Goal: Task Accomplishment & Management: Manage account settings

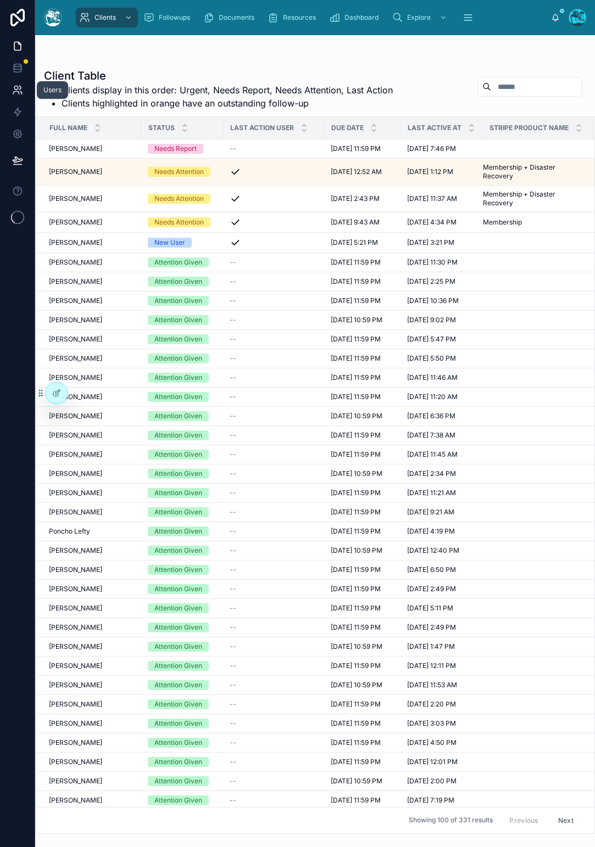
click at [20, 91] on icon at bounding box center [17, 90] width 11 height 11
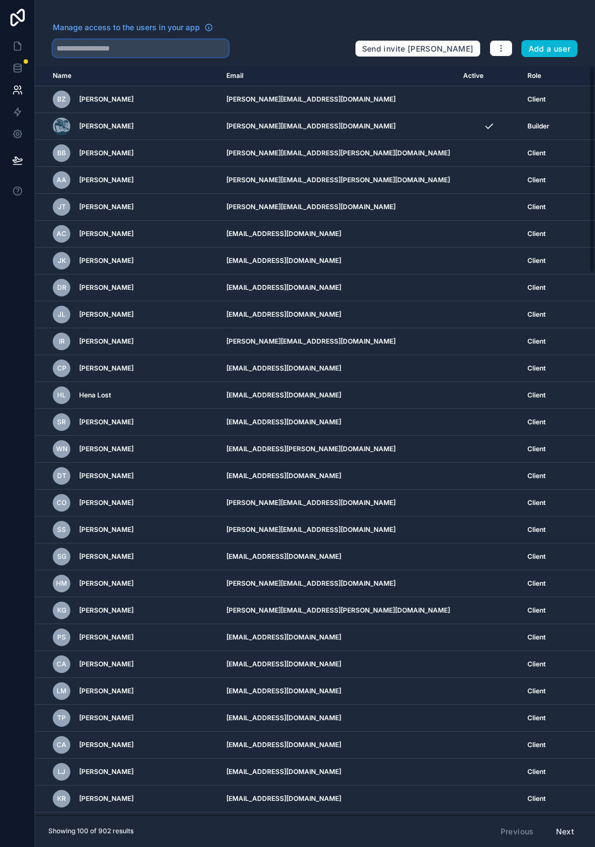
click at [110, 51] on input "text" at bounding box center [141, 49] width 176 height 18
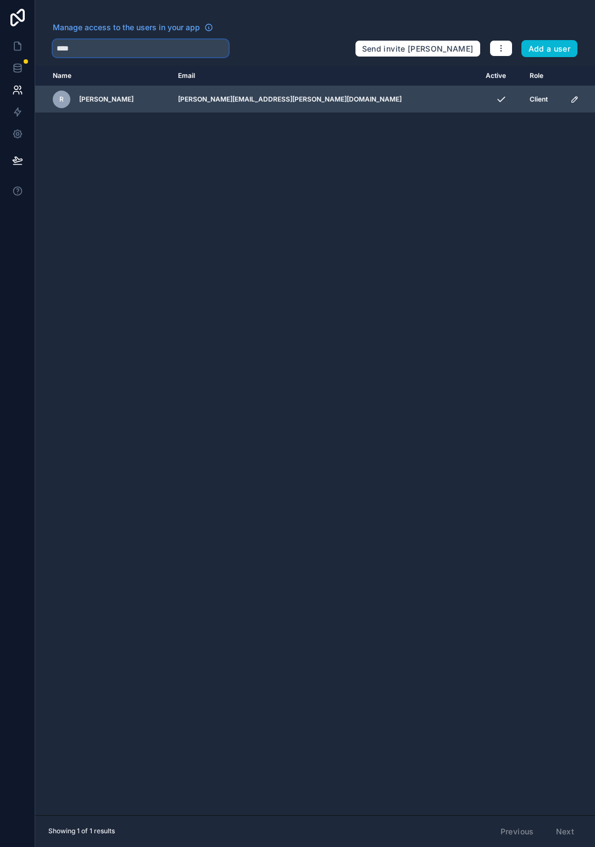
type input "****"
click at [121, 97] on div "R [PERSON_NAME]" at bounding box center [109, 100] width 112 height 18
click at [102, 99] on span "[PERSON_NAME]" at bounding box center [106, 99] width 54 height 9
click at [58, 100] on div "R" at bounding box center [62, 100] width 18 height 18
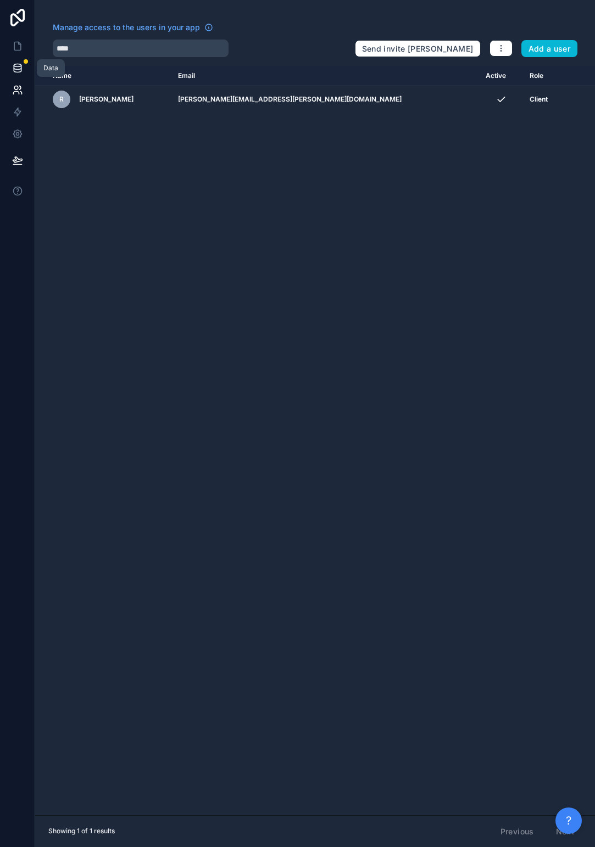
click at [13, 63] on icon at bounding box center [17, 68] width 11 height 11
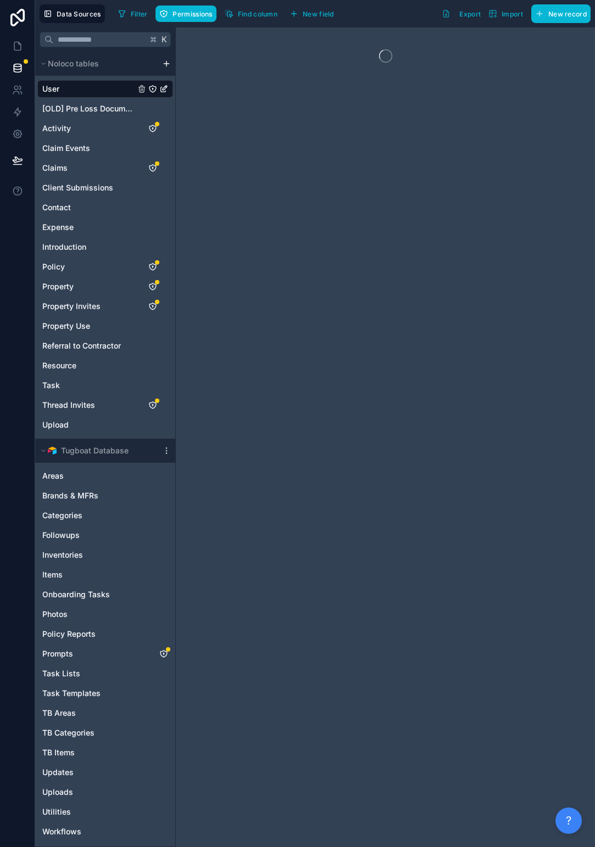
click at [14, 28] on link at bounding box center [17, 17] width 35 height 35
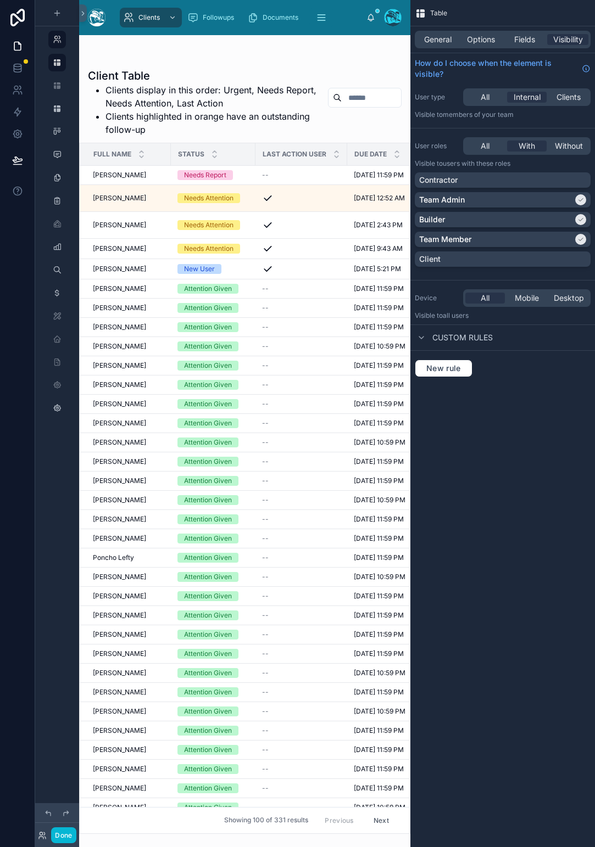
click at [369, 98] on div at bounding box center [244, 441] width 331 height 812
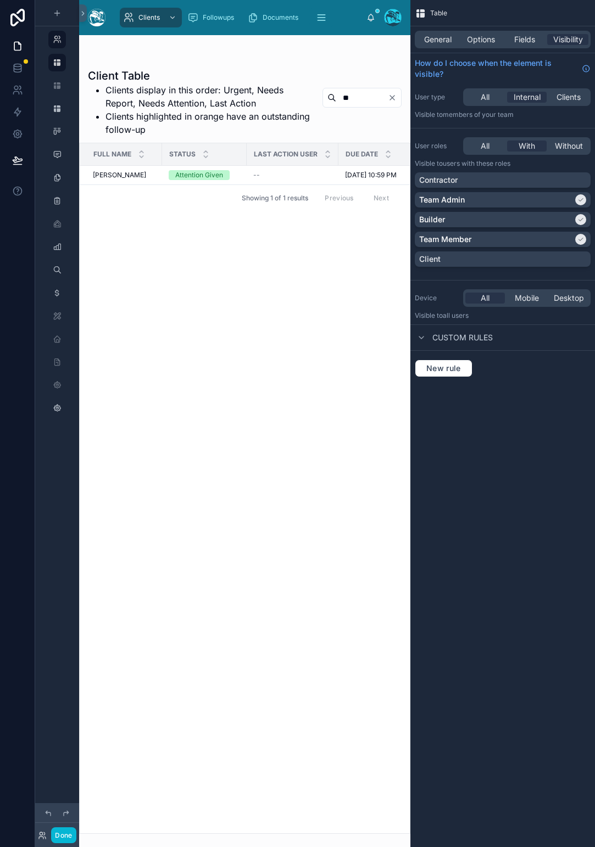
type input "*"
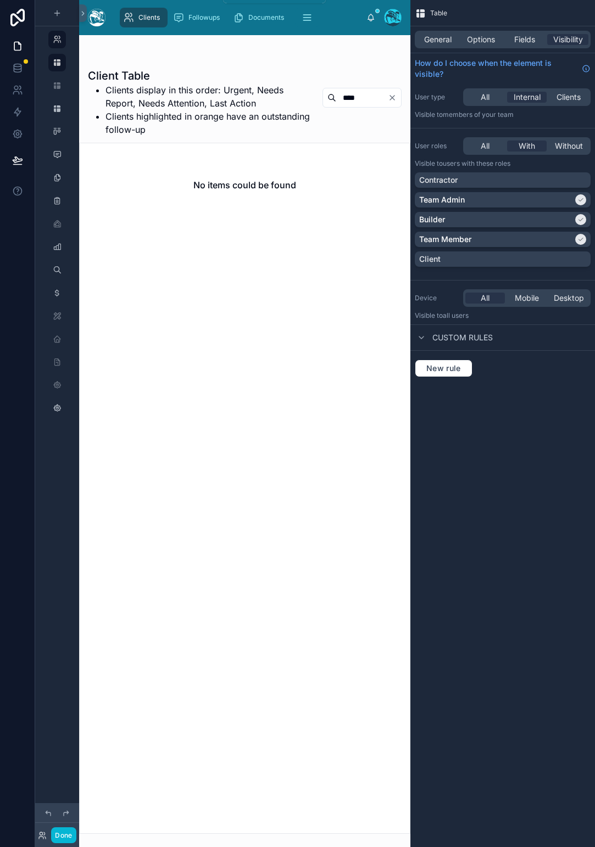
type input "****"
click at [159, 18] on span "Clients" at bounding box center [148, 17] width 21 height 9
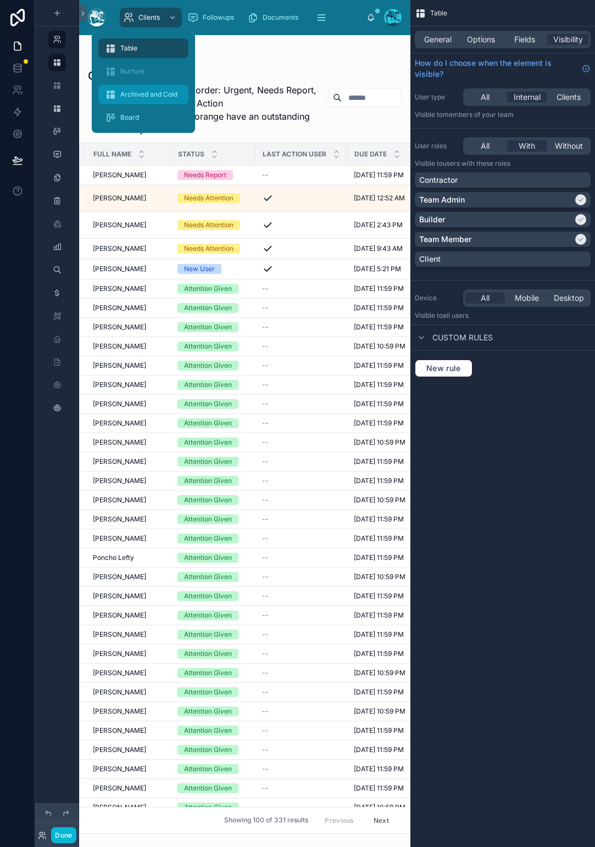
click at [130, 97] on span "Archived and Cold" at bounding box center [148, 94] width 57 height 9
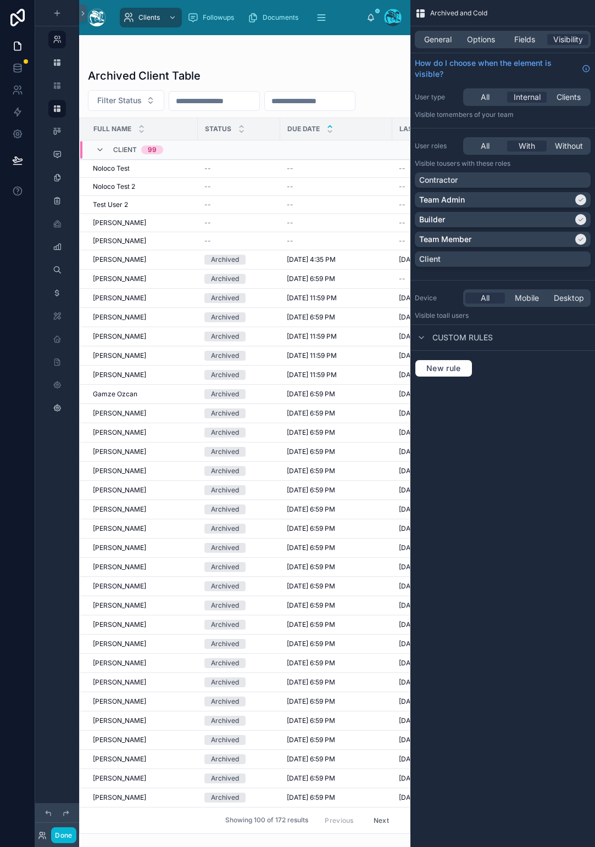
click at [299, 100] on div at bounding box center [244, 441] width 331 height 812
click at [309, 100] on input "text" at bounding box center [310, 100] width 90 height 15
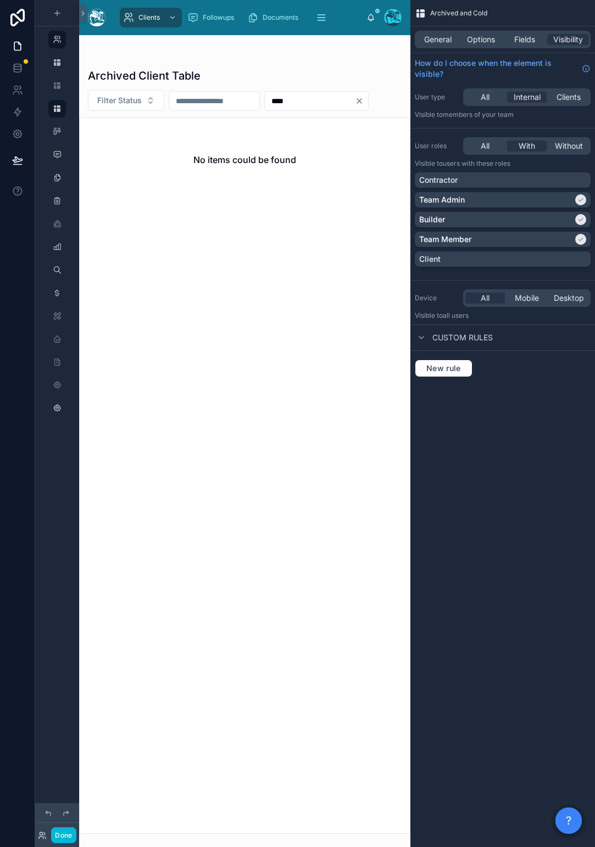
type input "****"
click at [361, 100] on icon "Clear" at bounding box center [359, 101] width 4 height 4
click at [29, 82] on link at bounding box center [17, 90] width 35 height 22
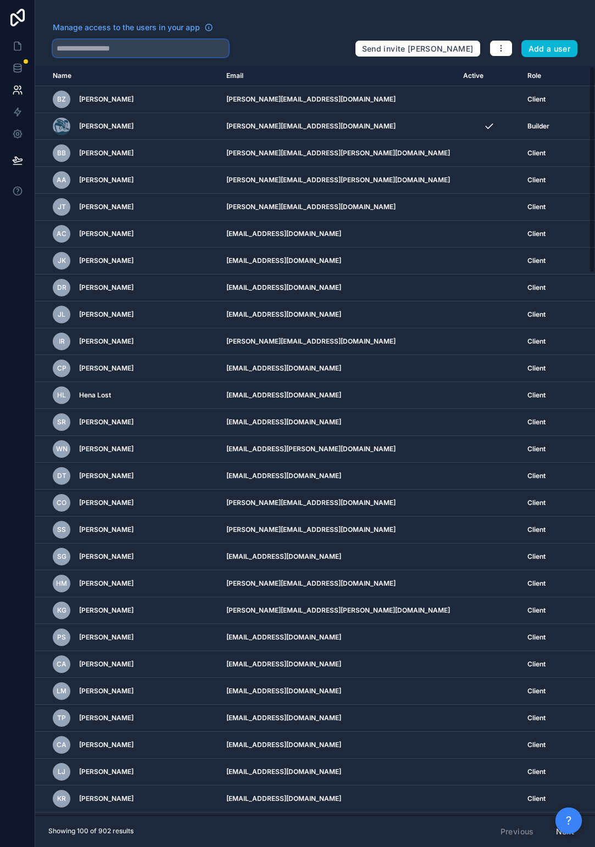
click at [115, 50] on input "text" at bounding box center [141, 49] width 176 height 18
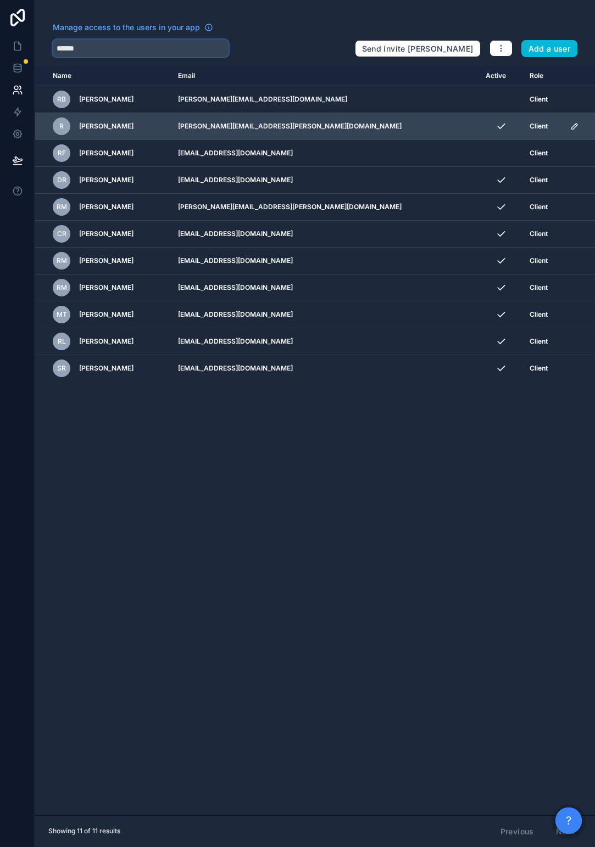
type input "******"
click at [113, 127] on span "[PERSON_NAME]" at bounding box center [106, 126] width 54 height 9
click at [244, 129] on td "[PERSON_NAME][EMAIL_ADDRESS][PERSON_NAME][DOMAIN_NAME]" at bounding box center [324, 126] width 307 height 27
click at [70, 132] on div "R" at bounding box center [62, 126] width 18 height 18
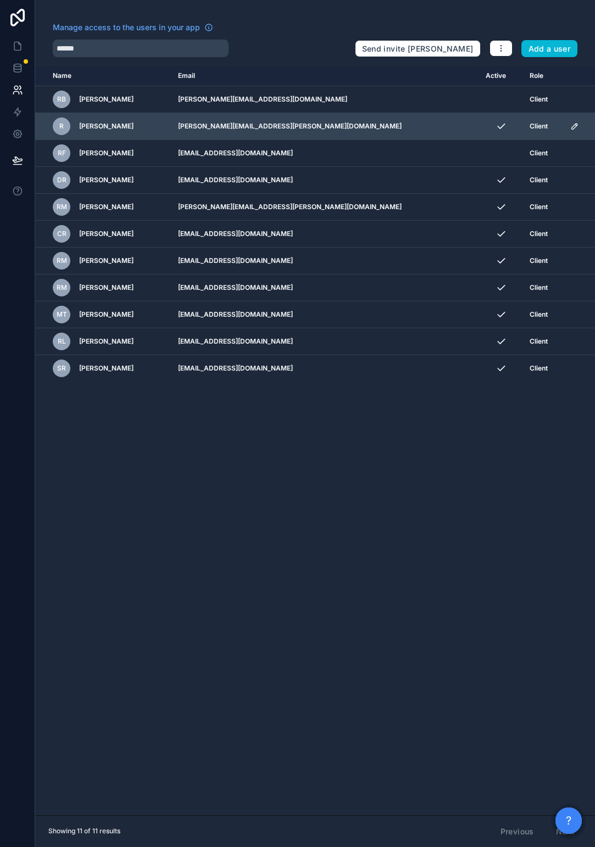
click at [75, 130] on div "R [PERSON_NAME]" at bounding box center [109, 126] width 112 height 18
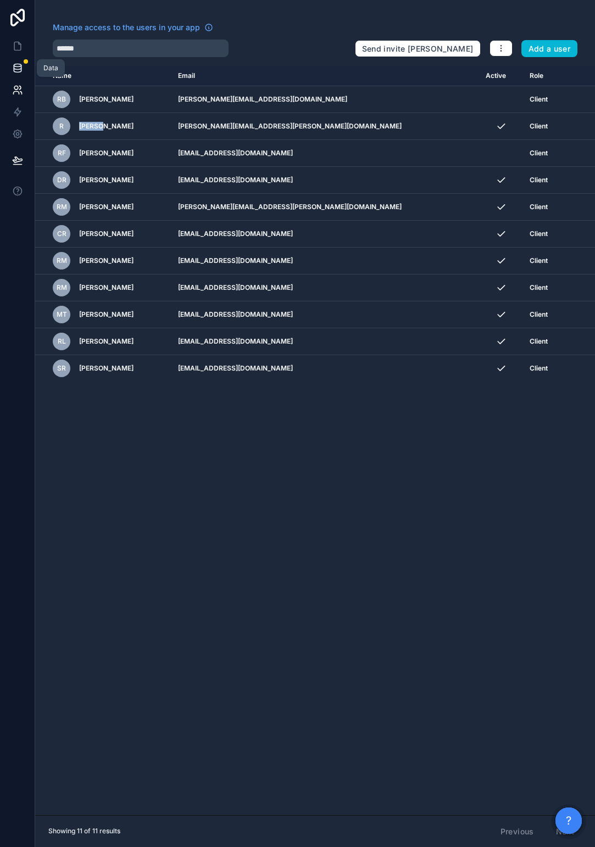
click at [17, 66] on icon at bounding box center [17, 65] width 7 height 3
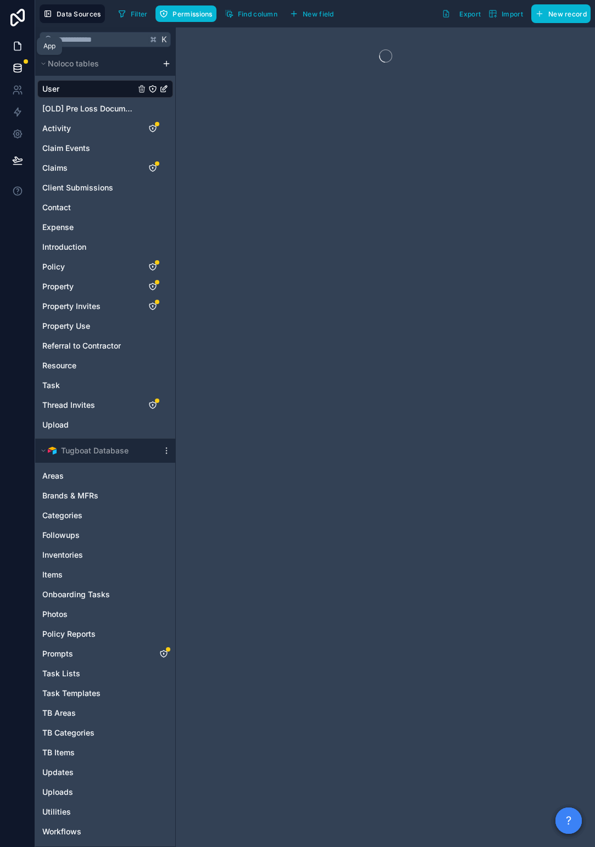
click at [12, 47] on icon at bounding box center [17, 46] width 11 height 11
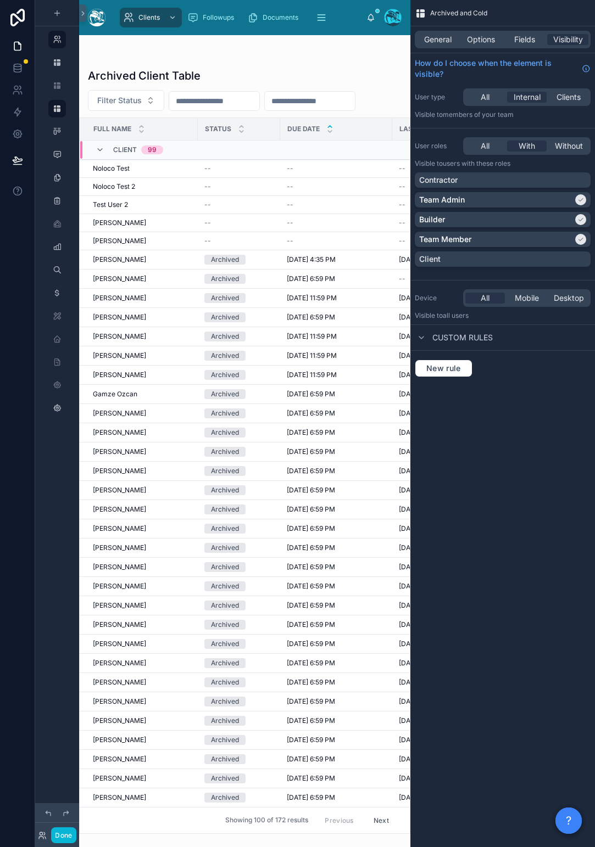
click at [186, 104] on input "text" at bounding box center [214, 100] width 90 height 15
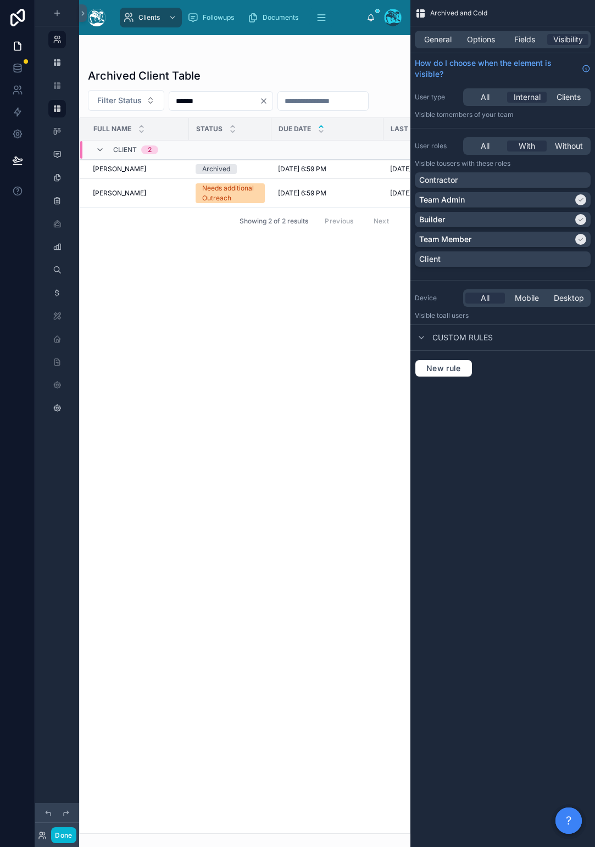
click at [187, 97] on input "******" at bounding box center [214, 100] width 90 height 15
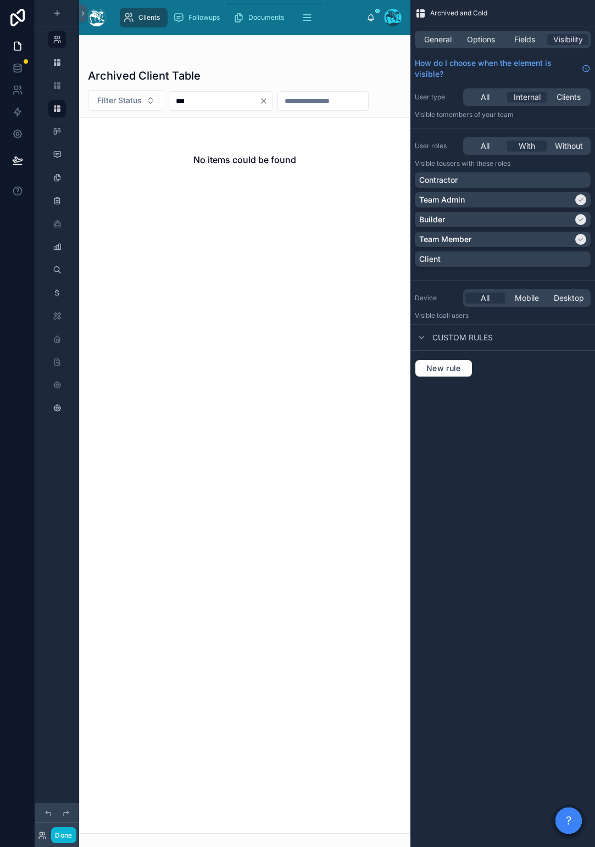
type input "***"
click at [143, 20] on span "Clients" at bounding box center [148, 17] width 21 height 9
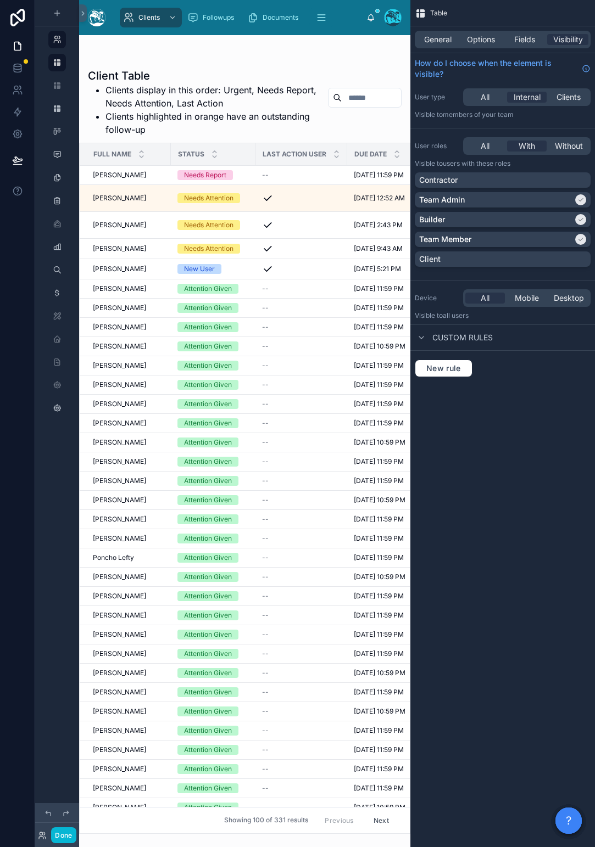
click at [352, 94] on div at bounding box center [244, 441] width 331 height 812
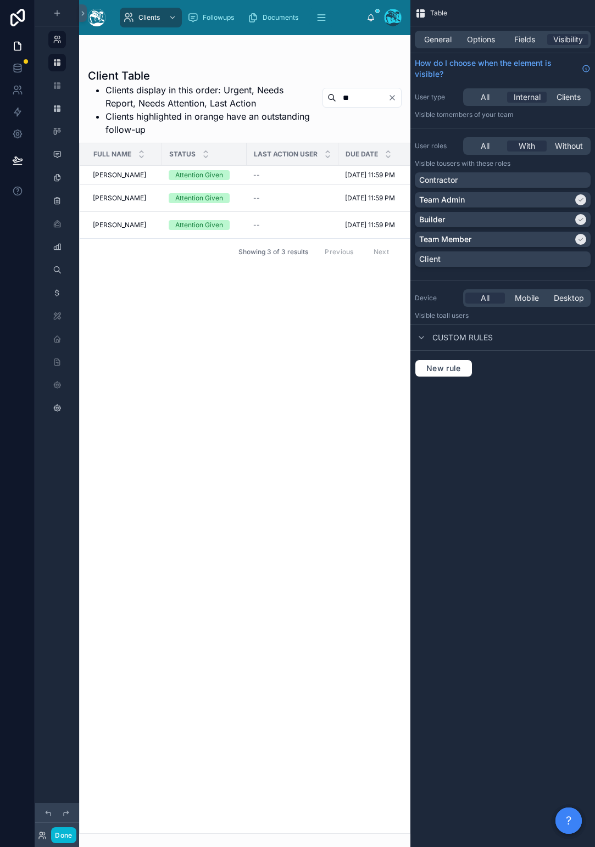
type input "*"
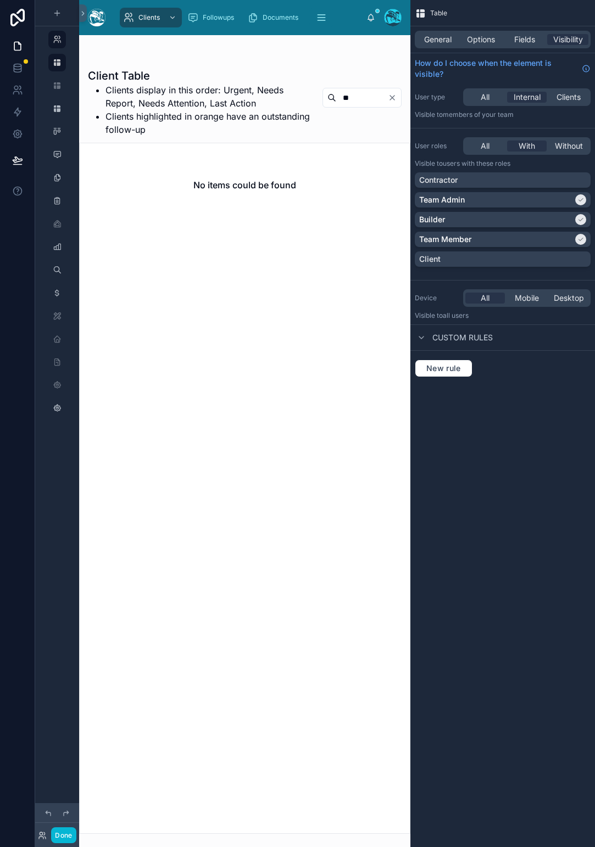
type input "*"
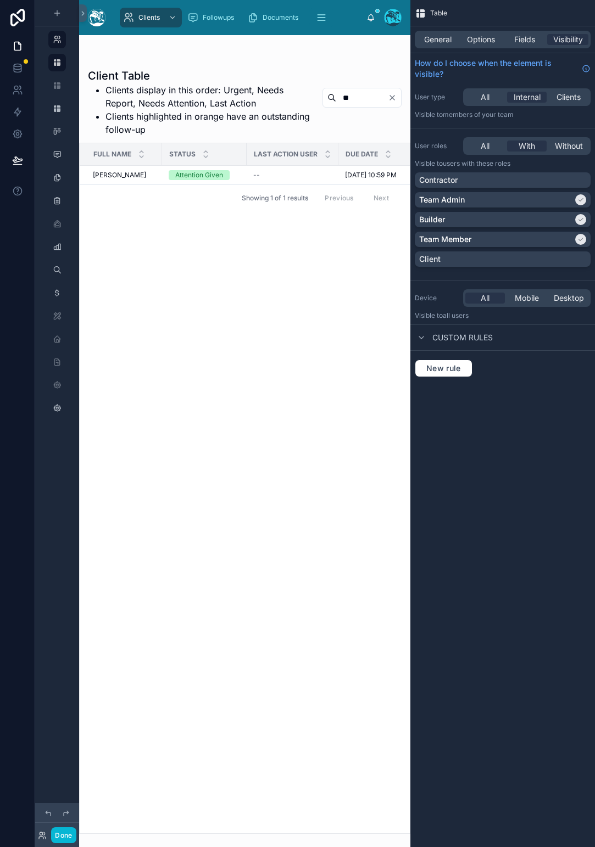
type input "*"
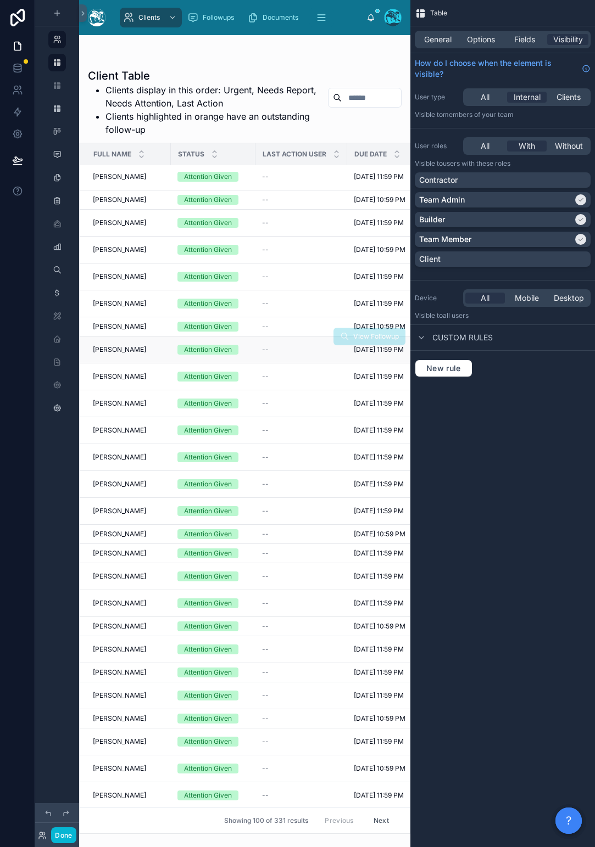
scroll to position [1498, 0]
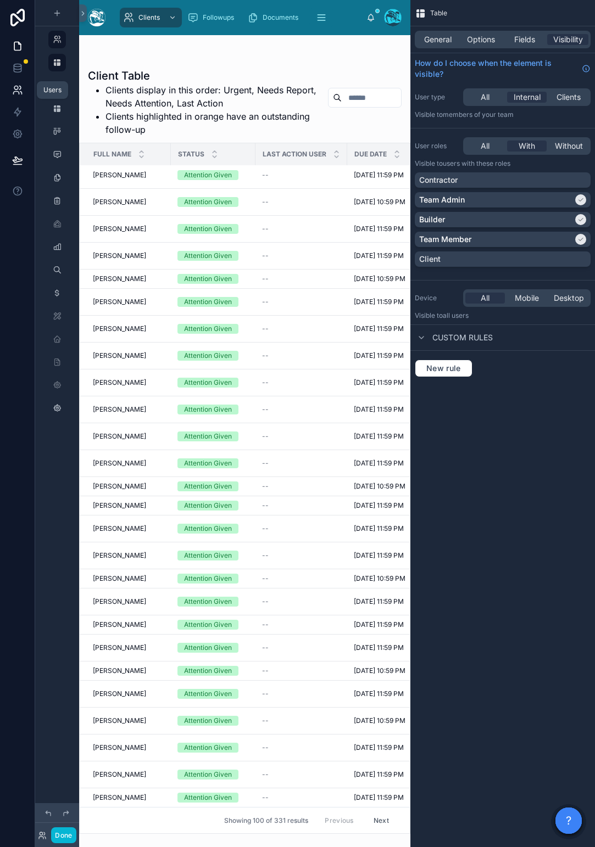
click at [17, 96] on link at bounding box center [17, 90] width 35 height 22
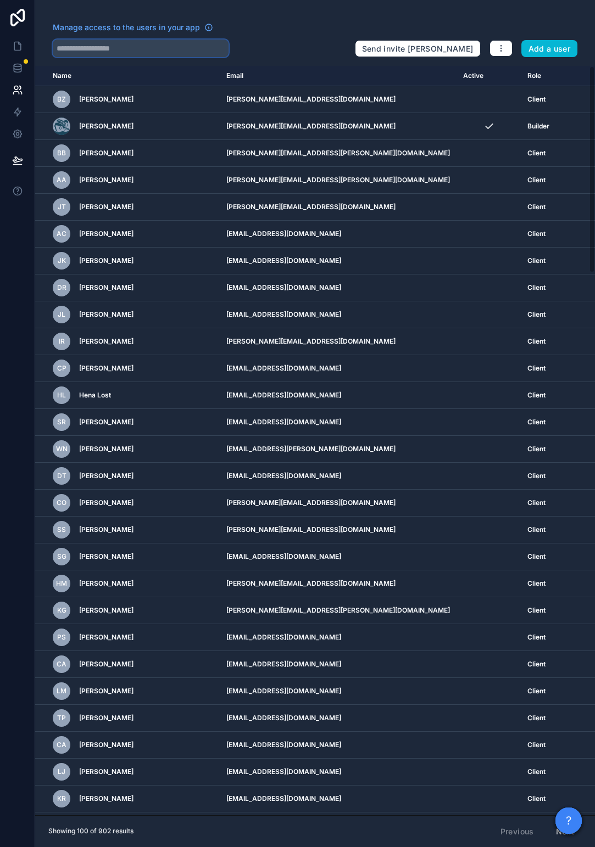
click at [122, 49] on input "text" at bounding box center [141, 49] width 176 height 18
click at [21, 69] on icon at bounding box center [17, 68] width 11 height 11
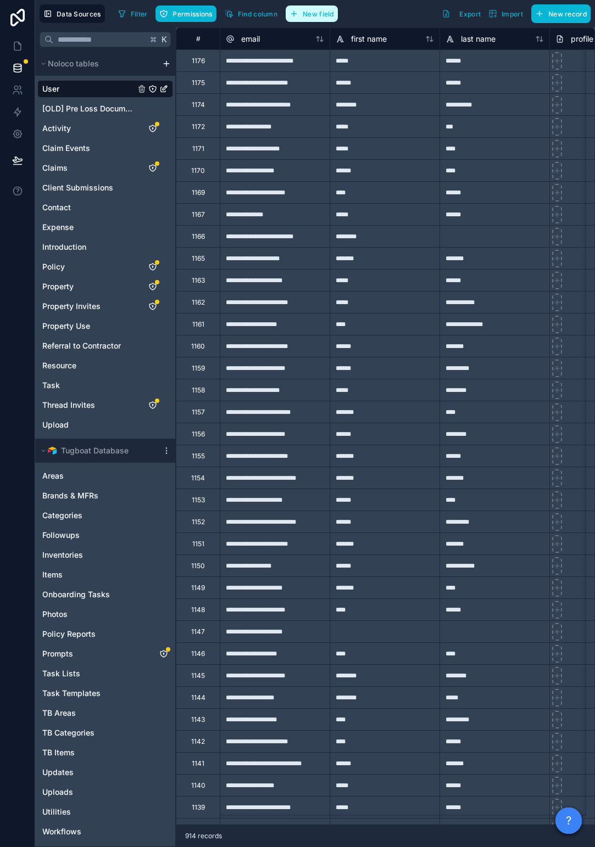
click at [311, 19] on button "New field" at bounding box center [311, 13] width 52 height 16
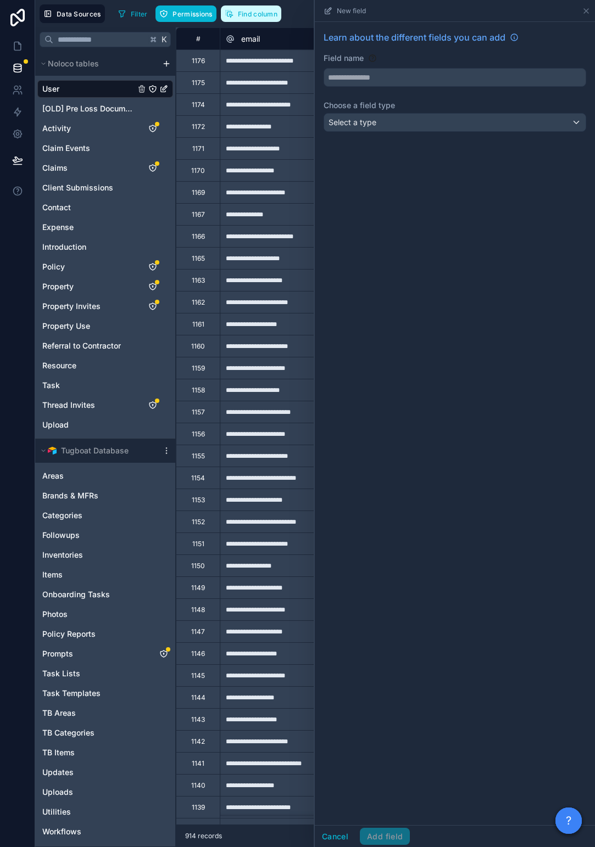
click at [257, 16] on span "Find column" at bounding box center [258, 14] width 40 height 8
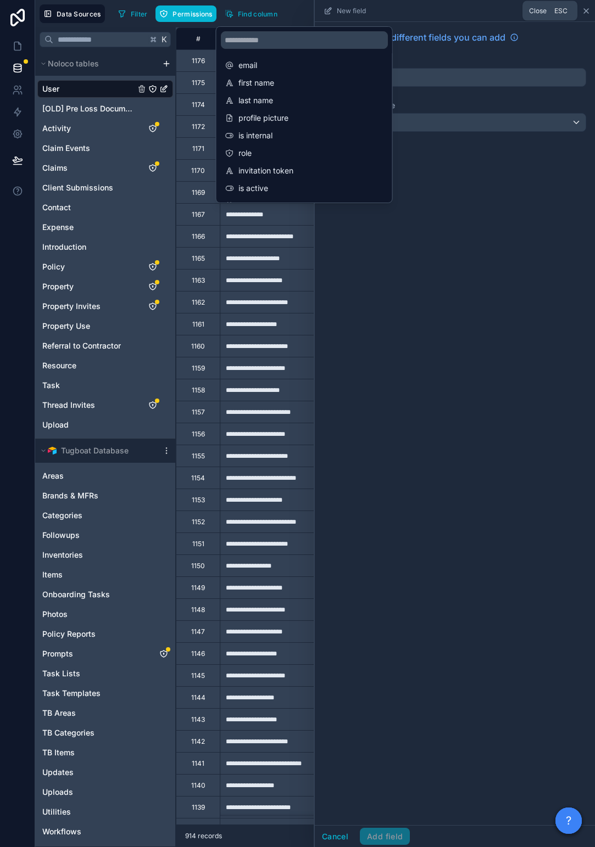
click at [583, 13] on icon at bounding box center [585, 11] width 9 height 9
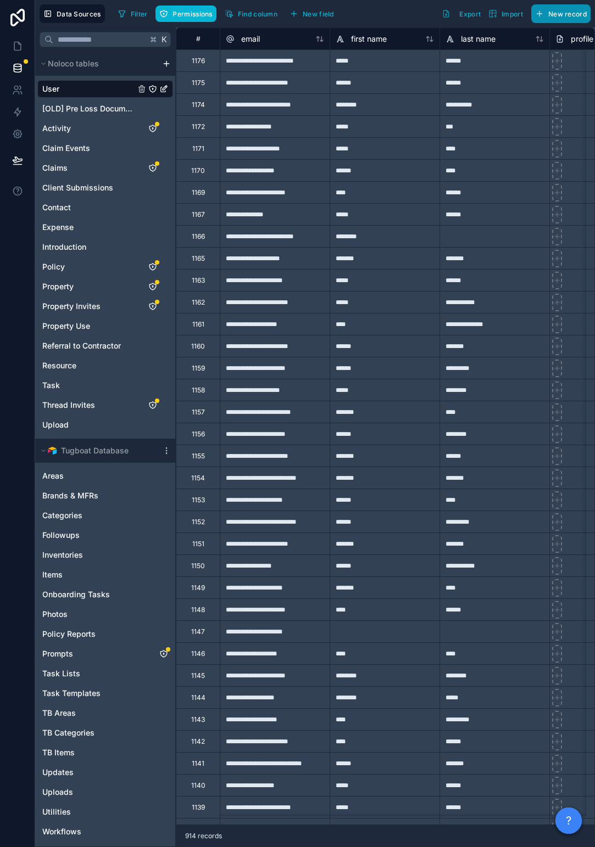
click at [586, 12] on span "New record" at bounding box center [567, 14] width 38 height 8
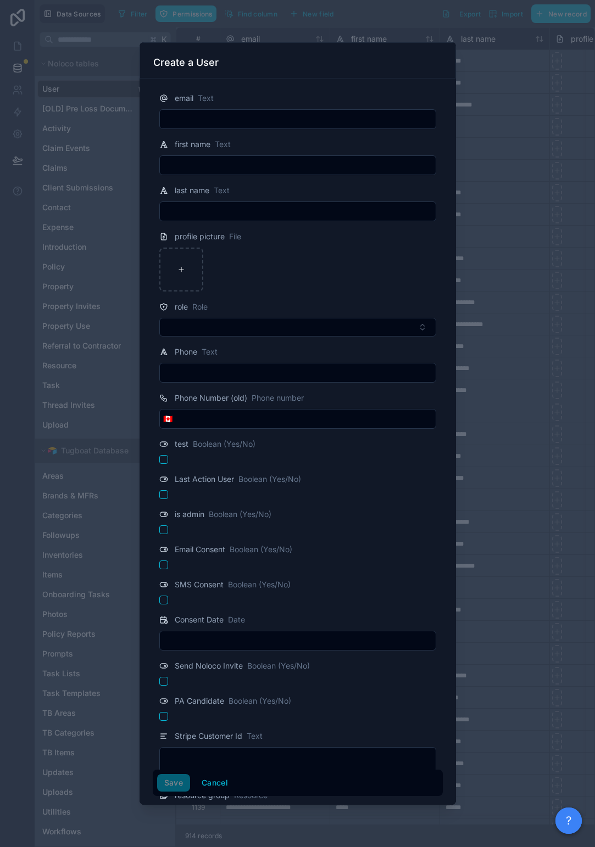
click at [387, 7] on div at bounding box center [297, 423] width 595 height 847
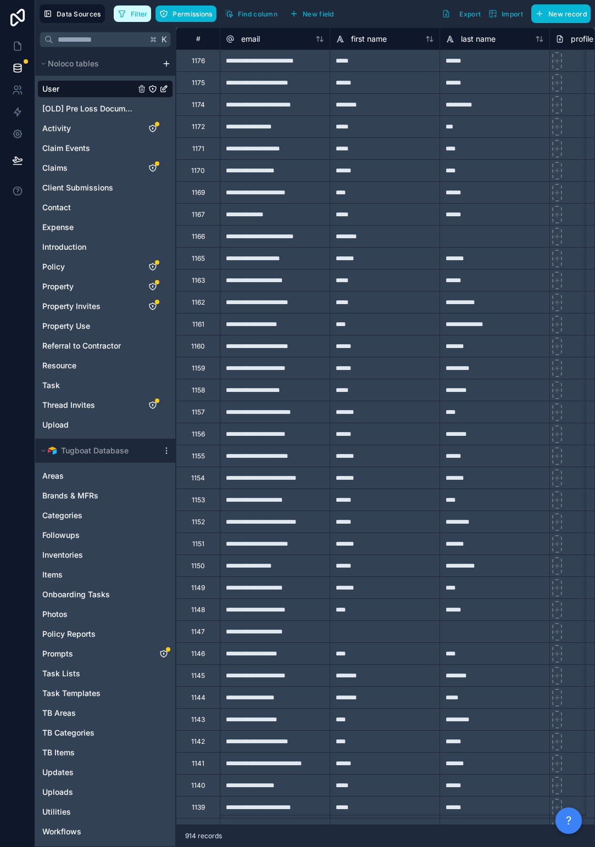
click at [124, 11] on icon "button" at bounding box center [122, 14] width 6 height 6
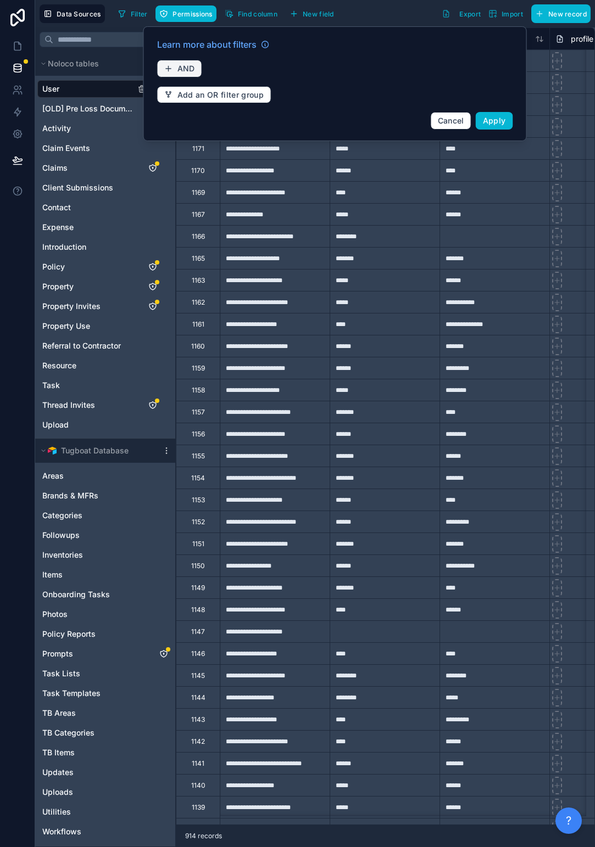
click at [182, 65] on span "AND" at bounding box center [186, 69] width 18 height 10
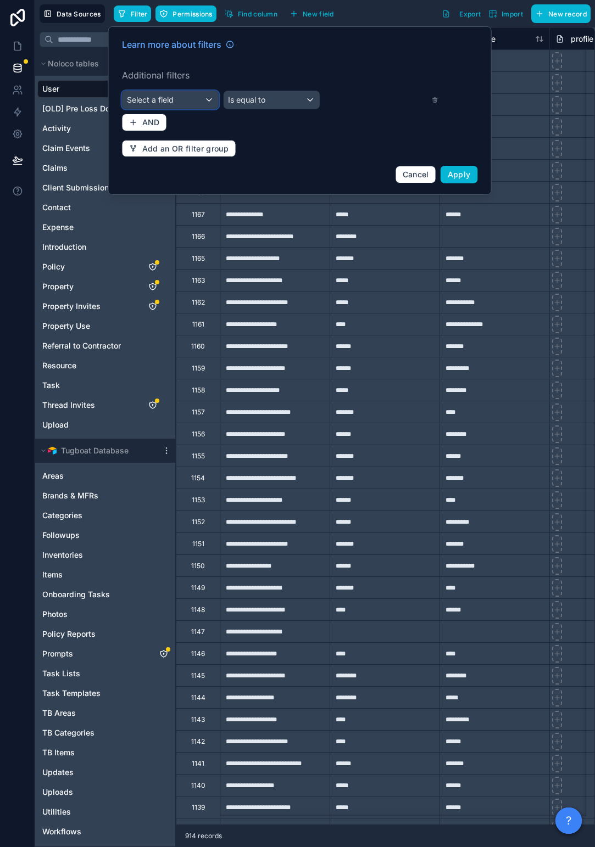
click at [178, 100] on div "Select a field" at bounding box center [170, 100] width 96 height 18
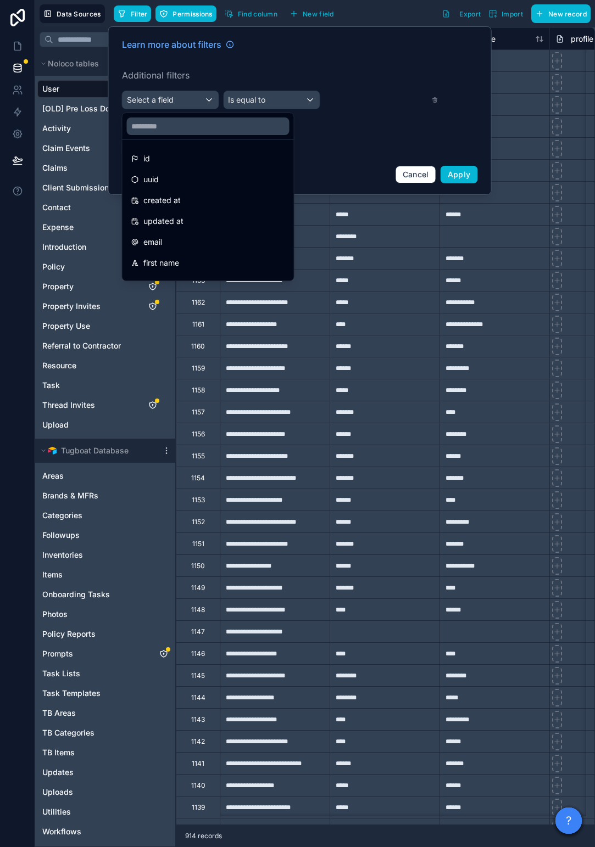
click at [177, 260] on span "first name" at bounding box center [161, 262] width 36 height 13
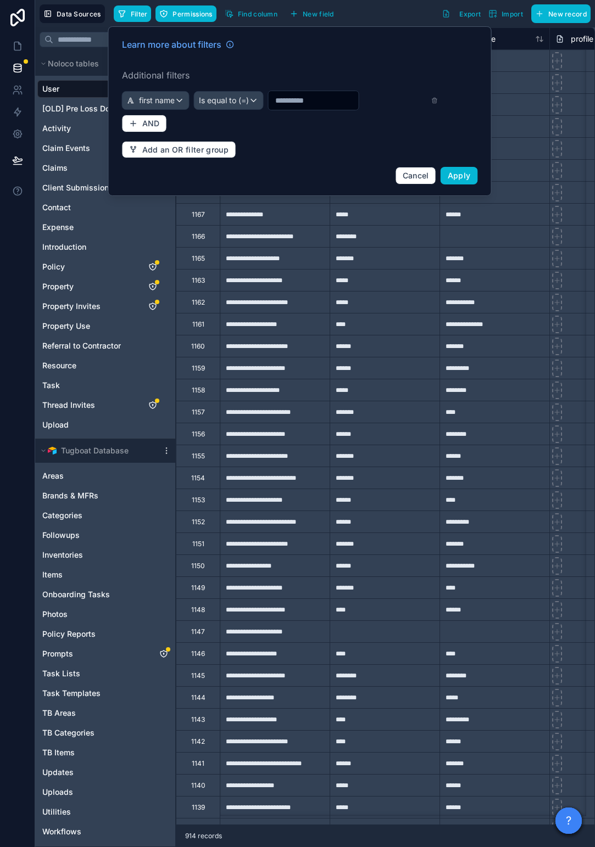
click at [310, 93] on input "text" at bounding box center [313, 100] width 90 height 15
click at [158, 109] on div "first name" at bounding box center [155, 101] width 66 height 18
click at [162, 103] on span "first name" at bounding box center [157, 100] width 36 height 11
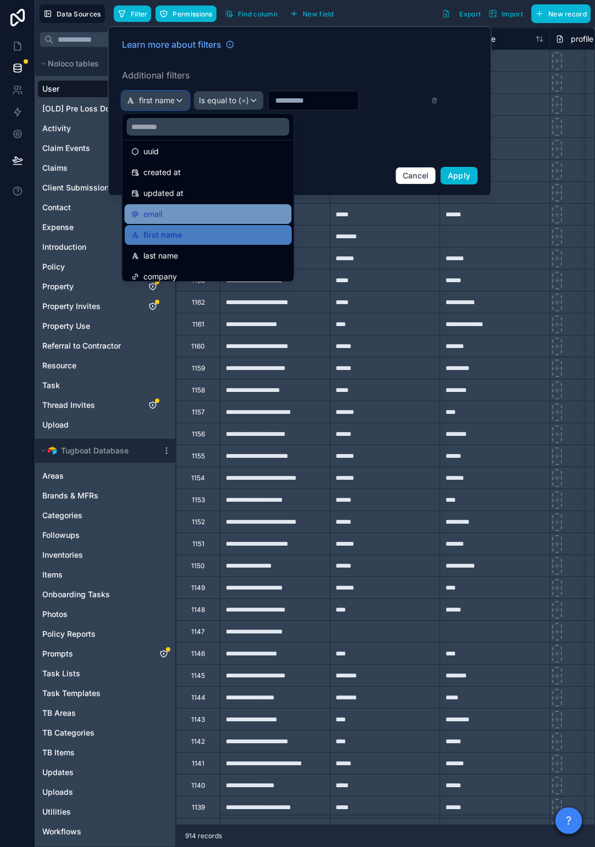
scroll to position [69, 0]
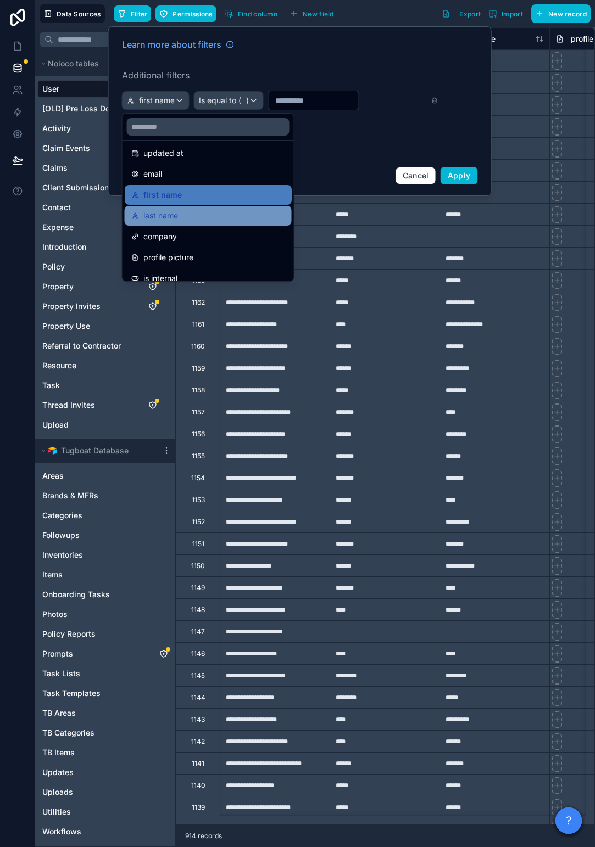
click at [179, 219] on div "last name" at bounding box center [208, 215] width 154 height 13
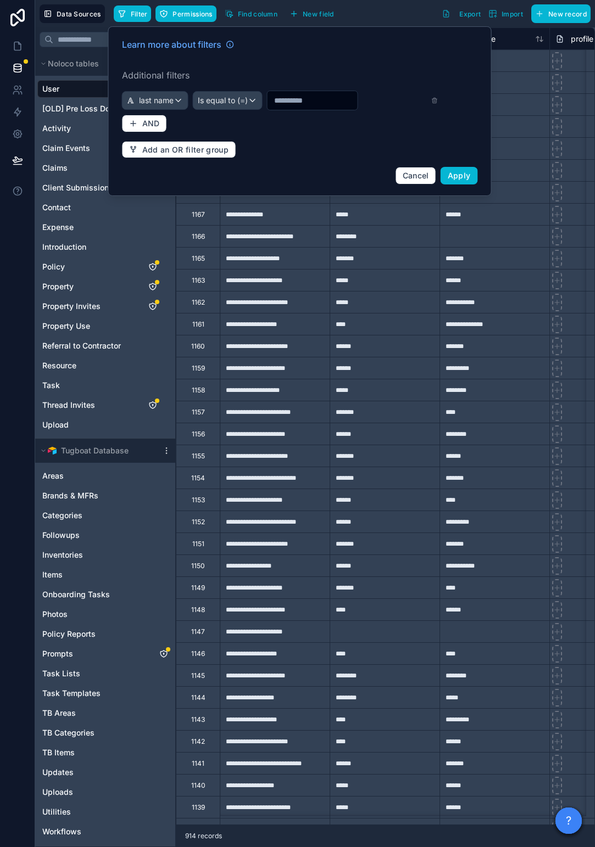
click at [296, 107] on input "text" at bounding box center [312, 100] width 90 height 15
type input "****"
click at [467, 174] on span "Apply" at bounding box center [458, 175] width 23 height 9
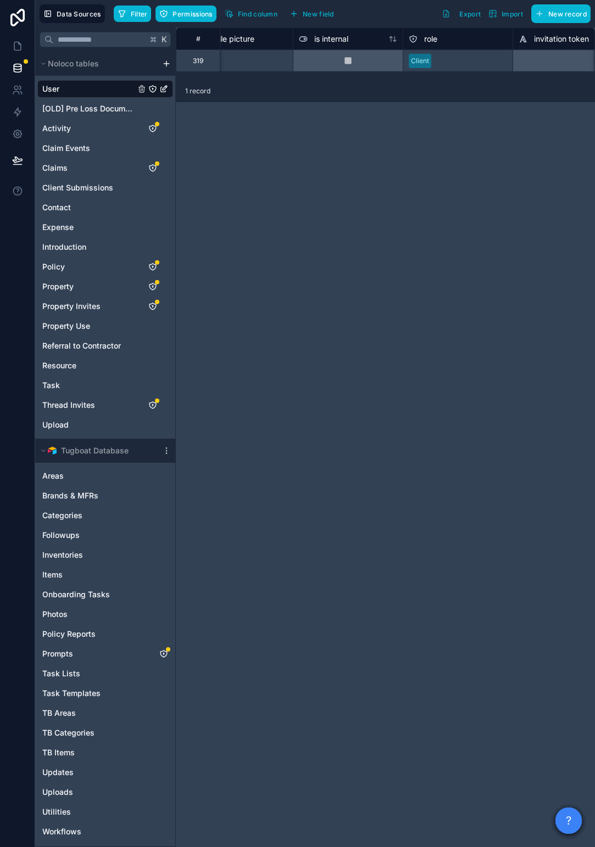
scroll to position [0, 7]
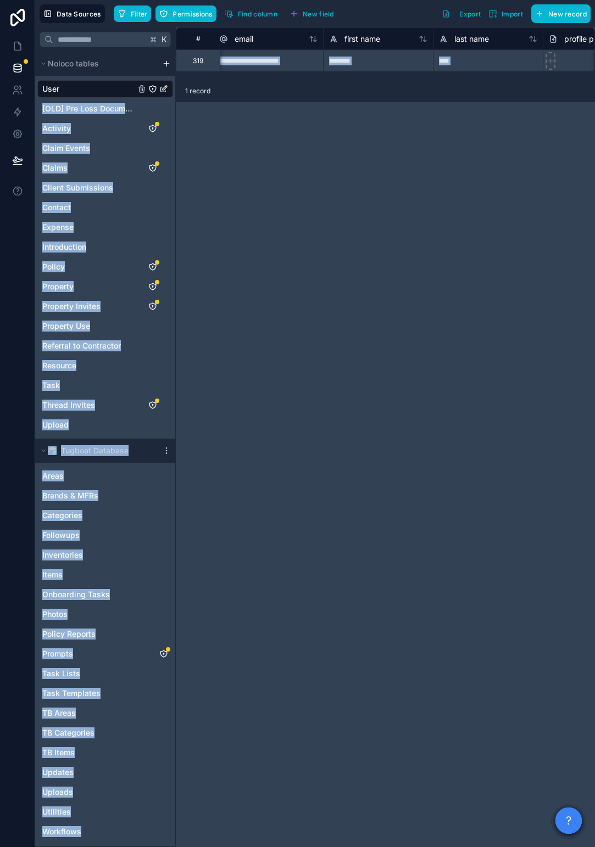
drag, startPoint x: 169, startPoint y: 77, endPoint x: 206, endPoint y: 77, distance: 37.9
click at [206, 77] on div "**********" at bounding box center [314, 437] width 559 height 820
click at [23, 86] on icon at bounding box center [17, 90] width 11 height 11
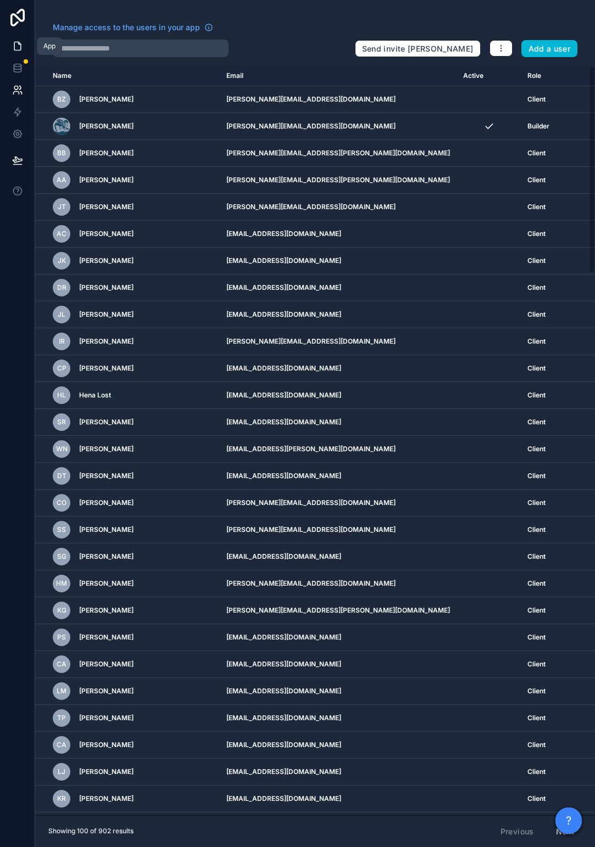
click at [19, 40] on link at bounding box center [17, 46] width 35 height 22
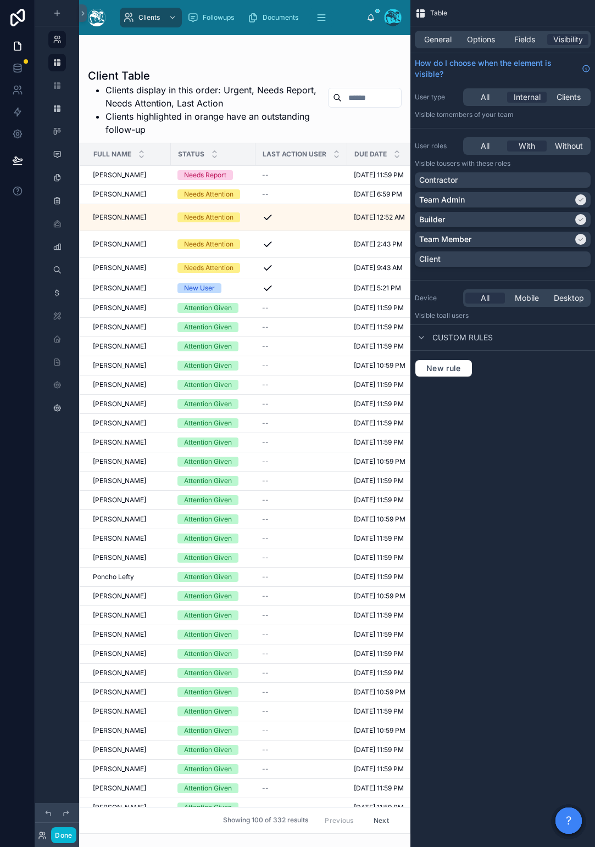
click at [344, 97] on input "text" at bounding box center [370, 97] width 59 height 15
click at [122, 193] on span "[PERSON_NAME]" at bounding box center [119, 194] width 53 height 9
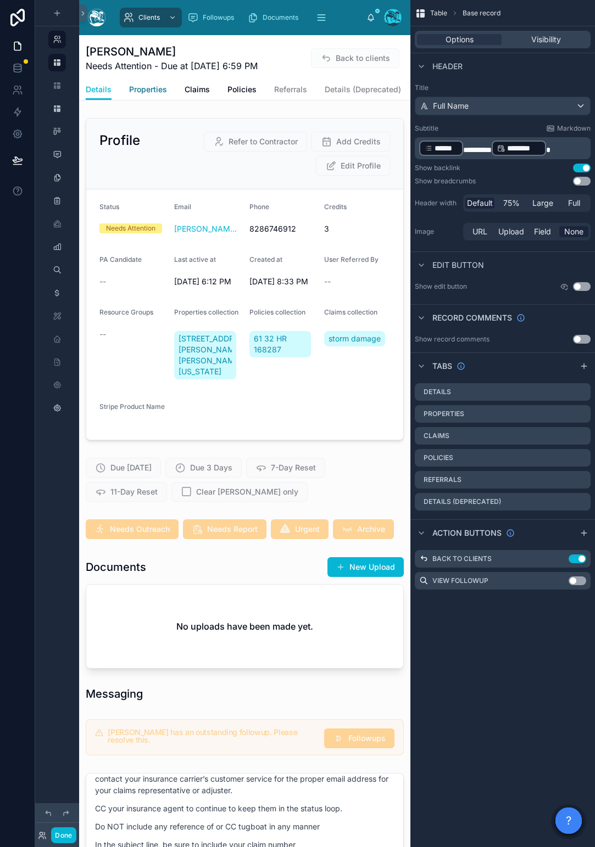
click at [156, 92] on span "Properties" at bounding box center [148, 89] width 38 height 11
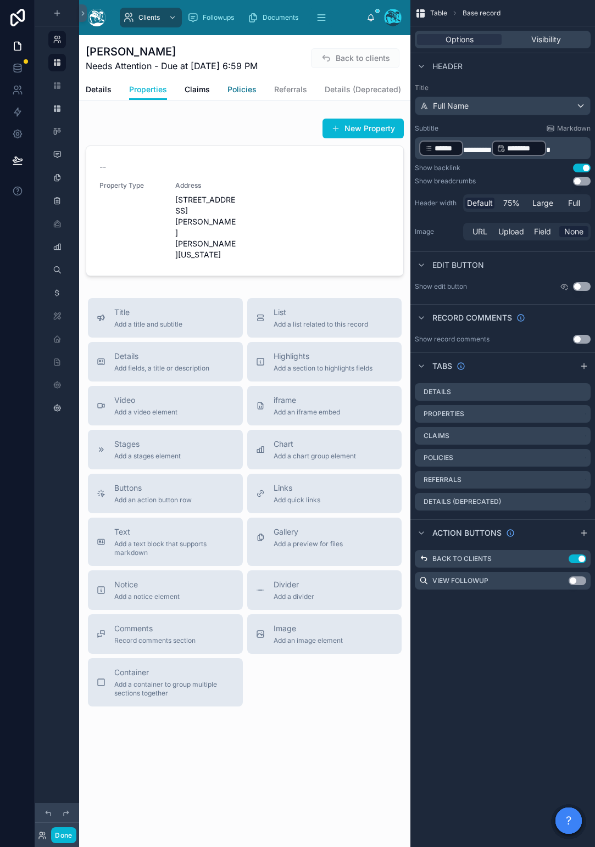
click at [229, 92] on span "Policies" at bounding box center [241, 89] width 29 height 11
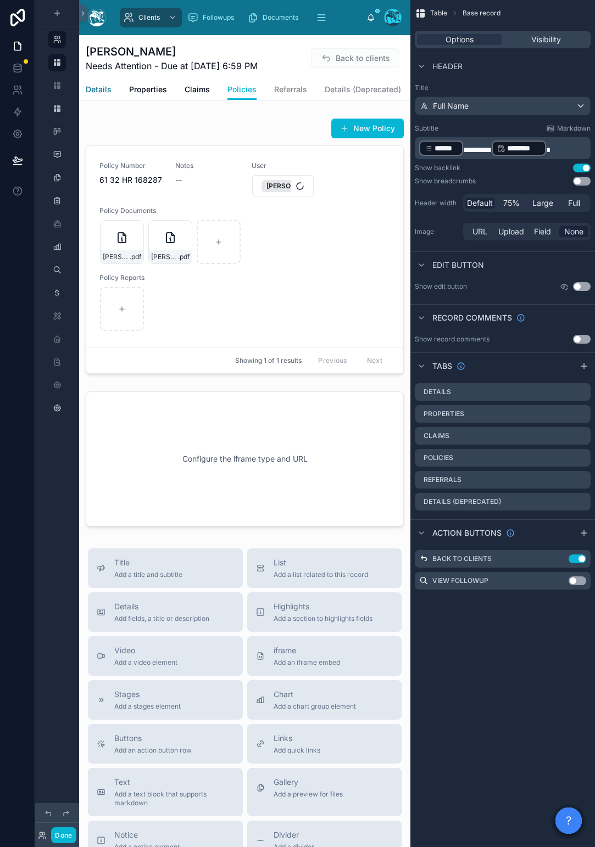
click at [109, 89] on span "Details" at bounding box center [99, 89] width 26 height 11
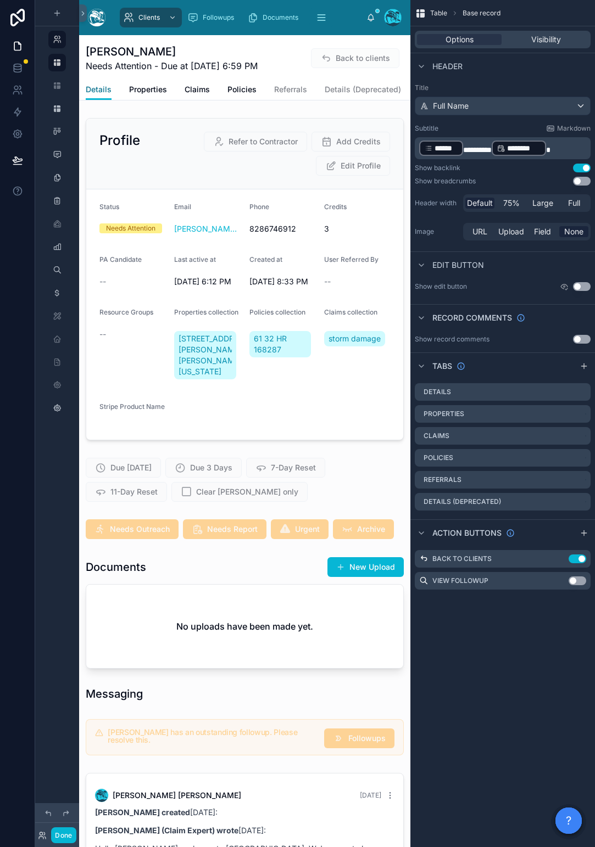
scroll to position [3386, 0]
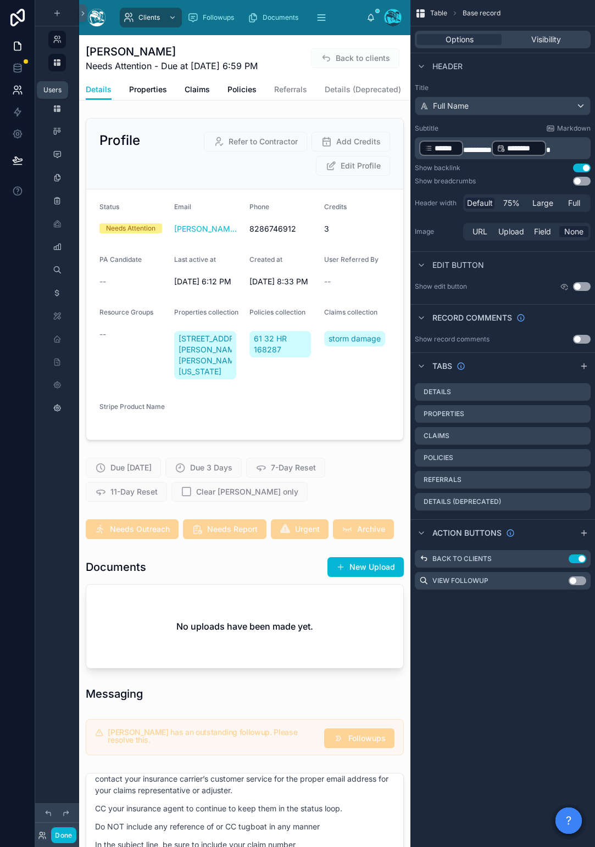
click at [9, 88] on link at bounding box center [17, 90] width 35 height 22
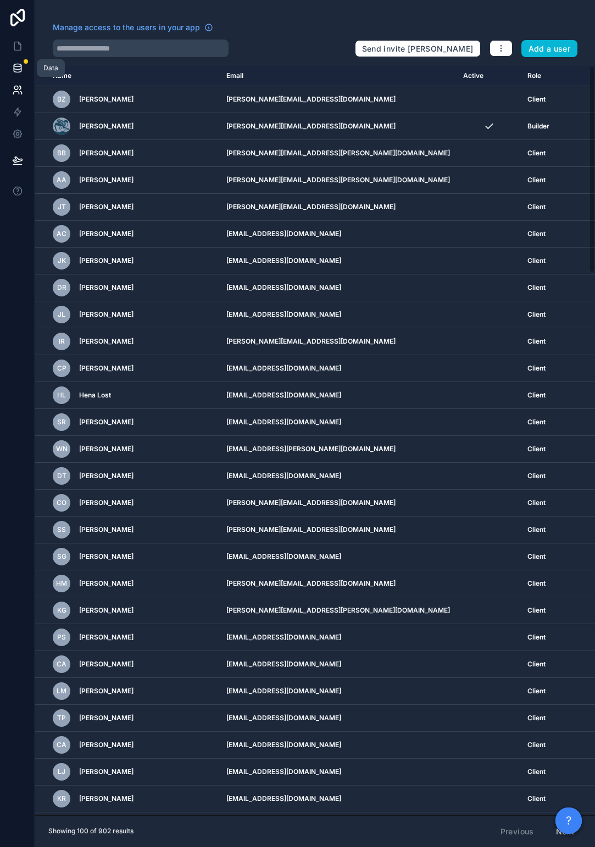
click at [16, 64] on icon at bounding box center [17, 65] width 7 height 3
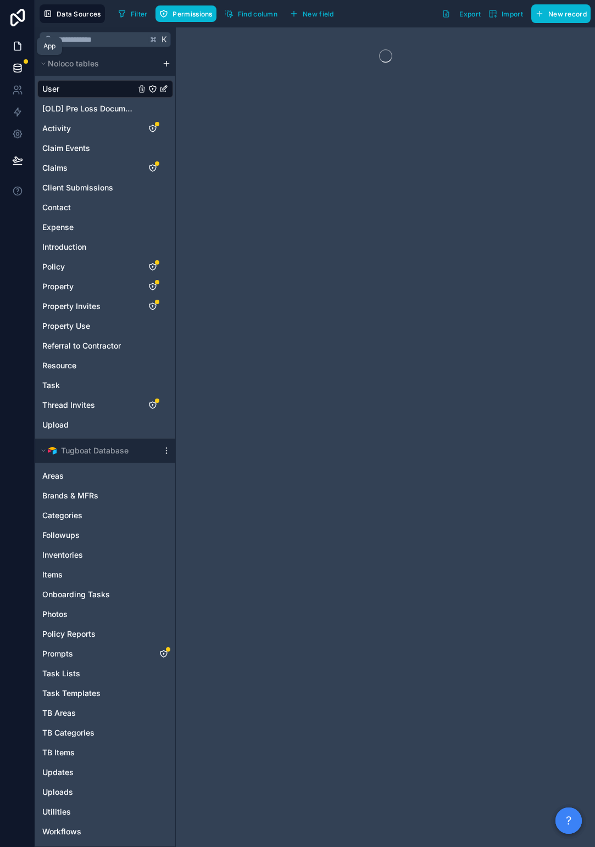
click at [15, 45] on icon at bounding box center [17, 46] width 11 height 11
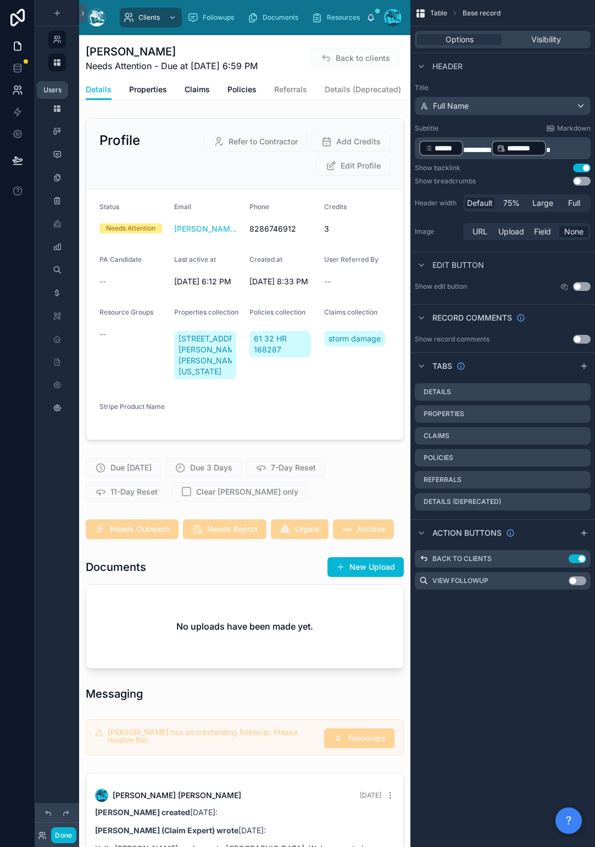
scroll to position [3386, 0]
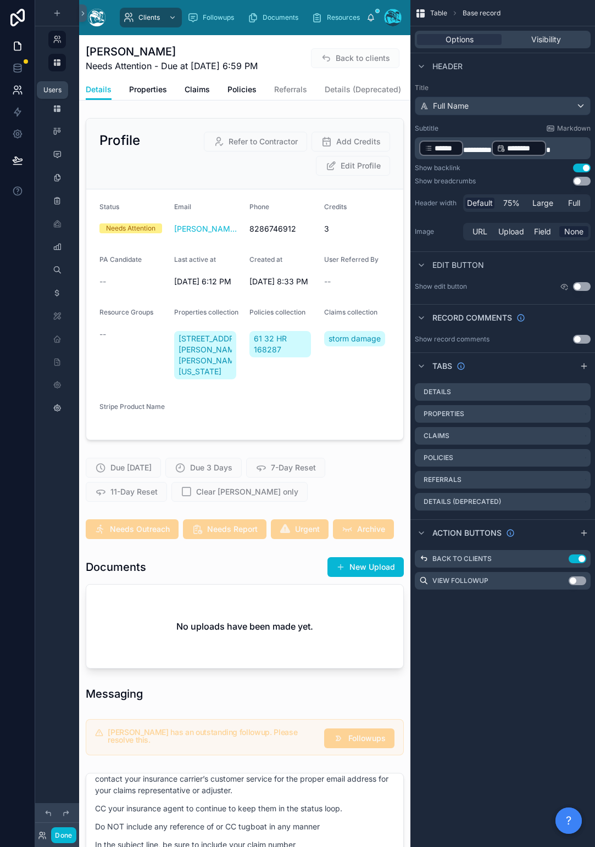
click at [21, 97] on link at bounding box center [17, 90] width 35 height 22
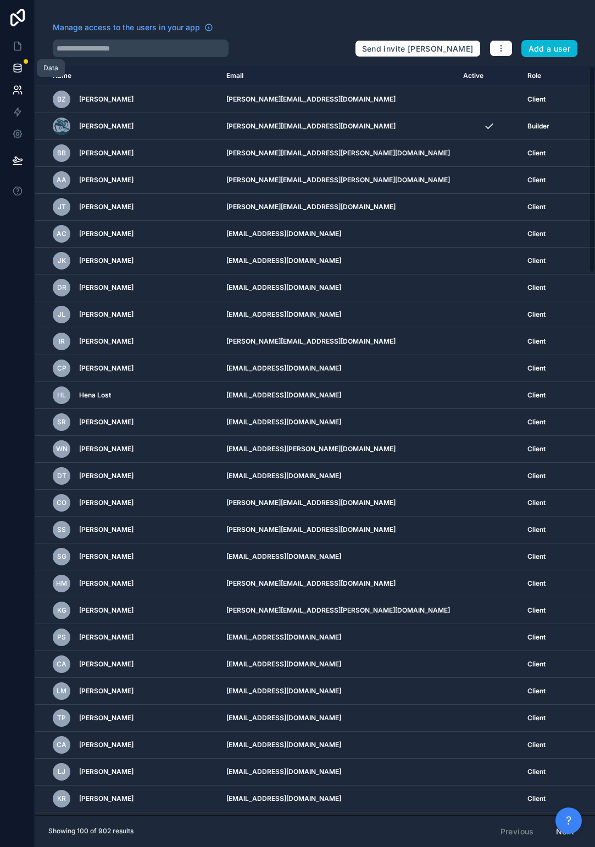
click at [21, 72] on icon at bounding box center [17, 68] width 11 height 11
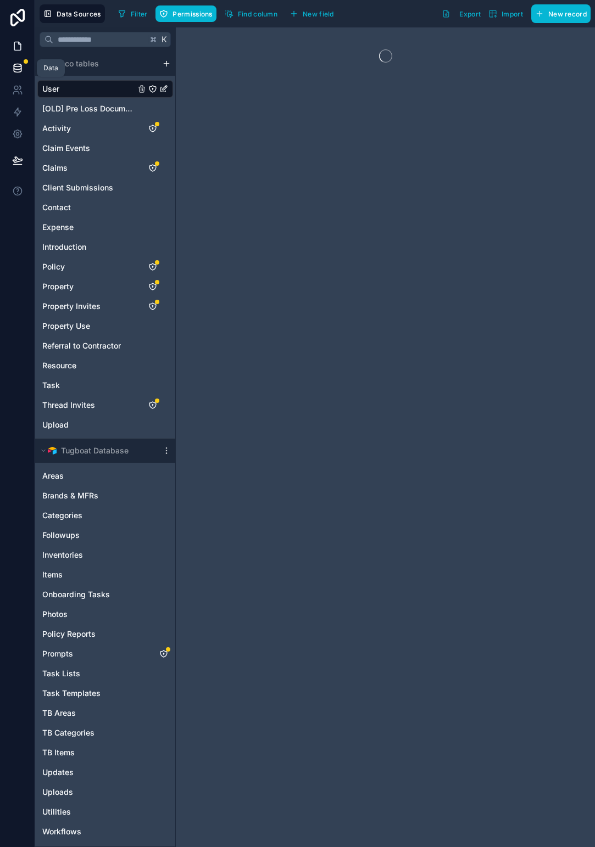
click at [15, 47] on icon at bounding box center [17, 46] width 11 height 11
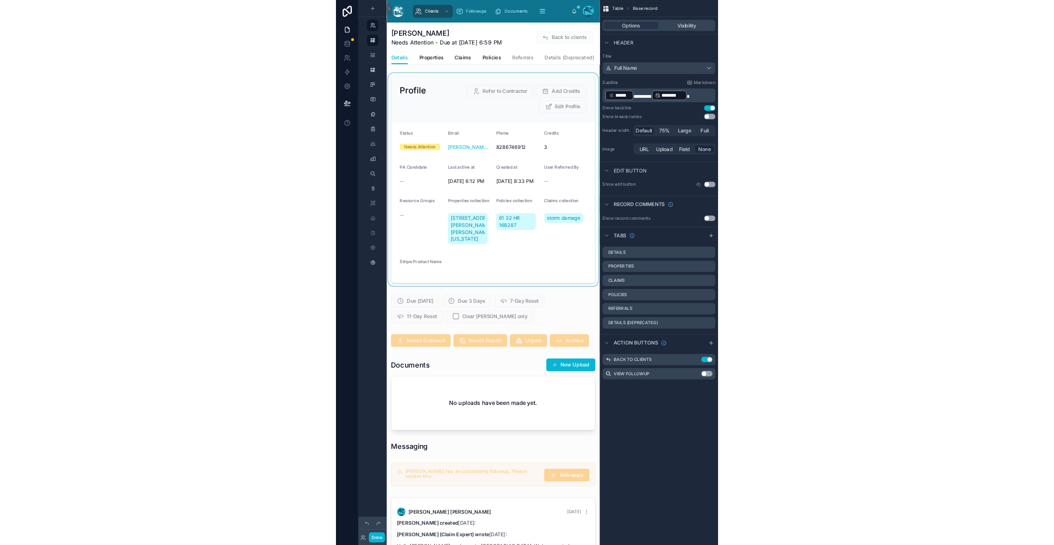
scroll to position [3386, 0]
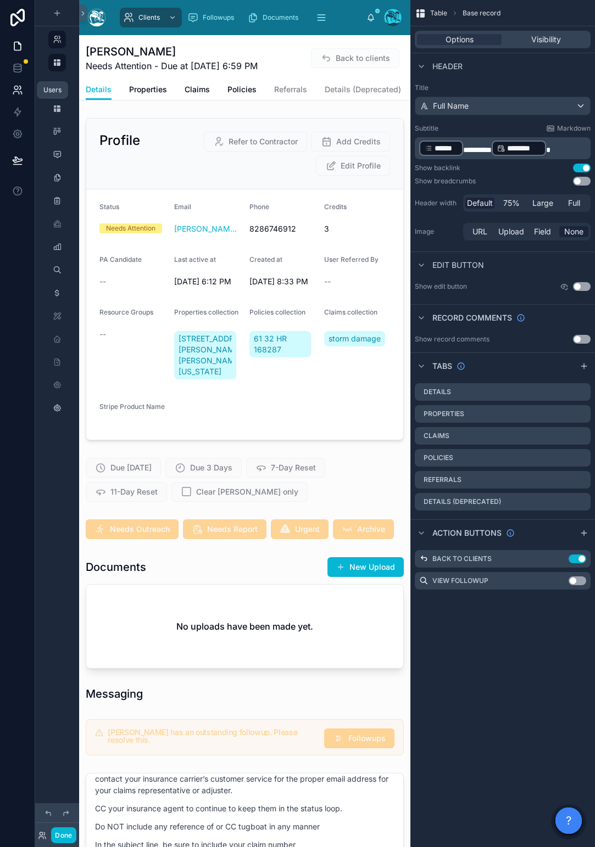
click at [15, 93] on icon at bounding box center [17, 90] width 11 height 11
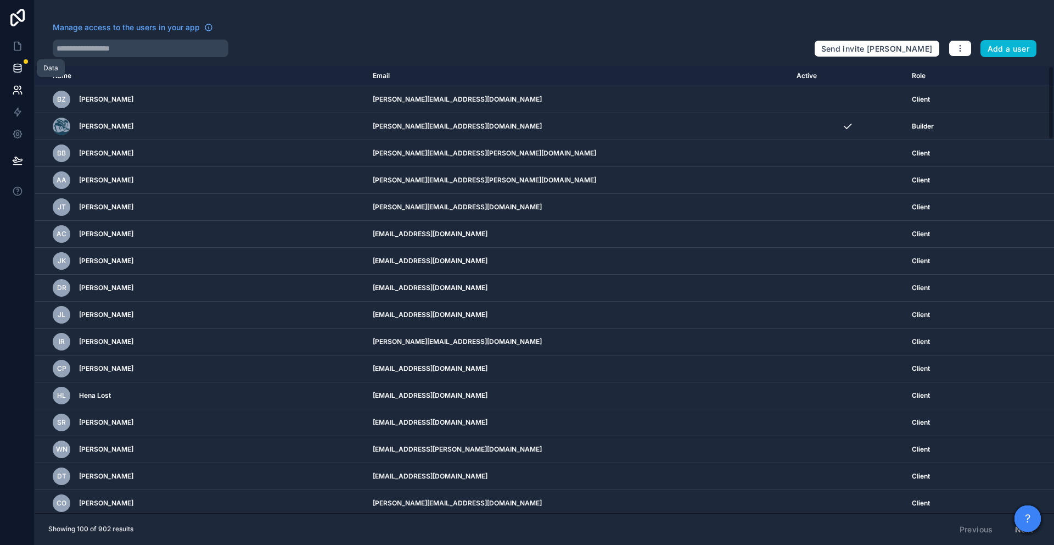
click at [26, 73] on link at bounding box center [17, 68] width 35 height 22
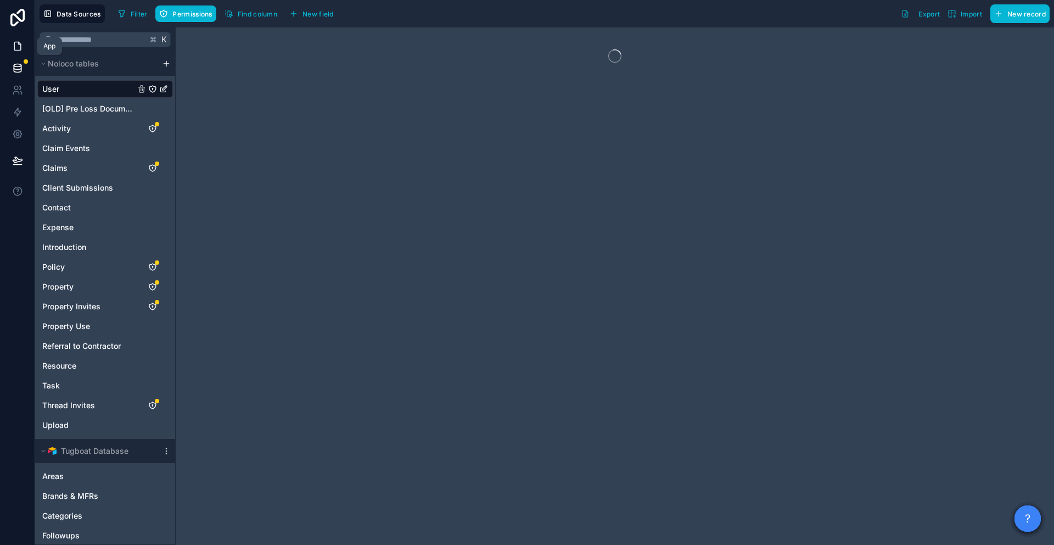
click at [9, 43] on link at bounding box center [17, 46] width 35 height 22
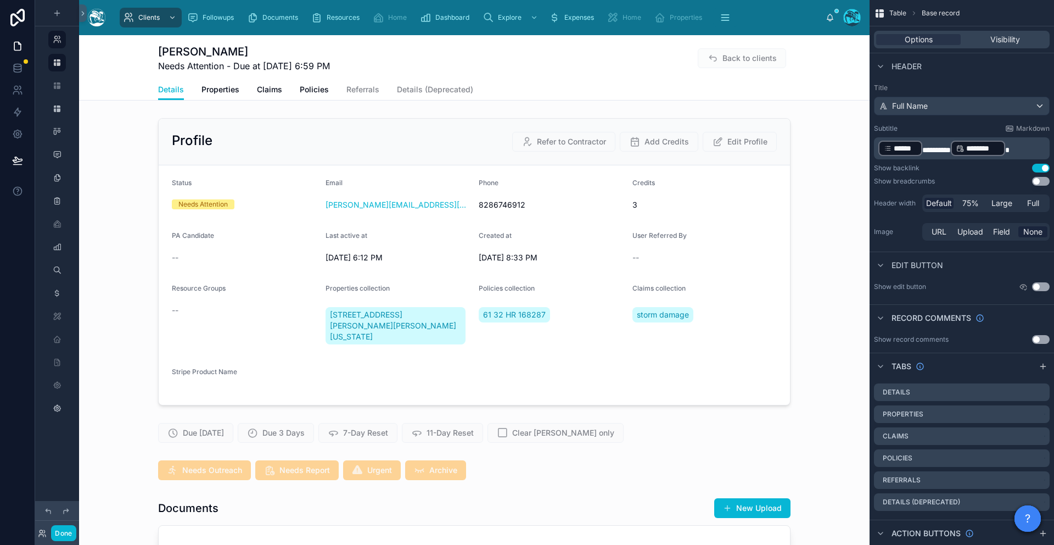
scroll to position [2243, 0]
click at [26, 81] on link at bounding box center [17, 90] width 35 height 22
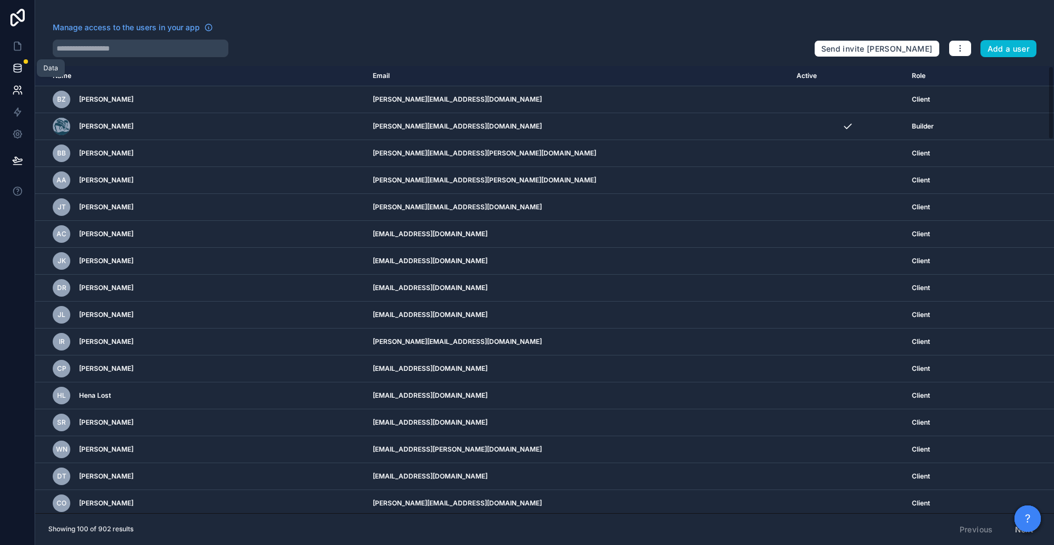
click at [23, 64] on icon at bounding box center [17, 68] width 11 height 11
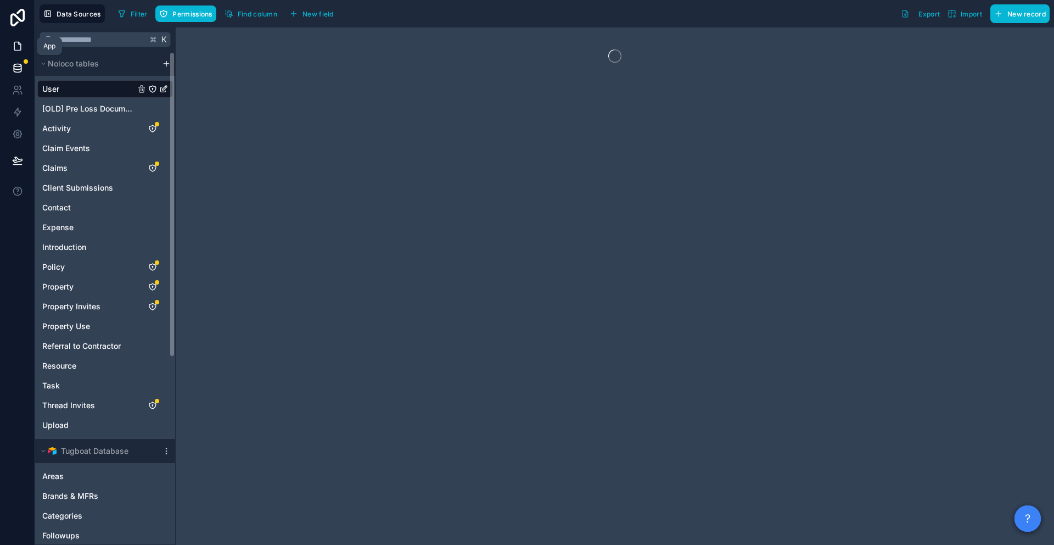
click at [20, 37] on link at bounding box center [17, 46] width 35 height 22
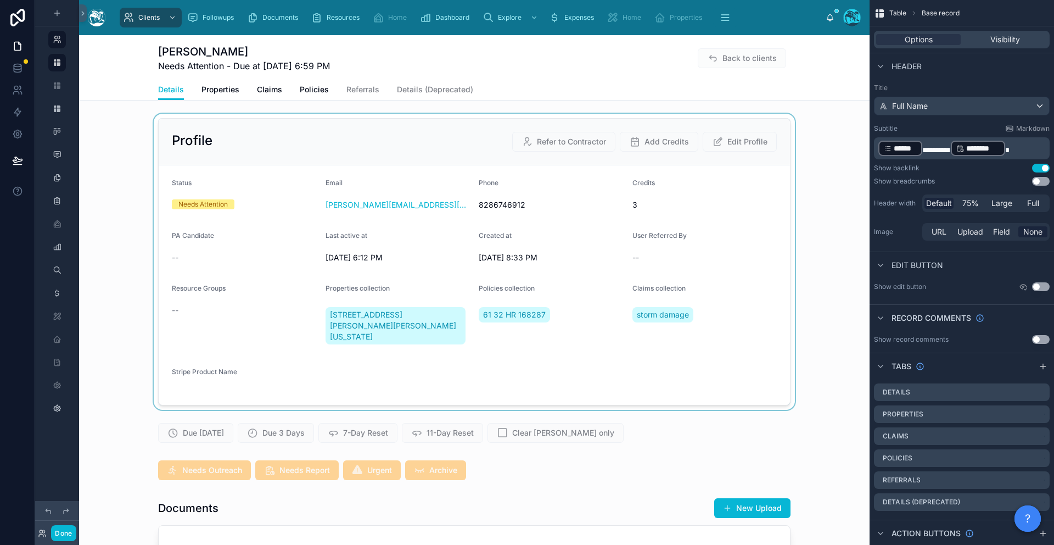
scroll to position [2243, 0]
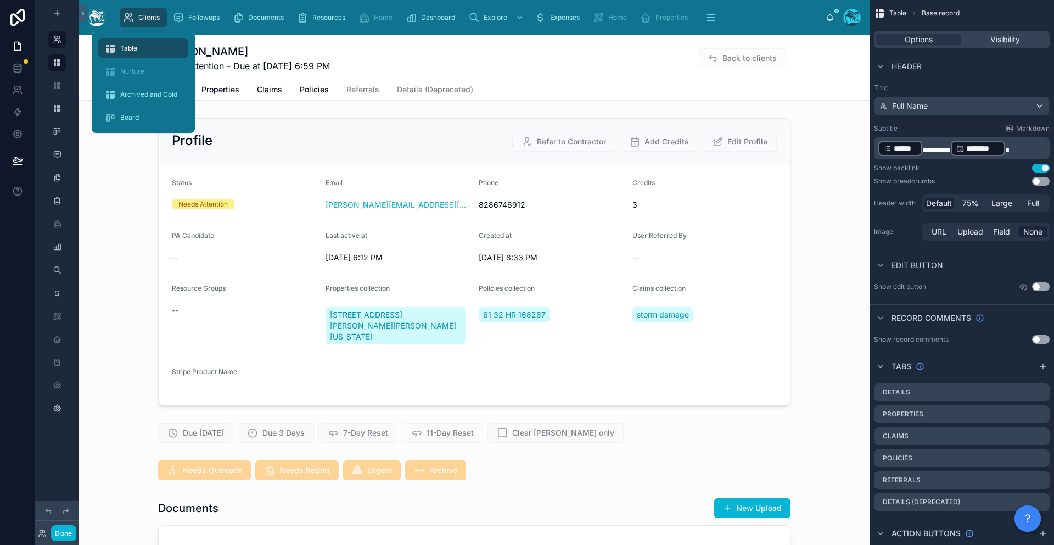
click at [125, 16] on icon "scrollable content" at bounding box center [128, 17] width 11 height 11
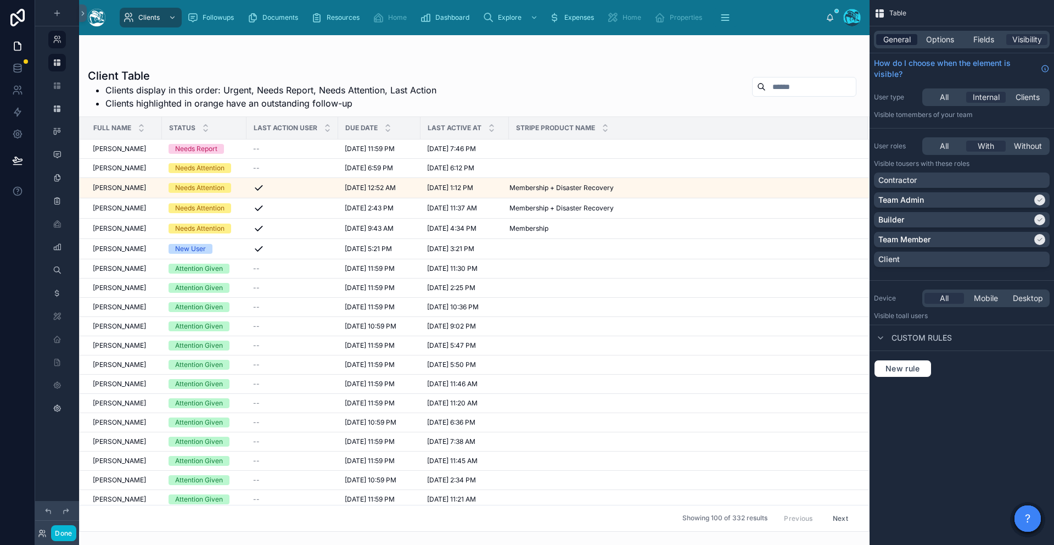
click at [594, 37] on span "General" at bounding box center [896, 39] width 27 height 11
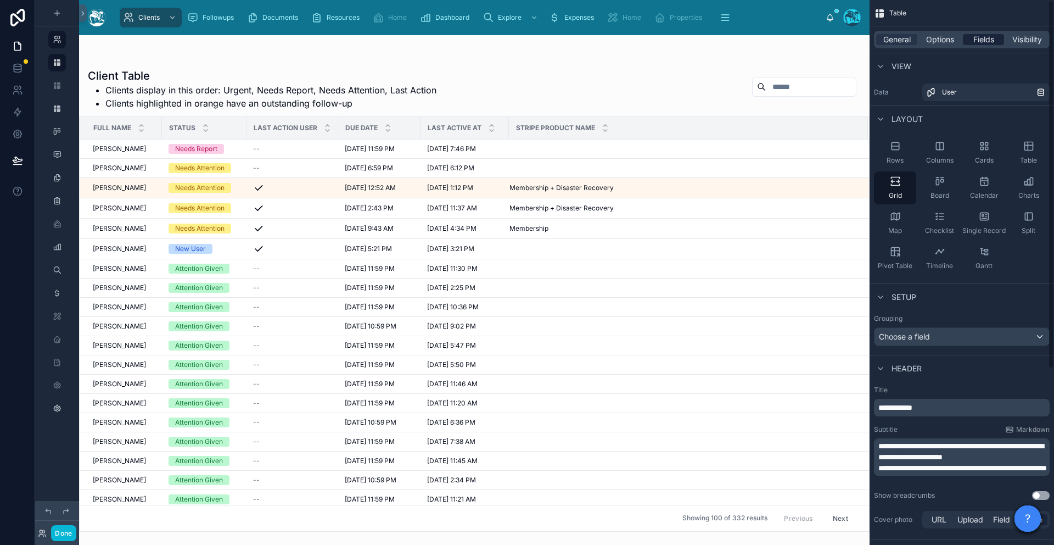
click at [594, 41] on span "Fields" at bounding box center [983, 39] width 21 height 11
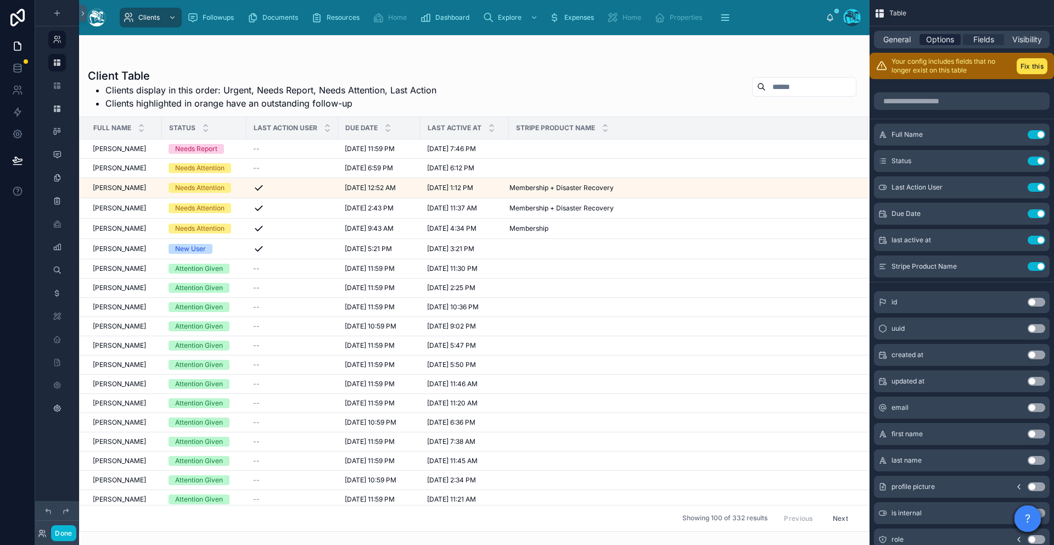
click at [594, 38] on span "Options" at bounding box center [940, 39] width 28 height 11
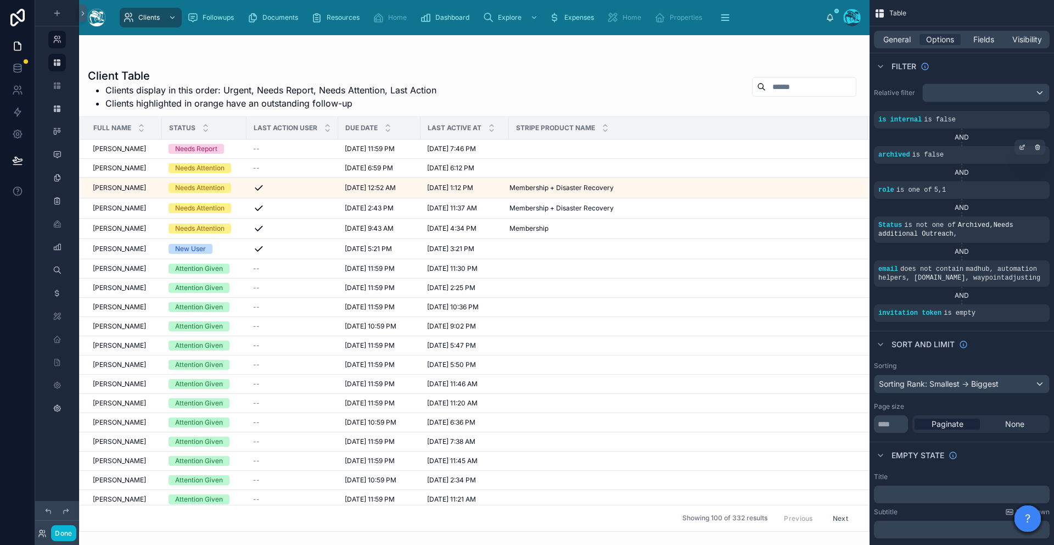
click at [594, 158] on div "archived is false" at bounding box center [961, 154] width 167 height 9
click at [594, 149] on icon "scrollable content" at bounding box center [1037, 147] width 7 height 7
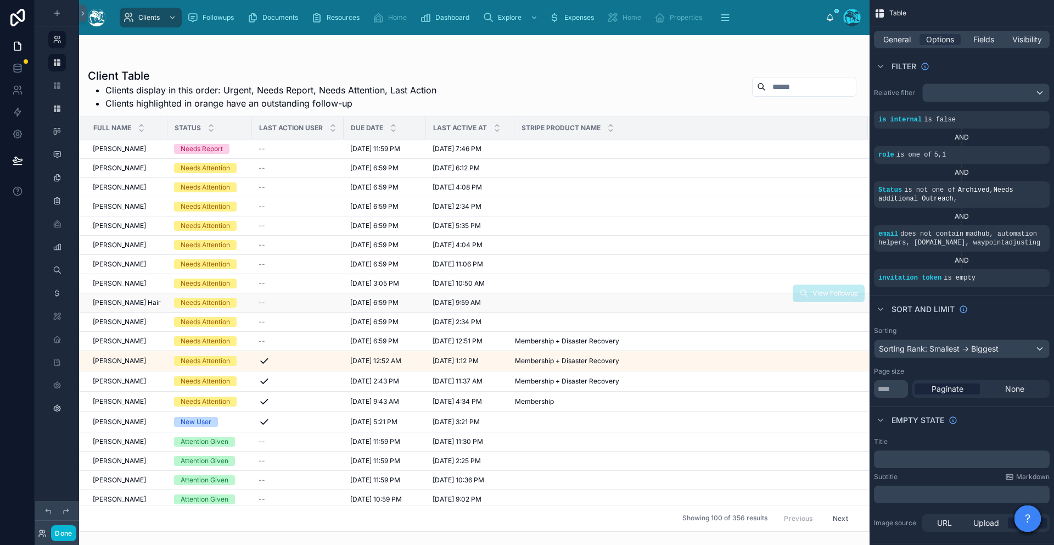
click at [116, 307] on td "[PERSON_NAME] Hair [PERSON_NAME] Hair" at bounding box center [124, 302] width 88 height 19
click at [118, 301] on span "[PERSON_NAME] Hair" at bounding box center [127, 302] width 68 height 9
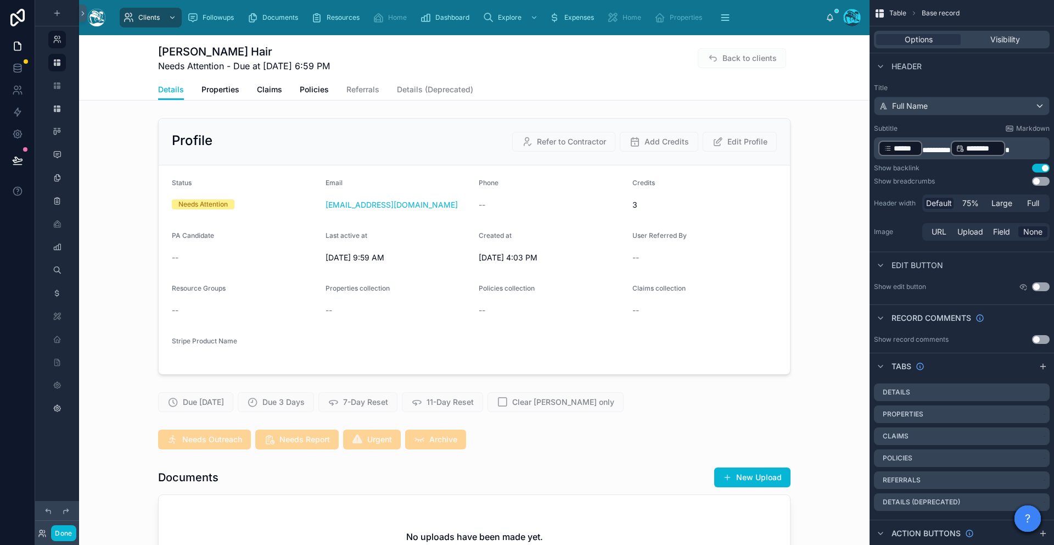
click at [120, 100] on div "[PERSON_NAME] Hair Needs Attention - Due at [DATE] 6:59 PM Back to clients Deta…" at bounding box center [474, 67] width 791 height 65
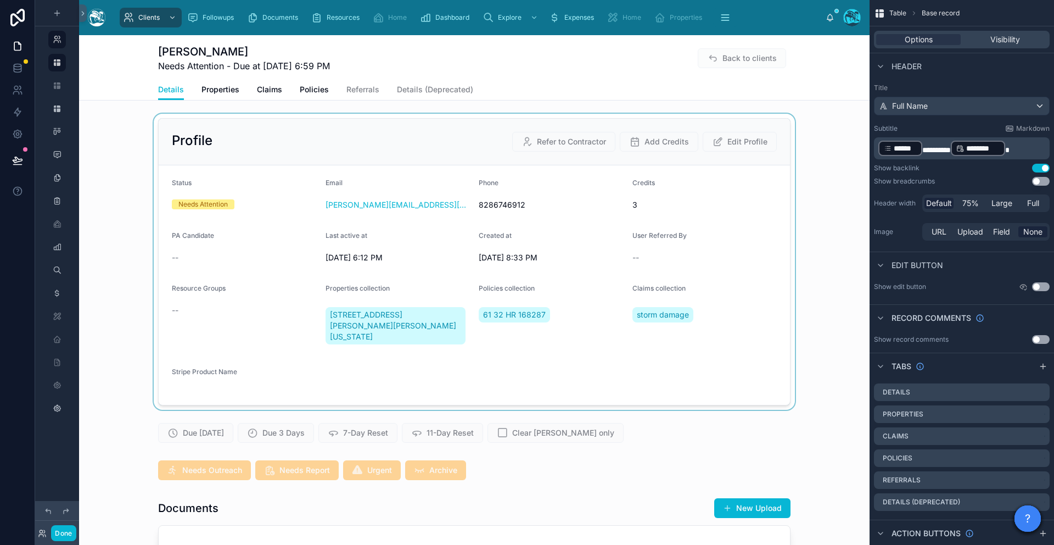
click at [116, 127] on div at bounding box center [474, 262] width 791 height 296
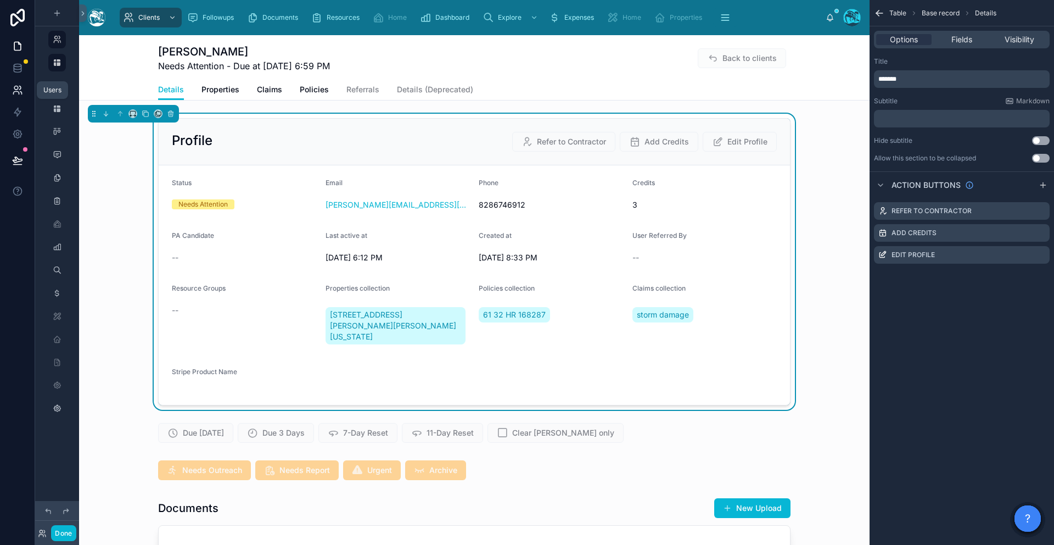
click at [14, 83] on link at bounding box center [17, 90] width 35 height 22
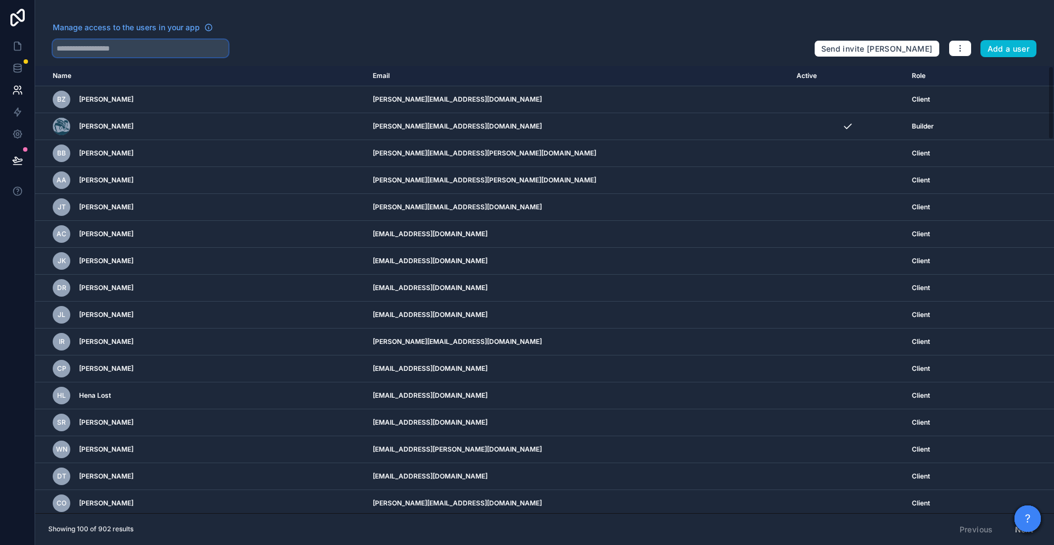
click at [76, 49] on input "text" at bounding box center [141, 49] width 176 height 18
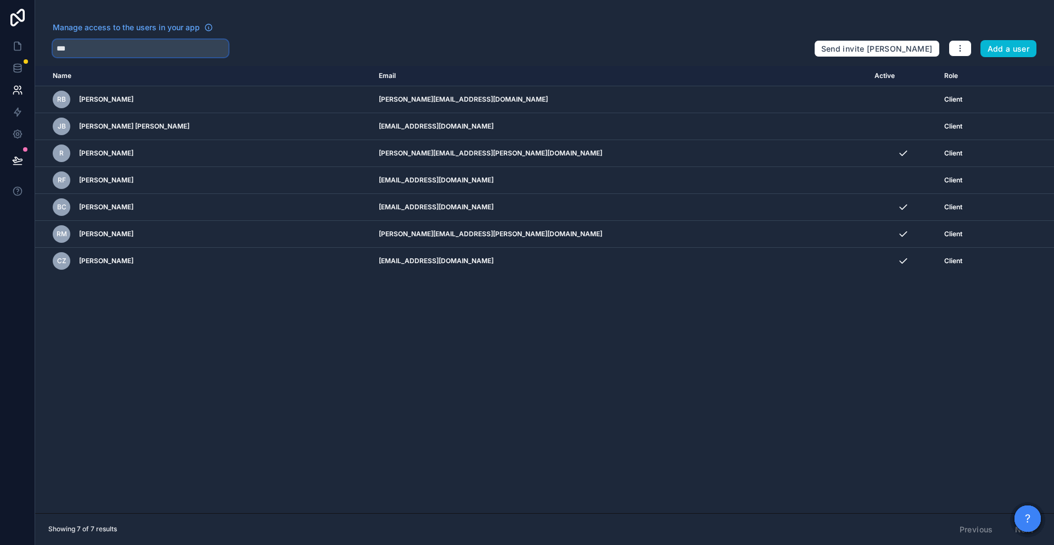
type input "***"
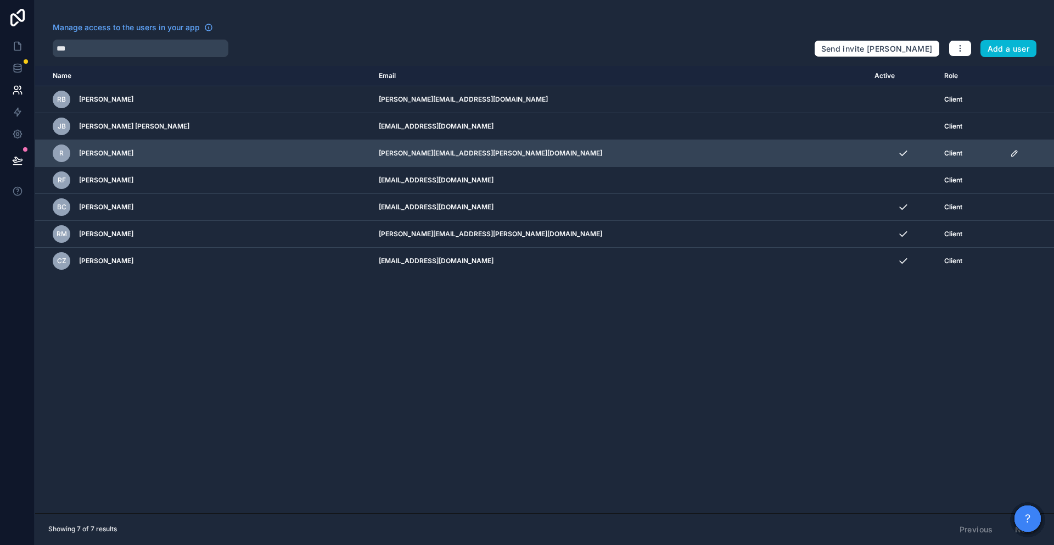
click at [594, 152] on icon "scrollable content" at bounding box center [1016, 152] width 2 height 2
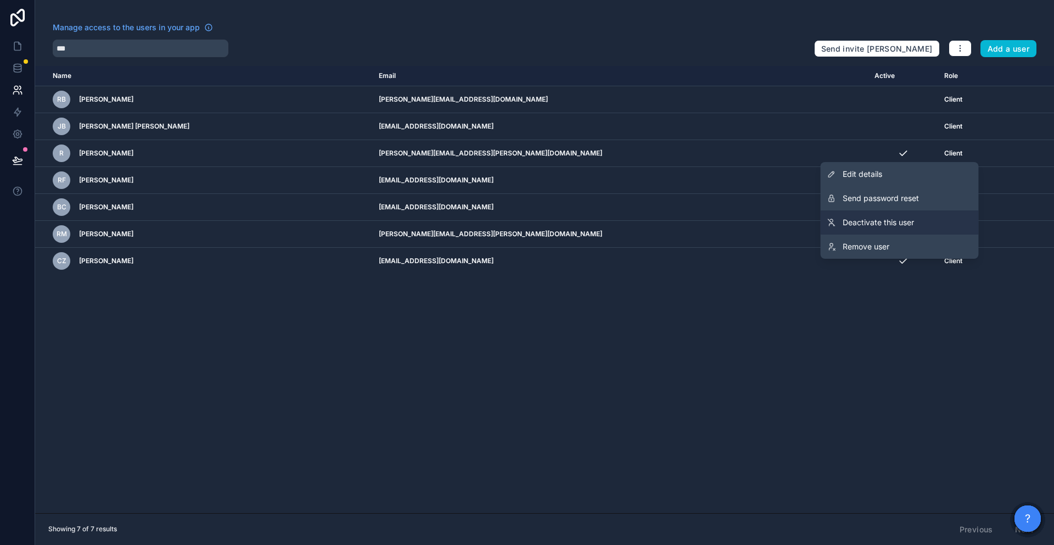
click at [594, 225] on span "Deactivate this user" at bounding box center [878, 222] width 71 height 11
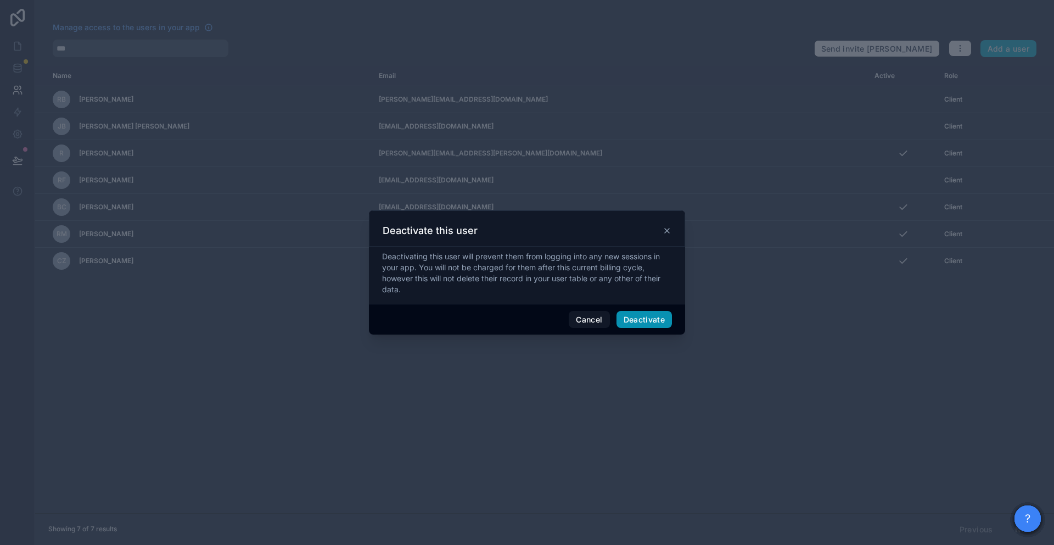
click at [594, 322] on button "Deactivate" at bounding box center [645, 320] width 56 height 18
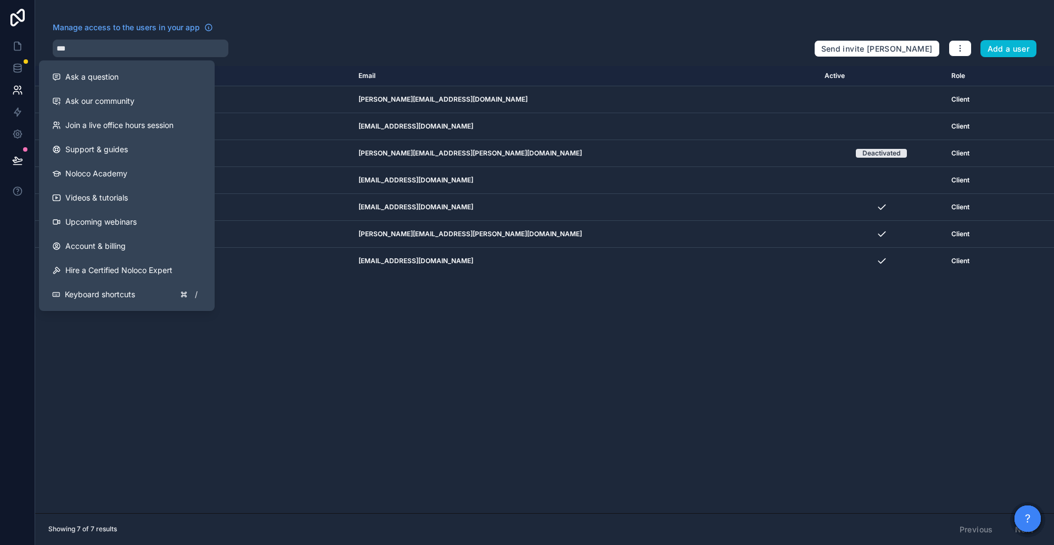
click at [405, 429] on div "Name Email Active Role [DOMAIN_NAME] RB [PERSON_NAME] [PERSON_NAME][EMAIL_ADDRE…" at bounding box center [544, 289] width 1019 height 447
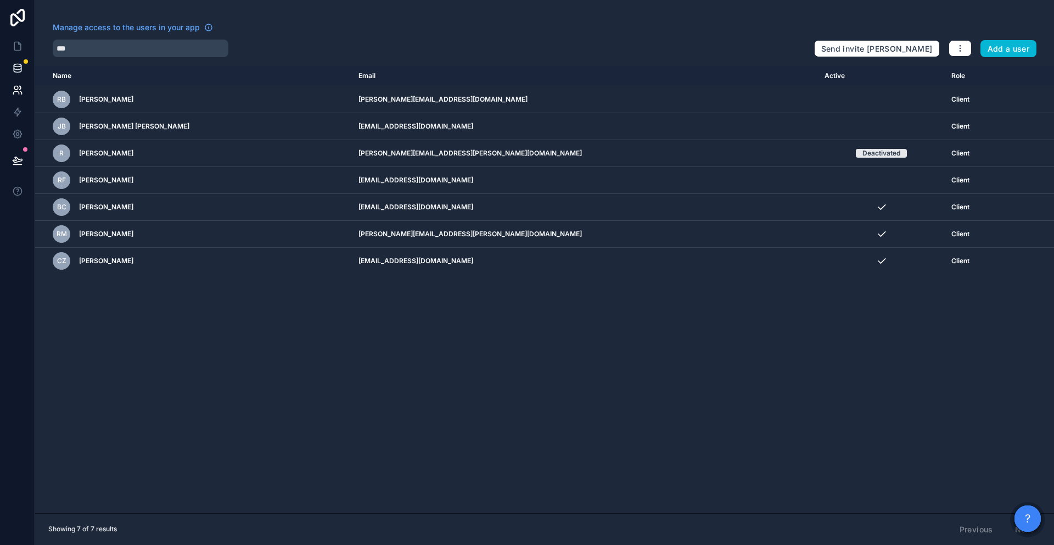
click at [16, 71] on icon at bounding box center [17, 68] width 11 height 11
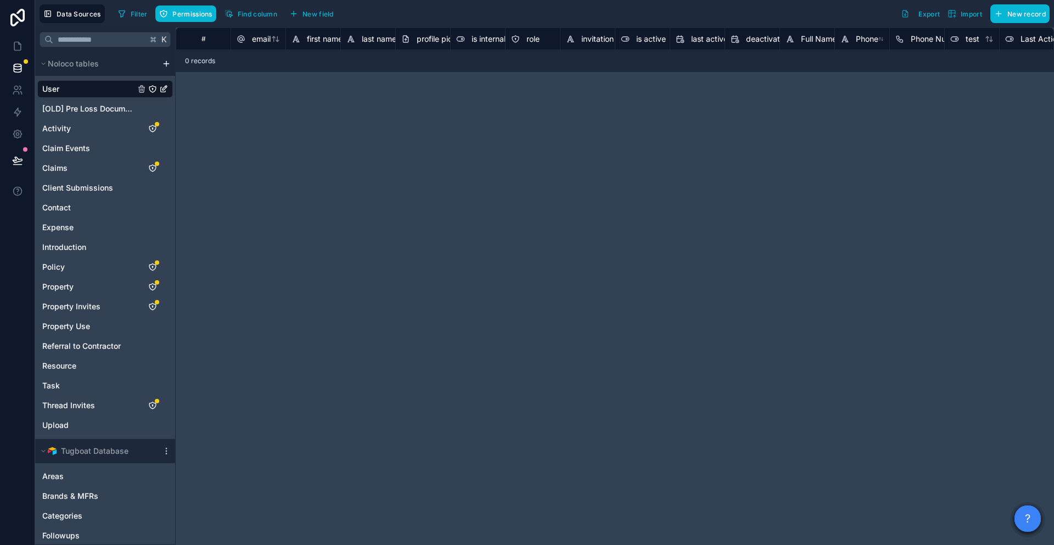
click at [15, 69] on icon at bounding box center [17, 68] width 11 height 11
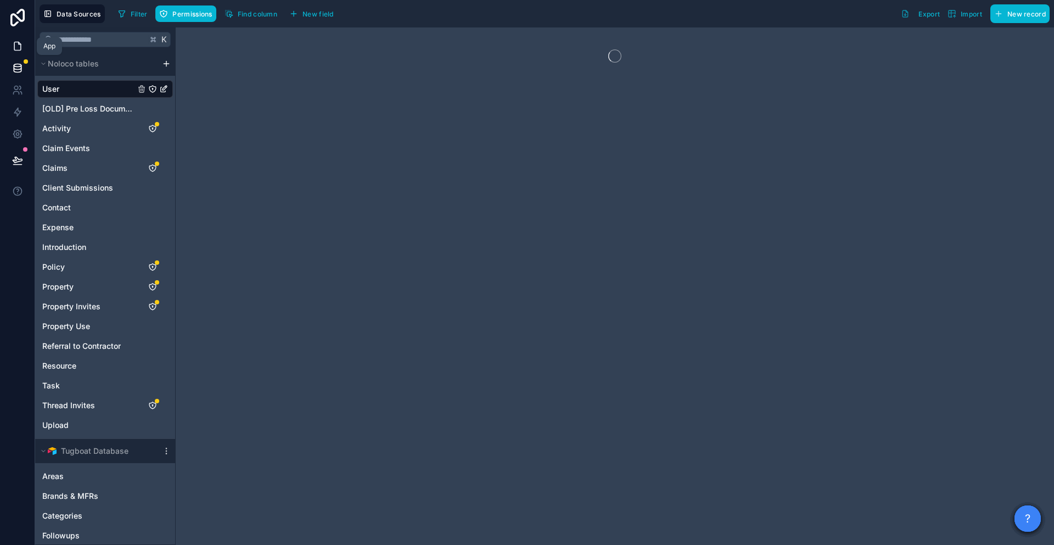
click at [20, 43] on icon at bounding box center [17, 46] width 7 height 8
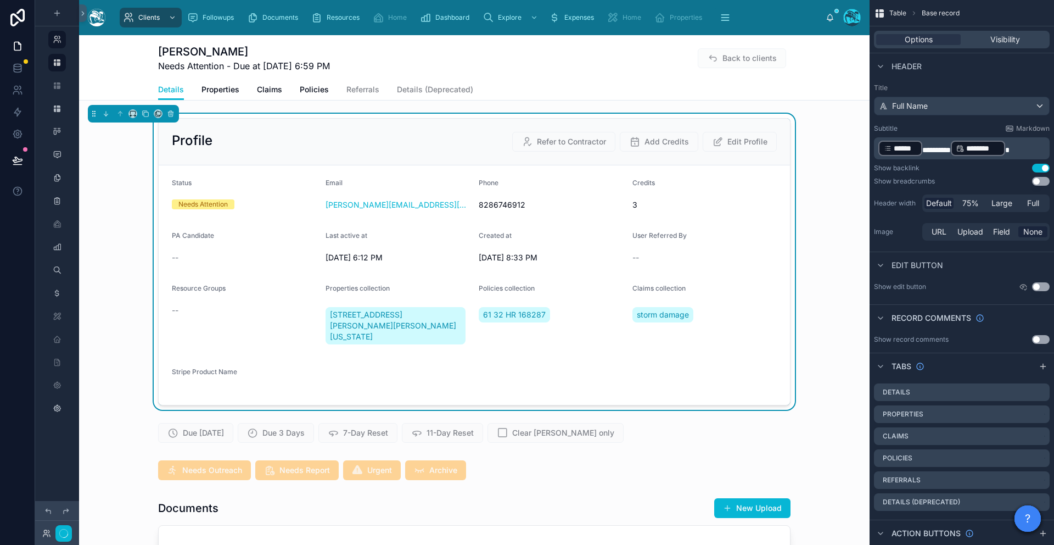
scroll to position [2243, 0]
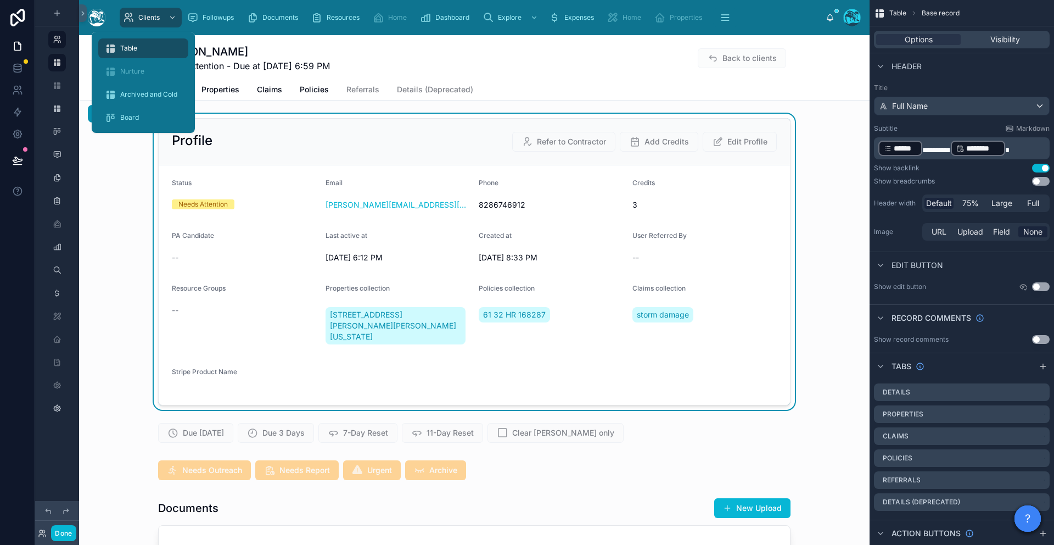
click at [141, 44] on div "Table" at bounding box center [143, 49] width 77 height 18
click at [137, 44] on span "Table" at bounding box center [128, 48] width 17 height 9
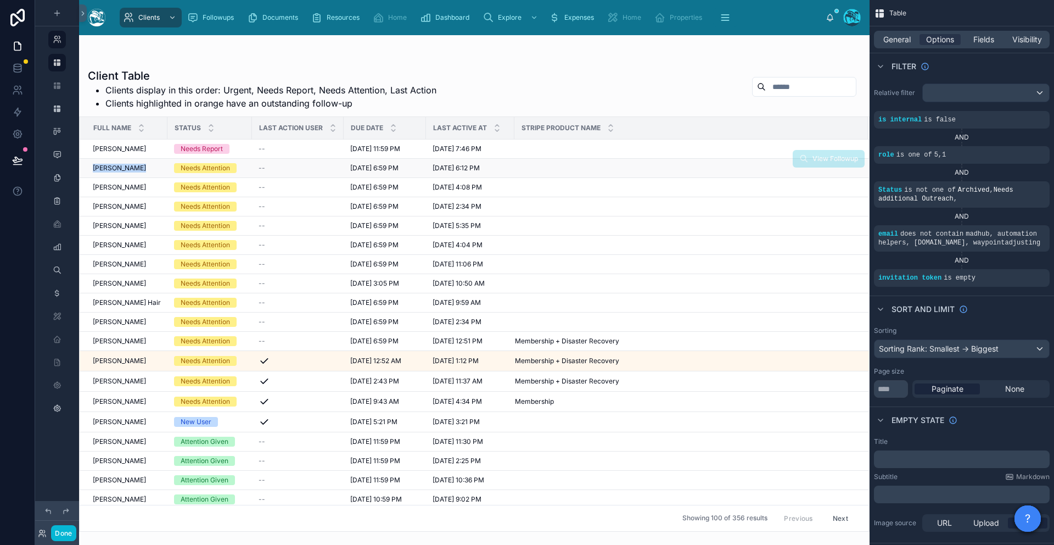
click at [100, 165] on span "[PERSON_NAME]" at bounding box center [119, 168] width 53 height 9
click at [100, 165] on div "Client Table Clients display in this order: Urgent, Needs Report, Needs Attenti…" at bounding box center [474, 289] width 791 height 509
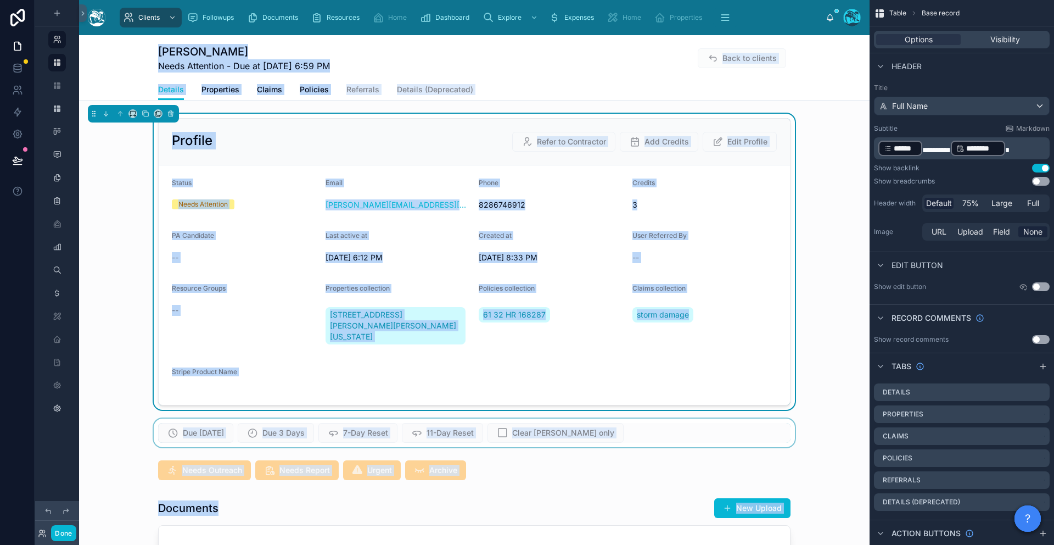
scroll to position [231, 0]
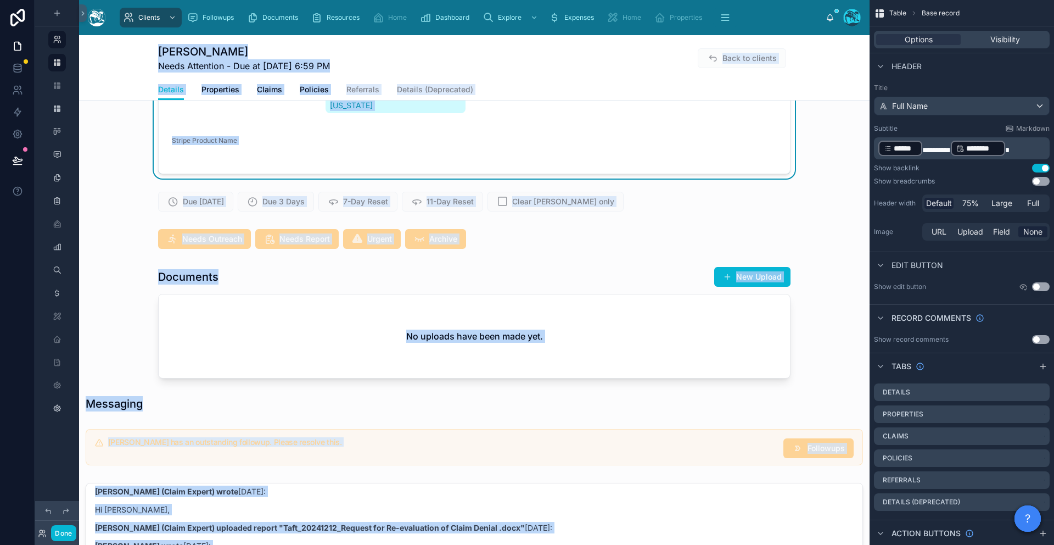
click at [519, 373] on div "Profile Refer to Contractor Add Credits Edit Profile Status Needs Attention Ema…" at bounding box center [474, 408] width 791 height 1050
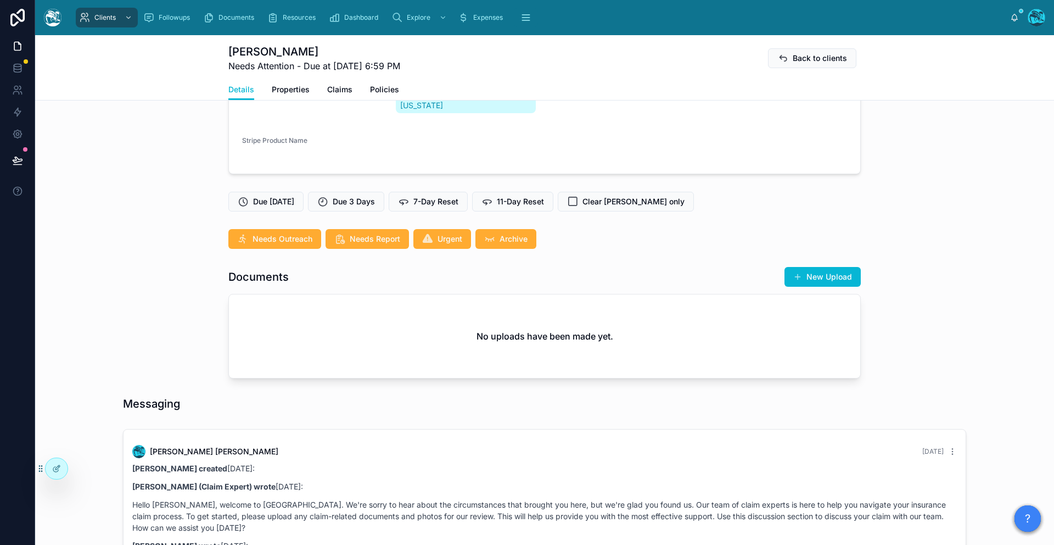
scroll to position [2174, 0]
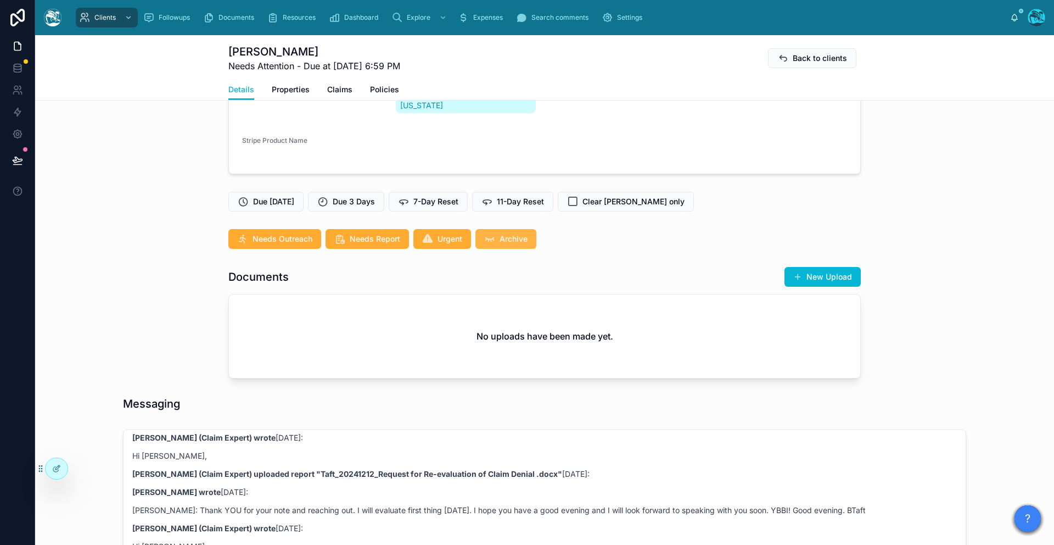
click at [504, 233] on span "Archive" at bounding box center [514, 238] width 28 height 11
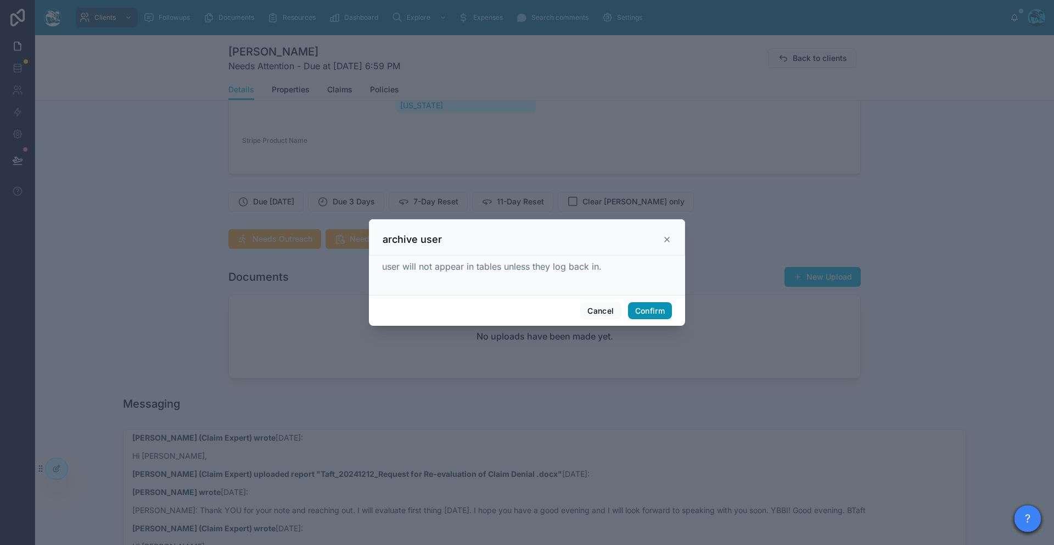
click at [594, 312] on button "Confirm" at bounding box center [650, 311] width 44 height 18
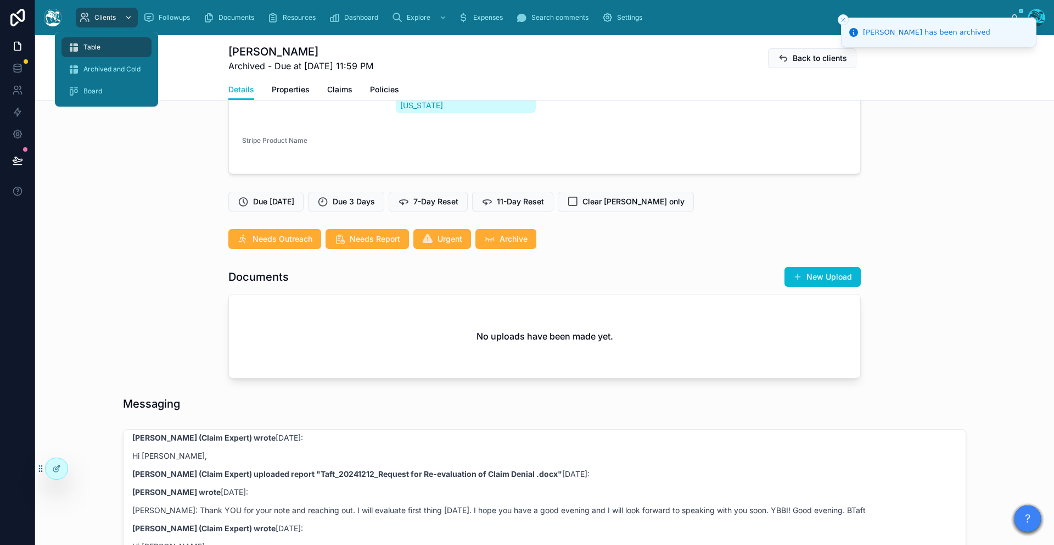
click at [114, 19] on span "Clients" at bounding box center [104, 17] width 21 height 9
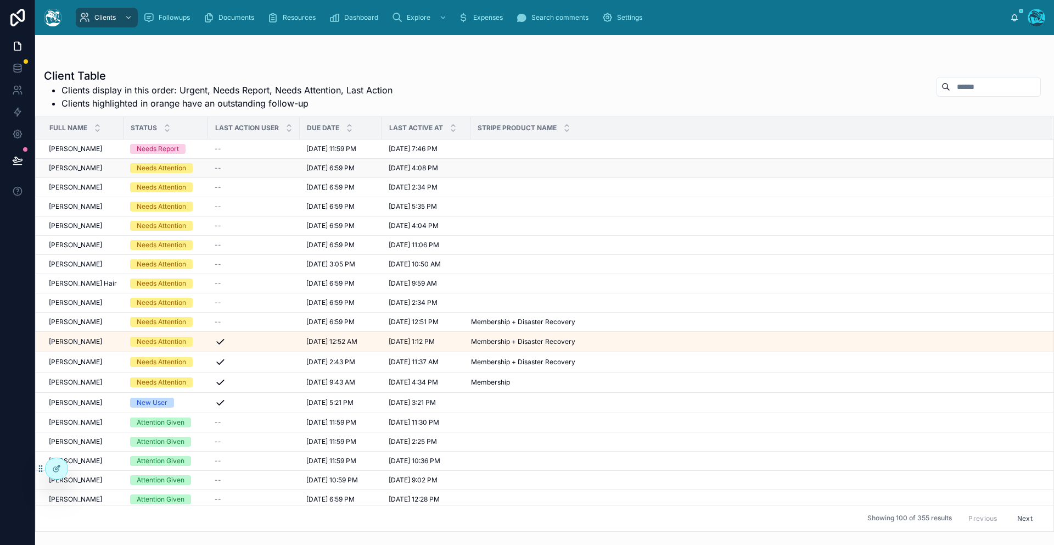
click at [84, 167] on span "[PERSON_NAME]" at bounding box center [75, 168] width 53 height 9
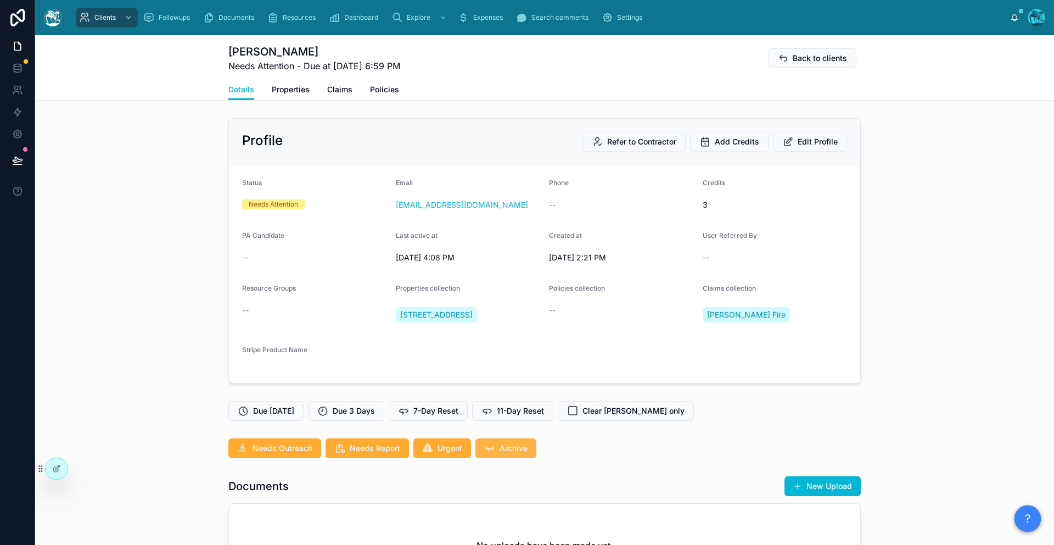
click at [502, 458] on button "Archive" at bounding box center [505, 448] width 61 height 20
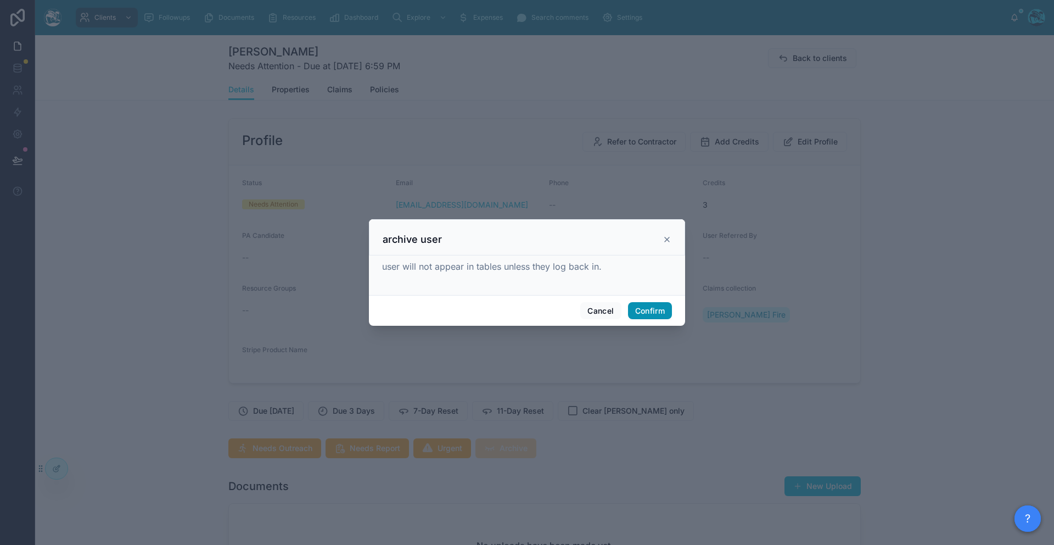
click at [642, 307] on button "Confirm" at bounding box center [650, 311] width 44 height 18
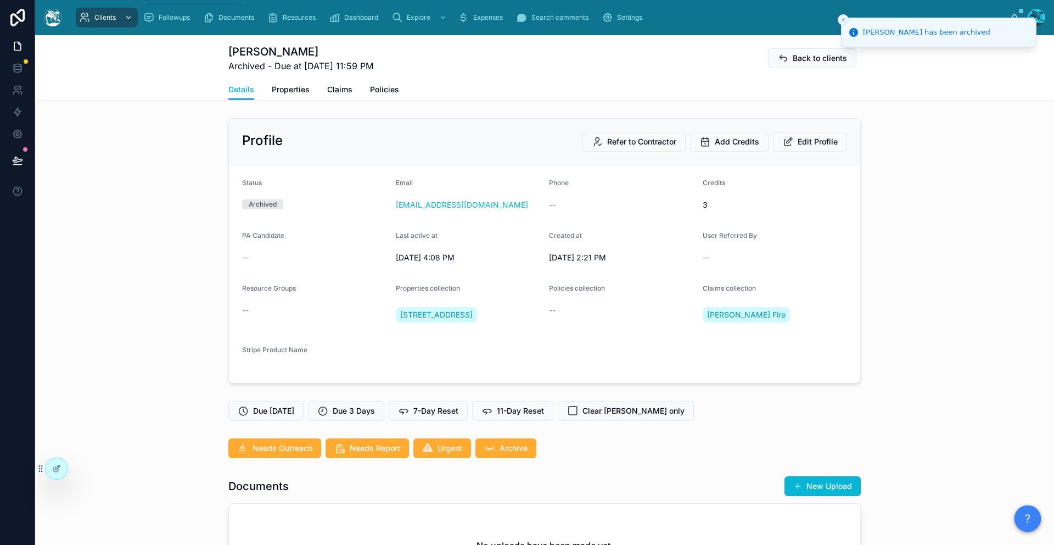
click at [82, 15] on icon "scrollable content" at bounding box center [84, 17] width 11 height 11
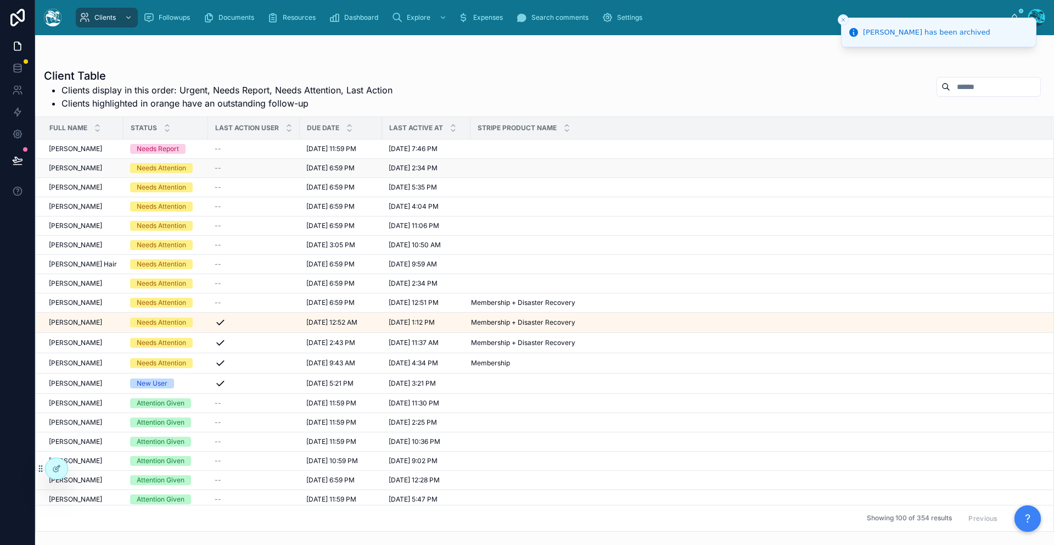
click at [59, 169] on span "[PERSON_NAME]" at bounding box center [75, 168] width 53 height 9
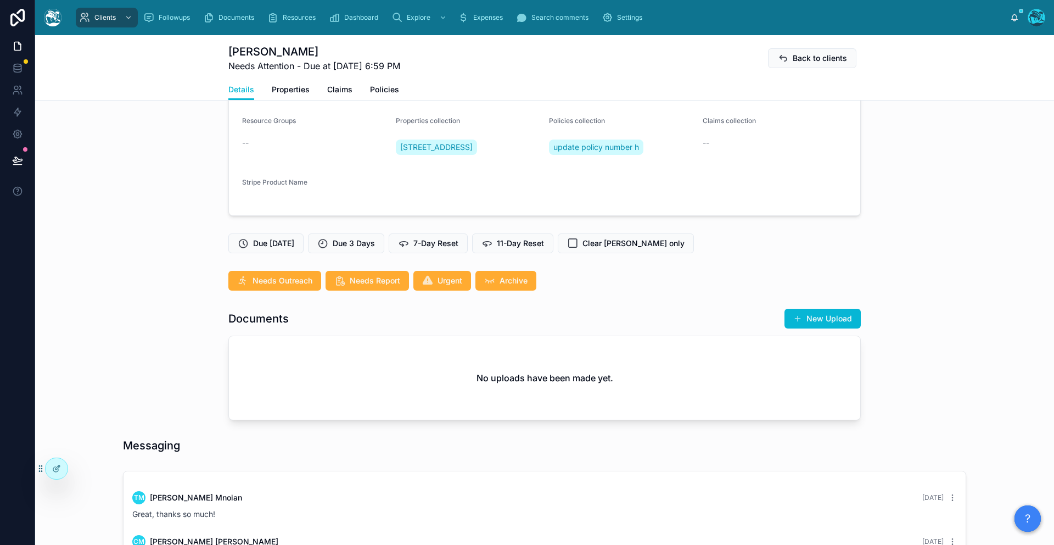
scroll to position [127, 0]
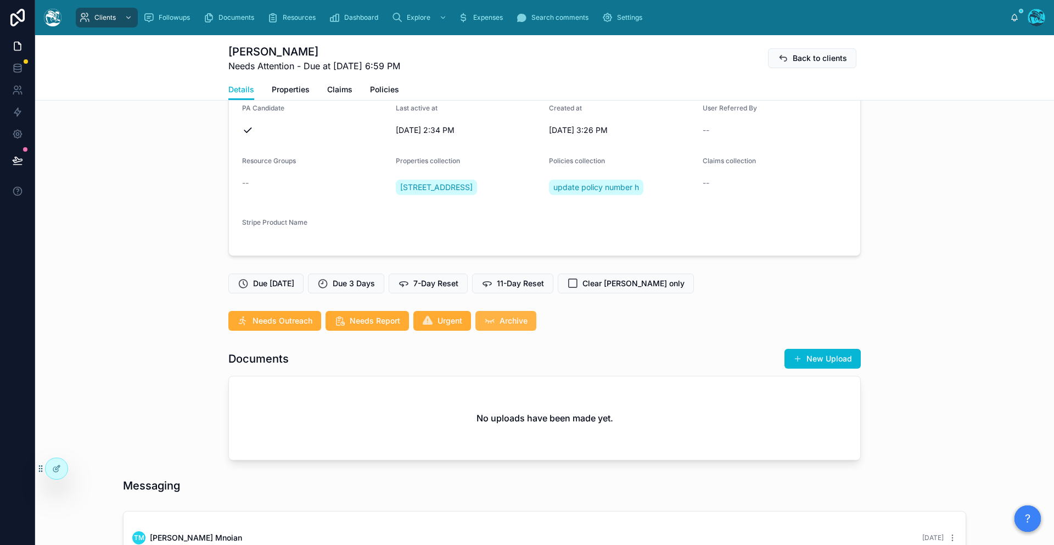
click at [502, 318] on span "Archive" at bounding box center [514, 320] width 28 height 11
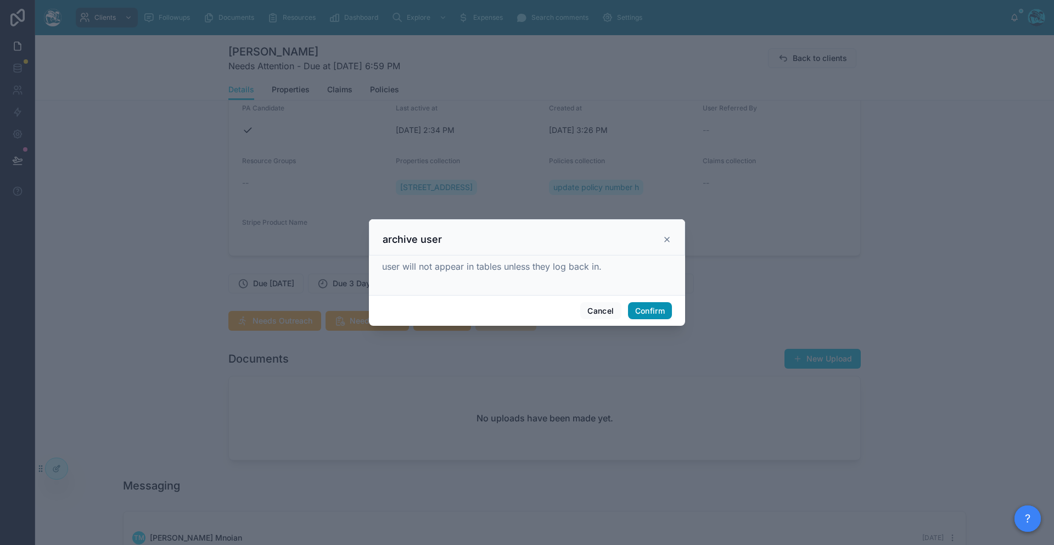
click at [656, 308] on button "Confirm" at bounding box center [650, 311] width 44 height 18
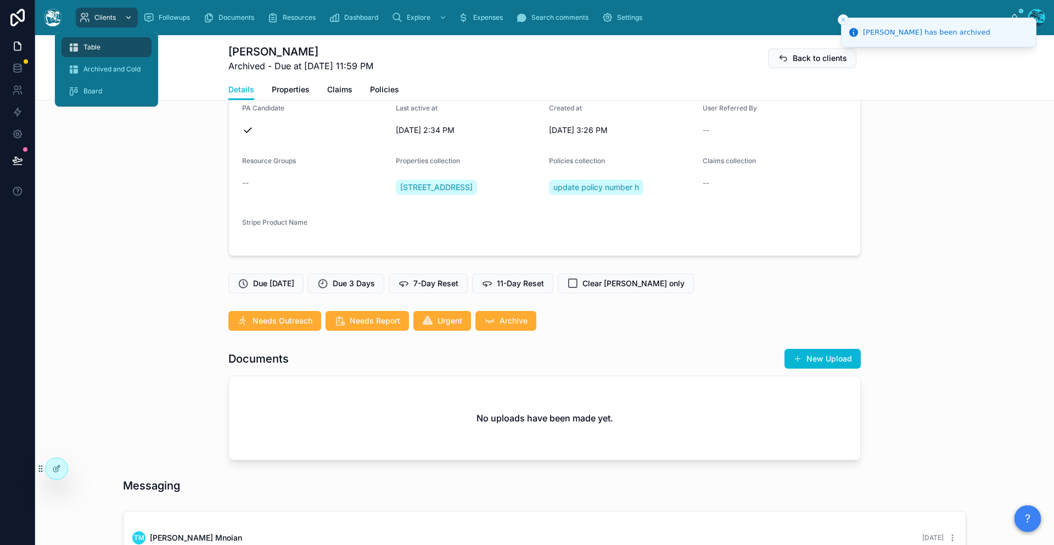
click at [108, 18] on span "Clients" at bounding box center [104, 17] width 21 height 9
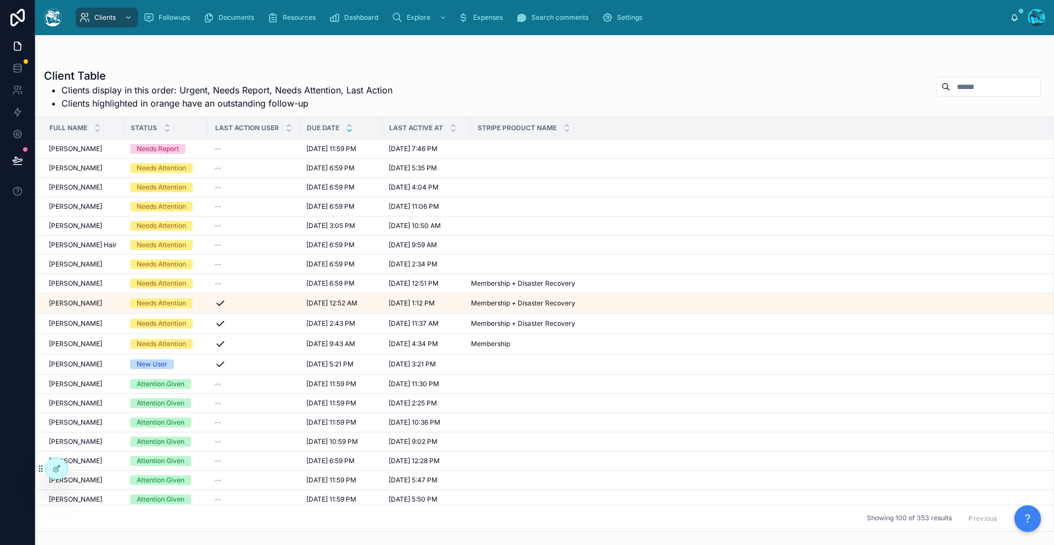
click at [351, 132] on icon at bounding box center [349, 130] width 7 height 7
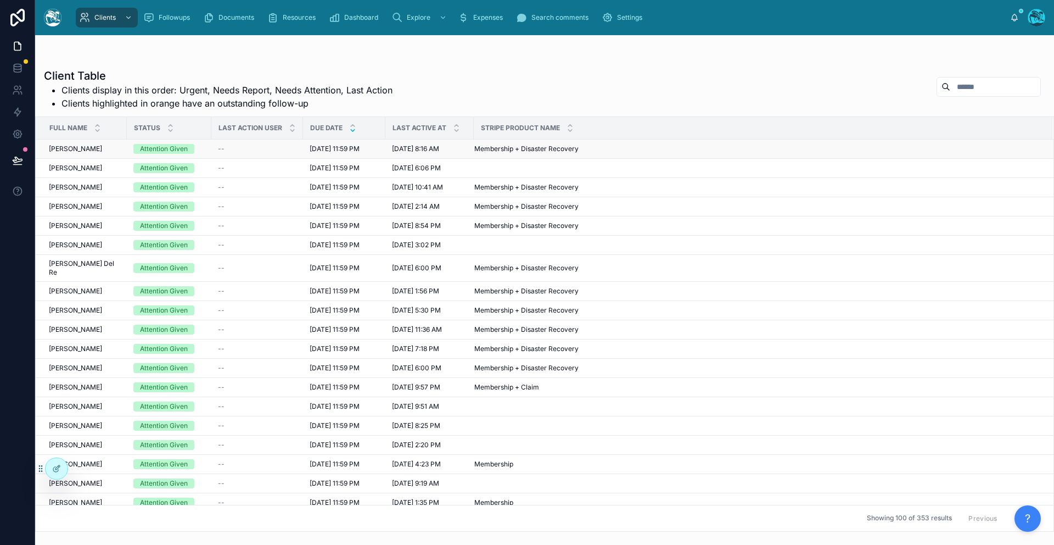
click at [83, 151] on span "Grant Gibson" at bounding box center [75, 148] width 53 height 9
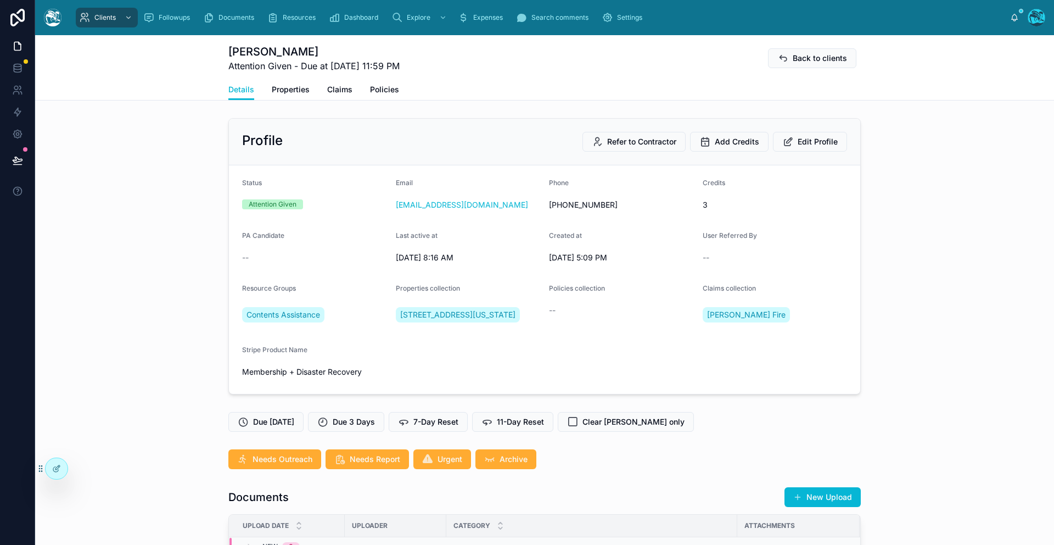
scroll to position [433, 0]
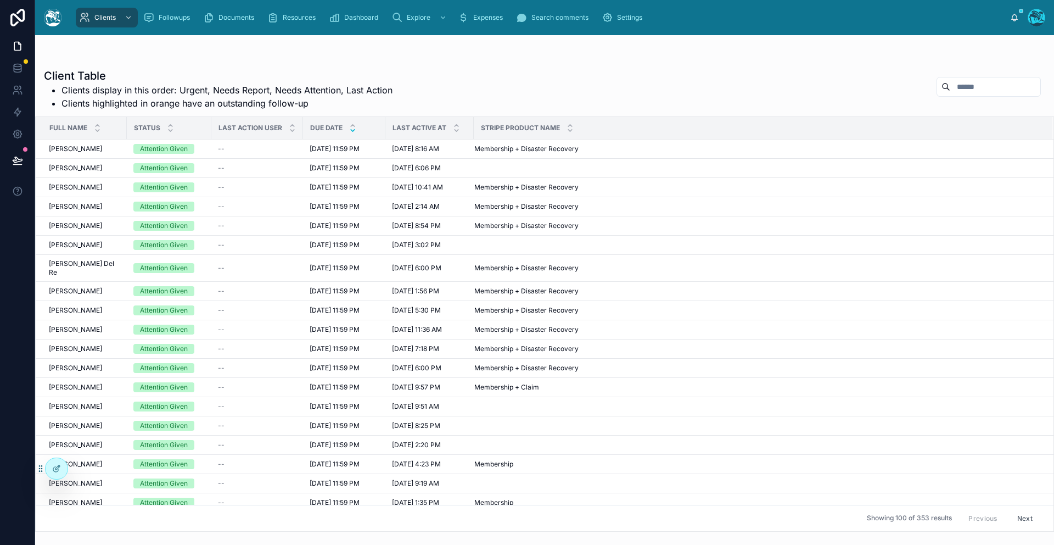
click at [351, 130] on icon at bounding box center [353, 131] width 4 height 2
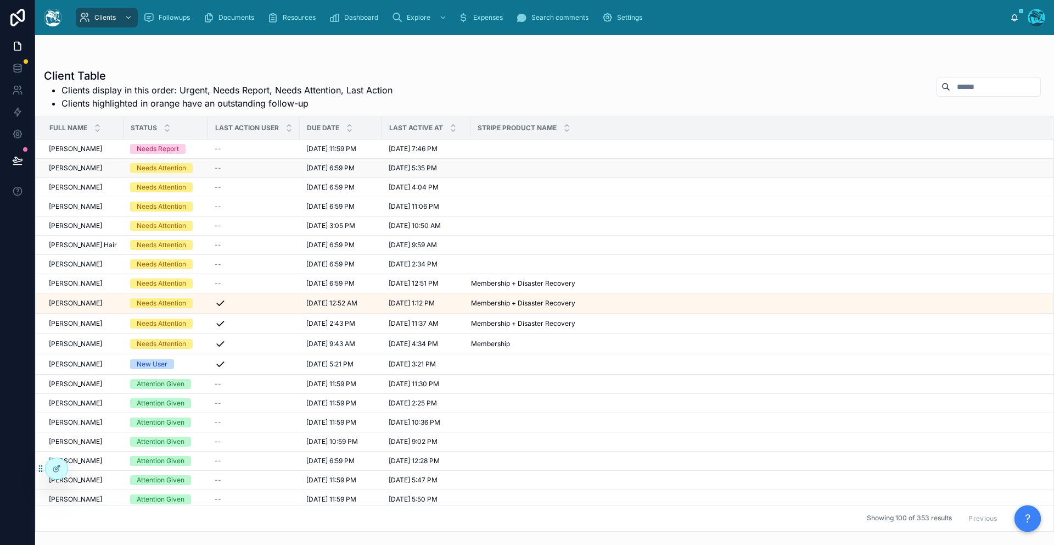
click at [76, 171] on span "[PERSON_NAME]" at bounding box center [75, 168] width 53 height 9
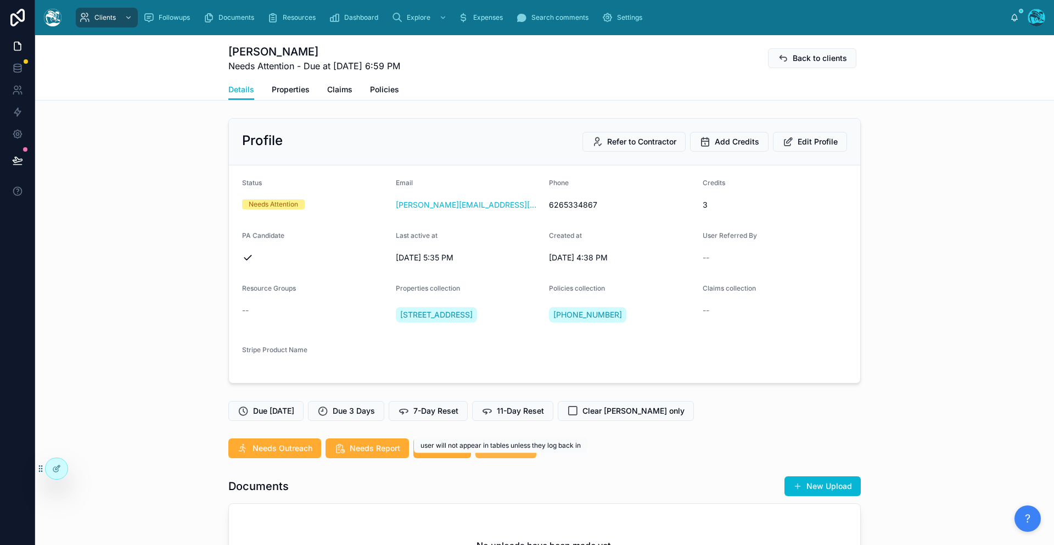
click at [511, 458] on button "Archive" at bounding box center [505, 448] width 61 height 20
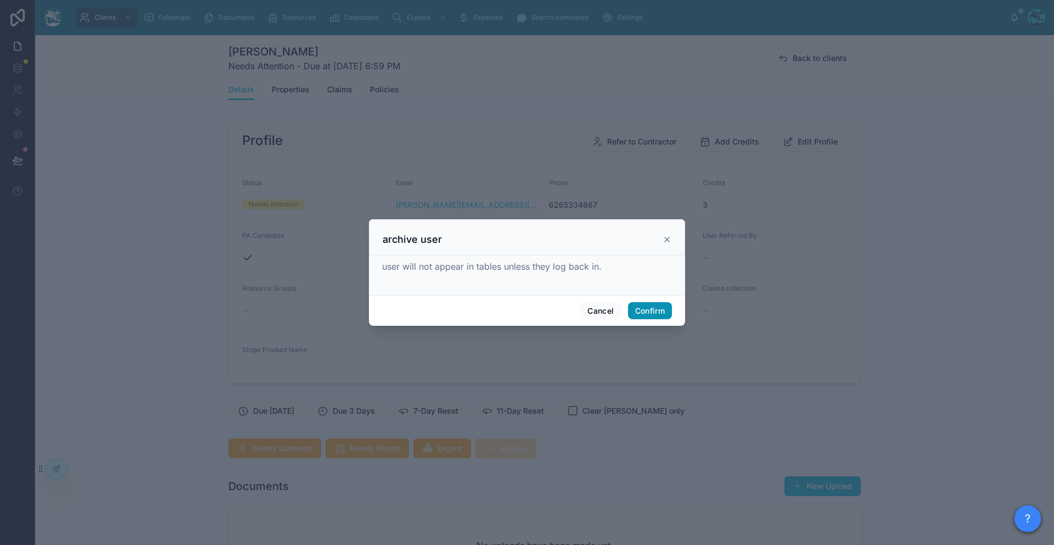
click at [651, 317] on button "Confirm" at bounding box center [650, 311] width 44 height 18
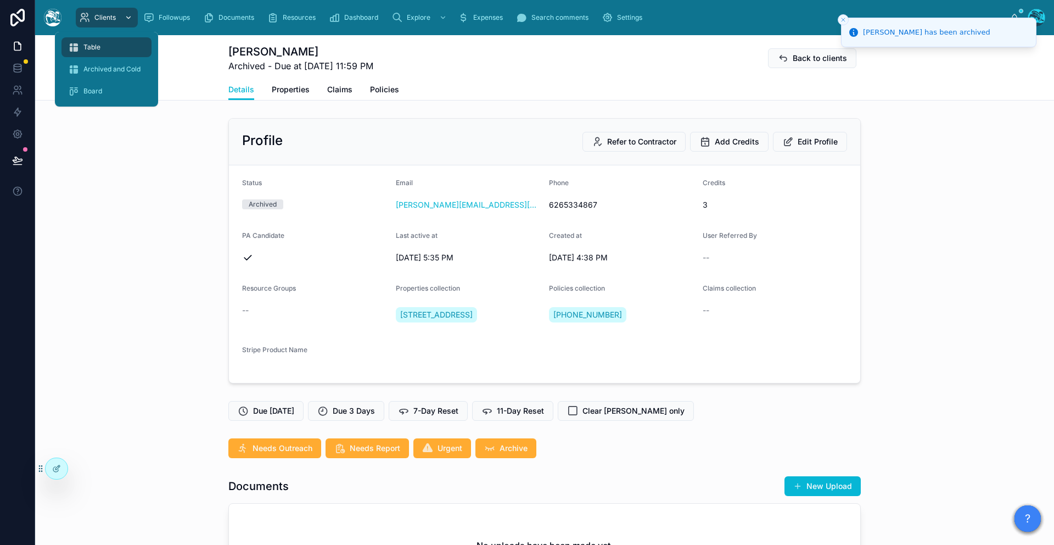
click at [98, 26] on div "Clients" at bounding box center [106, 18] width 55 height 18
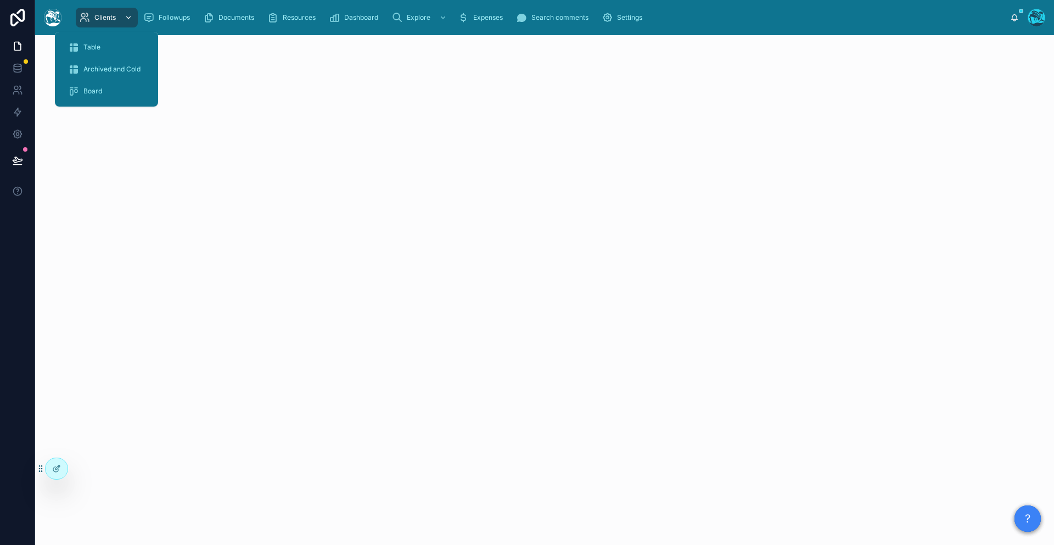
click at [94, 8] on link "Clients" at bounding box center [107, 18] width 62 height 20
click at [97, 59] on link "Archived and Cold" at bounding box center [106, 69] width 90 height 20
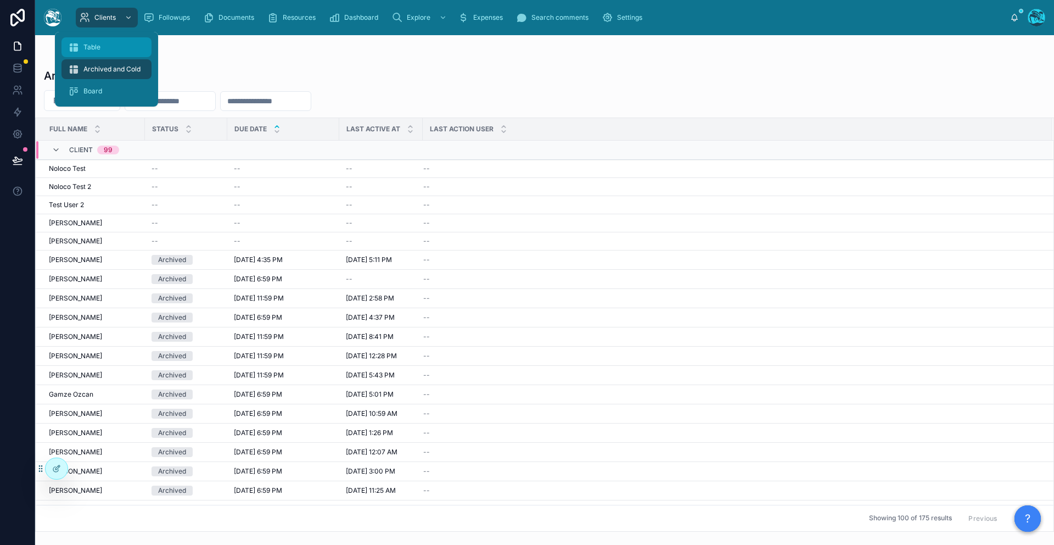
click at [97, 49] on span "Table" at bounding box center [91, 47] width 17 height 9
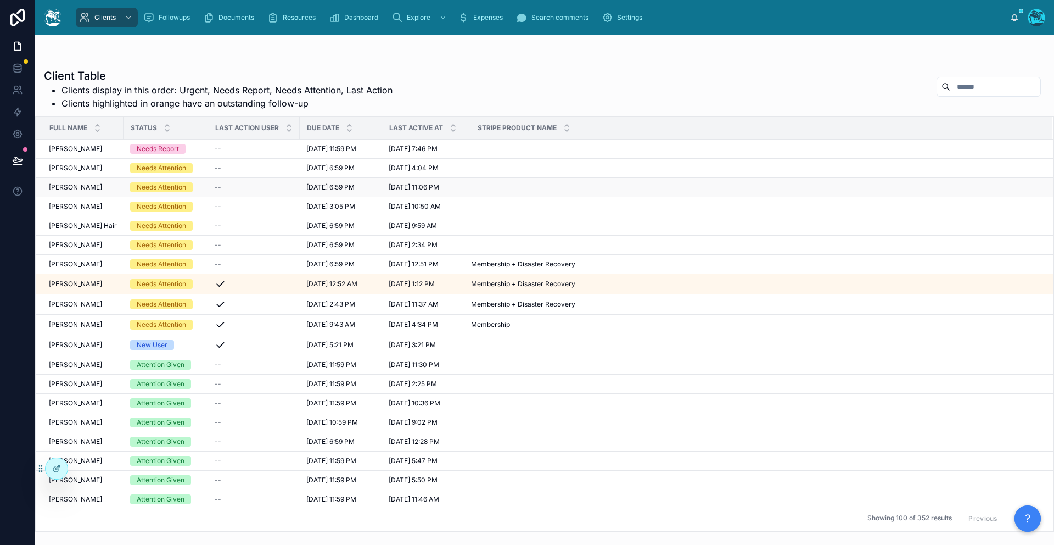
click at [74, 184] on span "[PERSON_NAME]" at bounding box center [75, 187] width 53 height 9
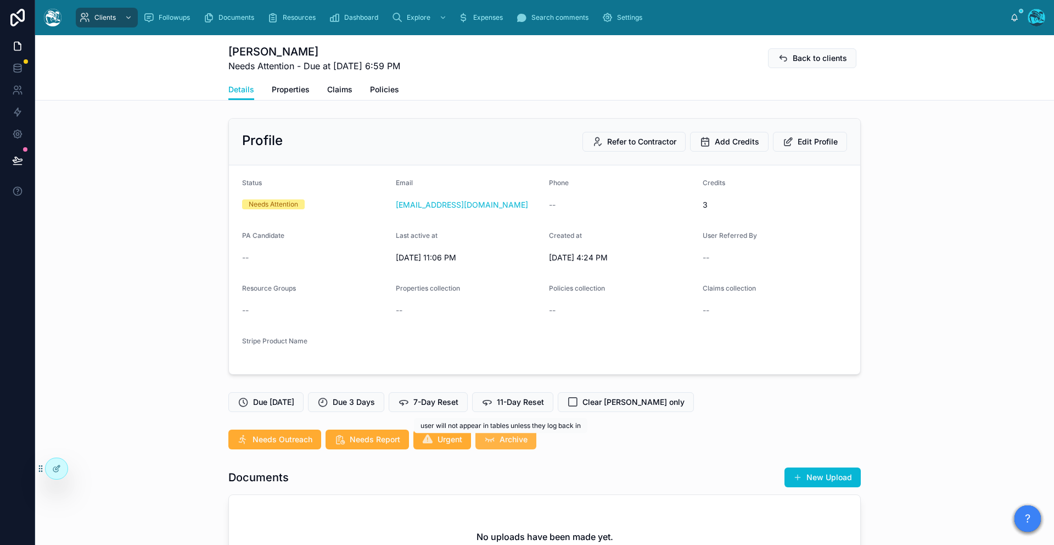
click at [504, 443] on span "Archive" at bounding box center [514, 439] width 28 height 11
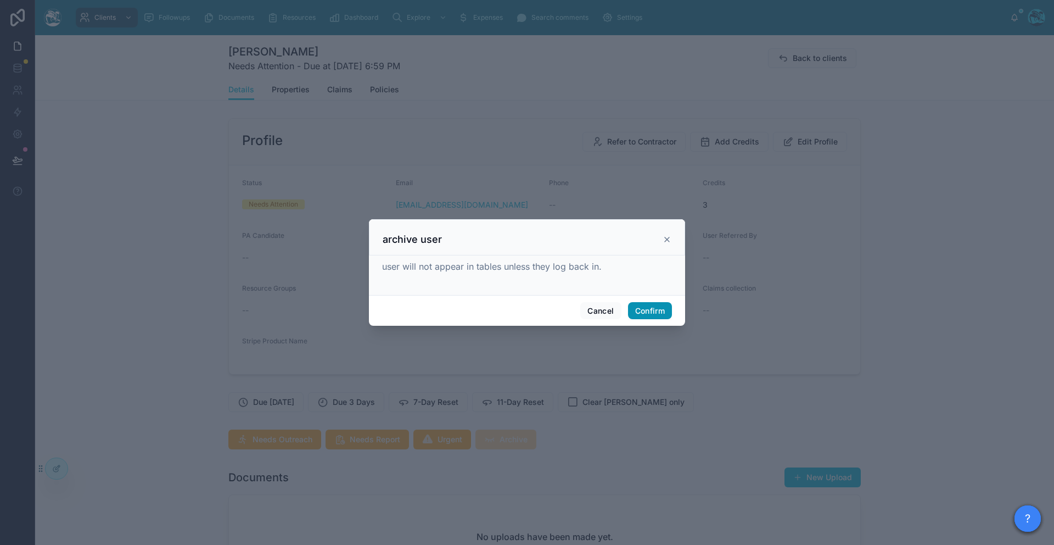
click at [643, 314] on button "Confirm" at bounding box center [650, 311] width 44 height 18
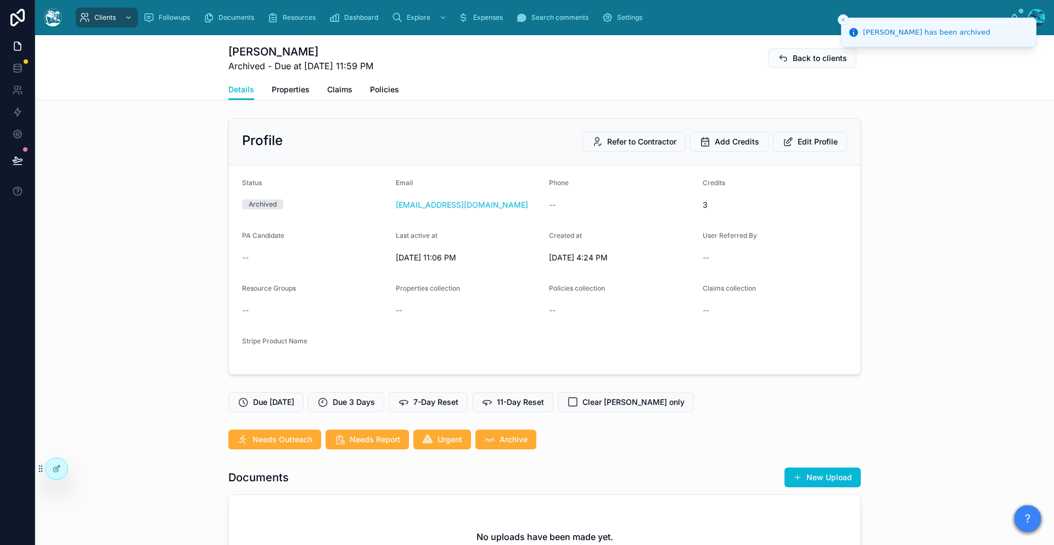
click at [99, 163] on div "Profile Refer to Contractor Add Credits Edit Profile Status Archived Email harp…" at bounding box center [544, 246] width 1019 height 265
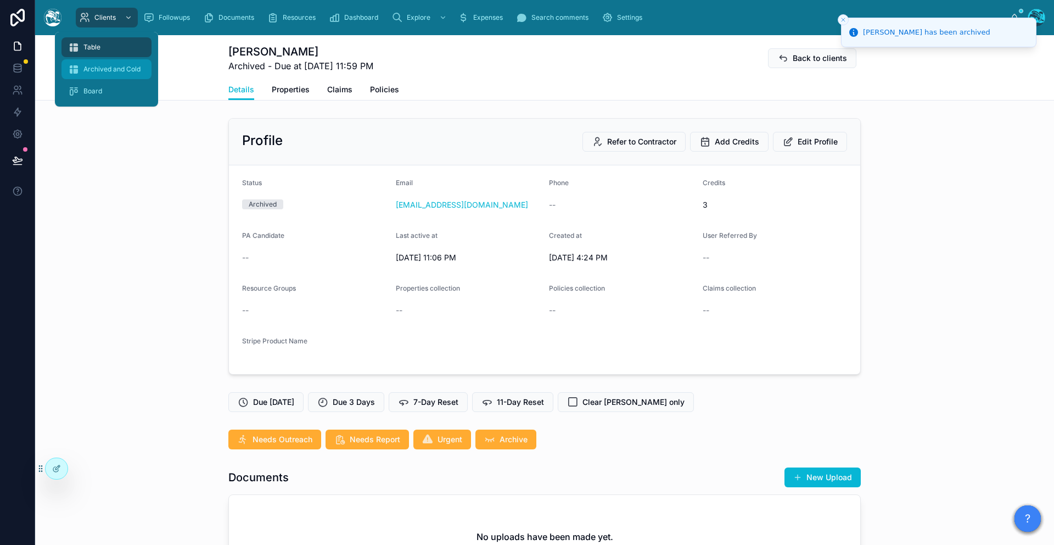
click at [109, 67] on span "Archived and Cold" at bounding box center [111, 69] width 57 height 9
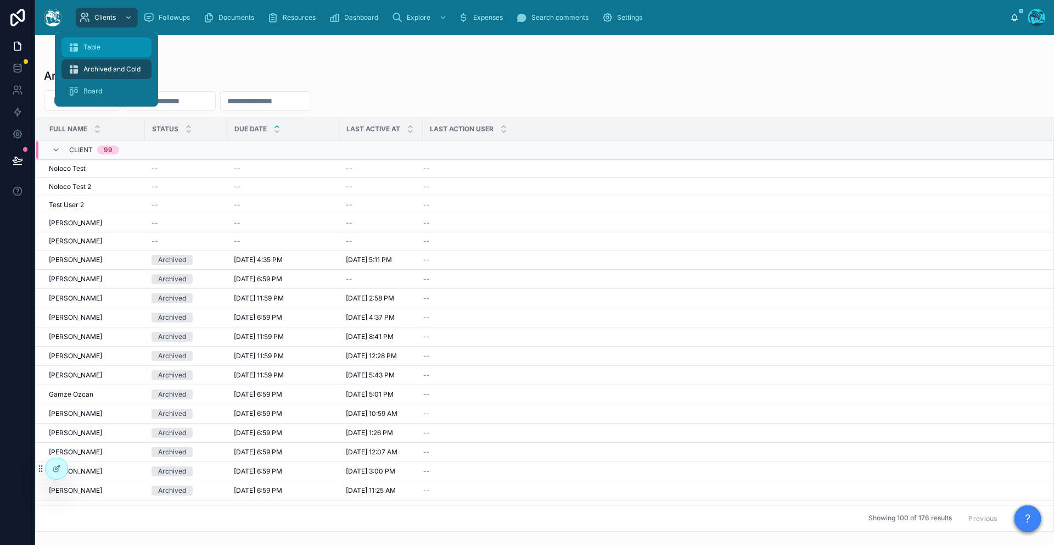
click at [97, 45] on span "Table" at bounding box center [91, 47] width 17 height 9
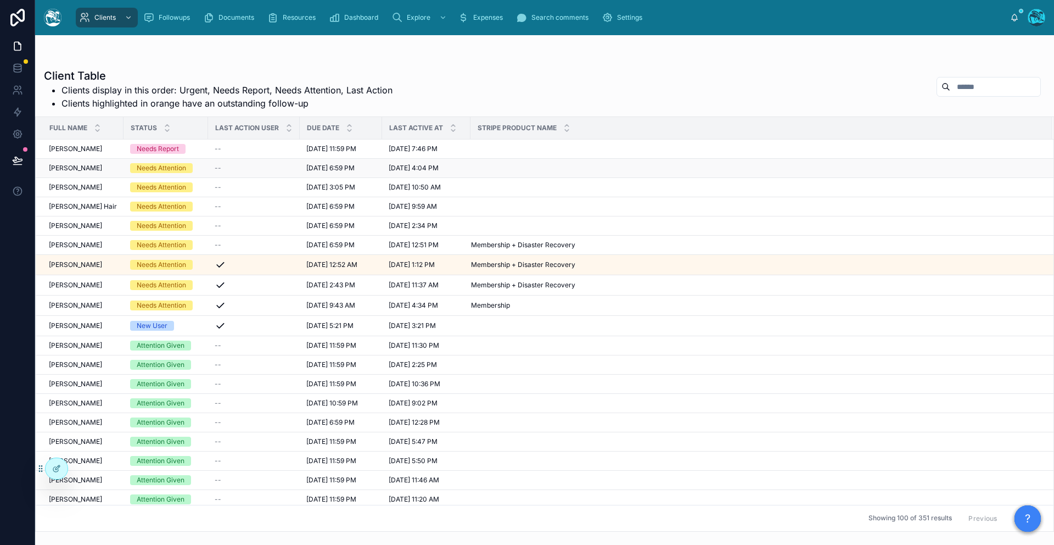
click at [70, 171] on span "[PERSON_NAME]" at bounding box center [75, 168] width 53 height 9
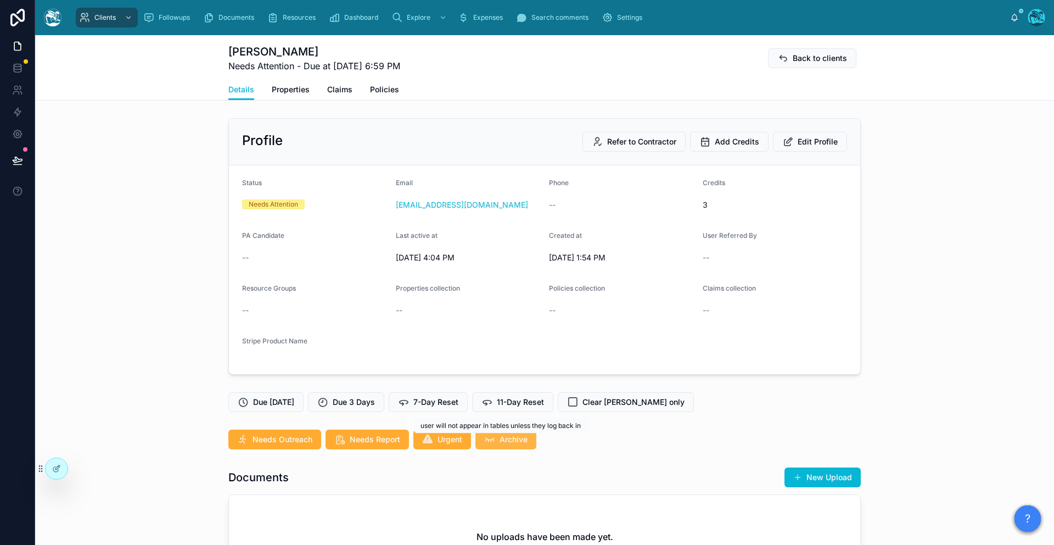
click at [494, 441] on button "Archive" at bounding box center [505, 439] width 61 height 20
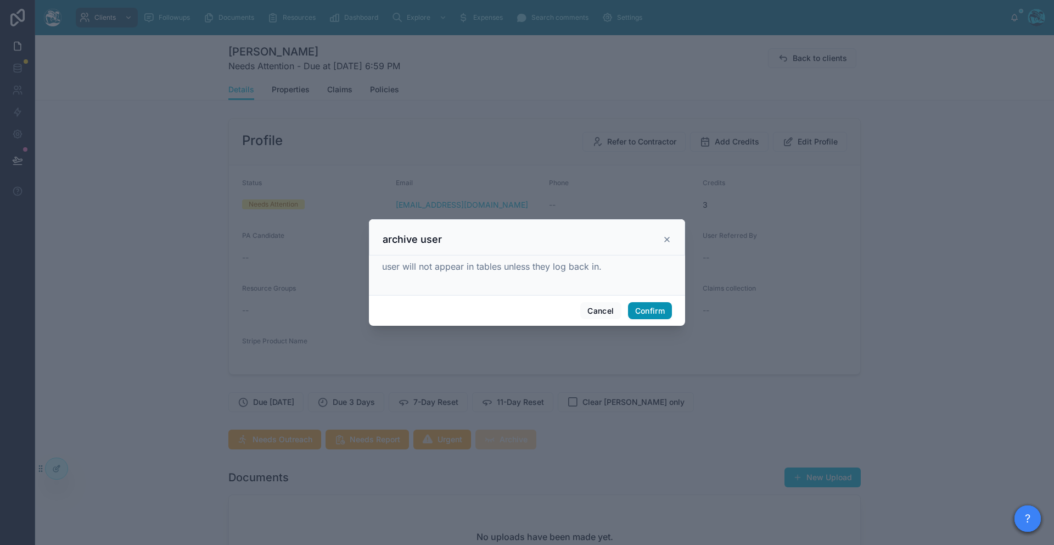
click at [646, 315] on button "Confirm" at bounding box center [650, 311] width 44 height 18
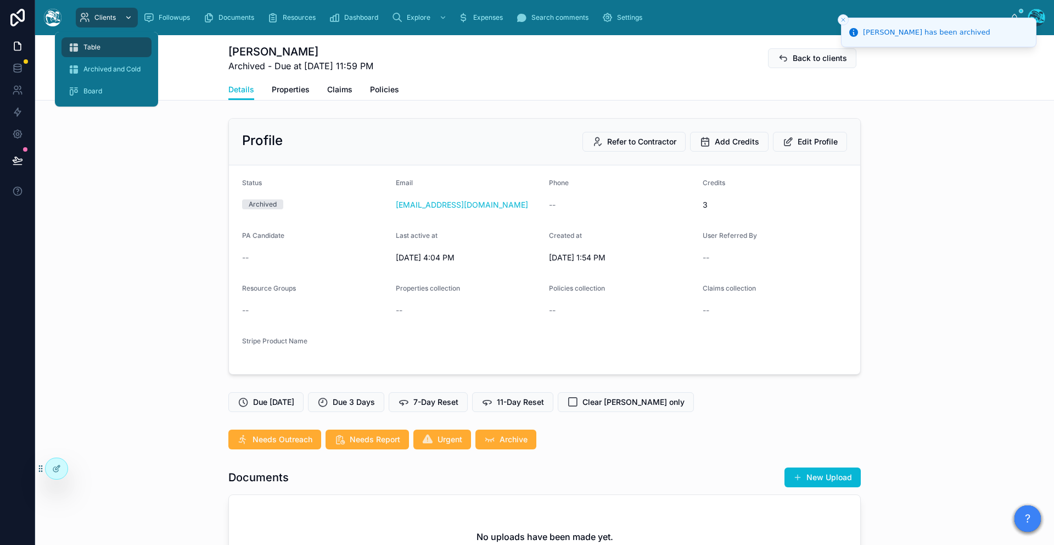
click at [98, 19] on span "Clients" at bounding box center [104, 17] width 21 height 9
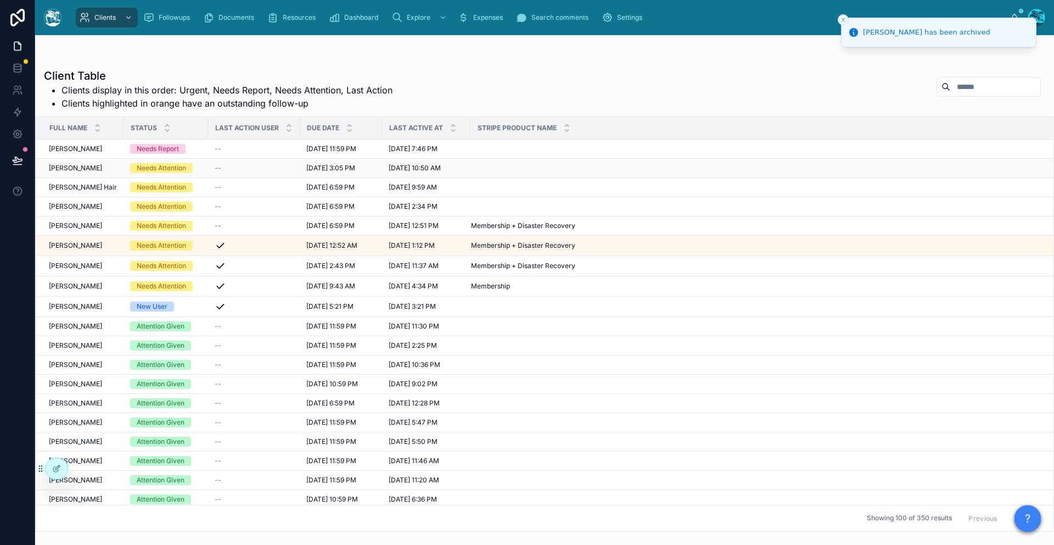
click at [79, 169] on span "[PERSON_NAME]" at bounding box center [75, 168] width 53 height 9
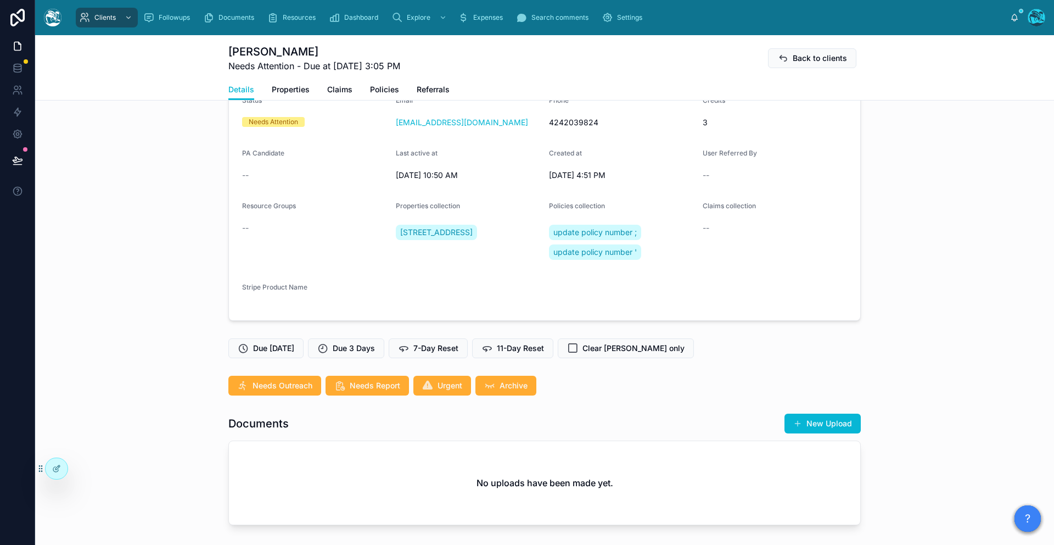
scroll to position [83, 0]
click at [506, 384] on span "Archive" at bounding box center [514, 384] width 28 height 11
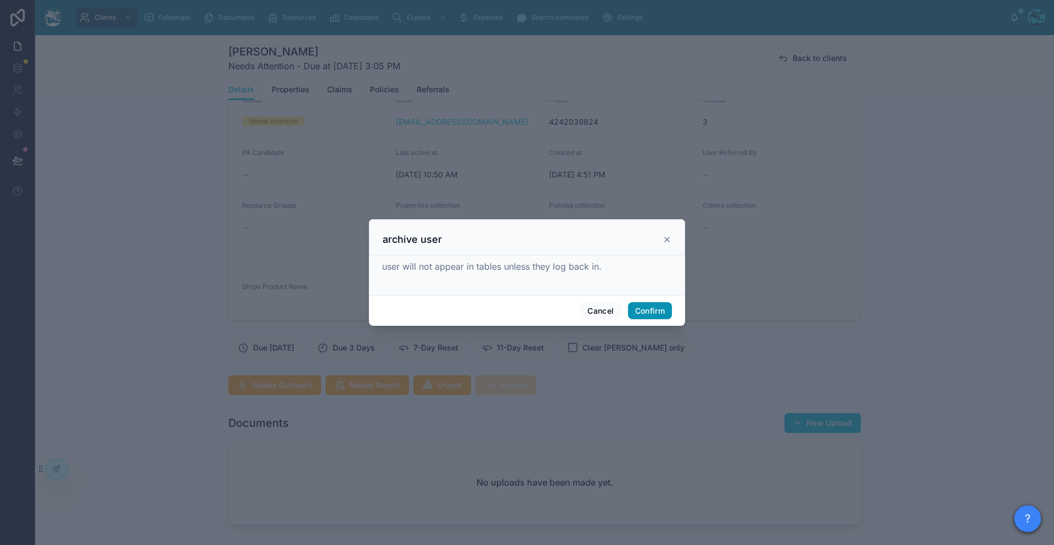
click at [649, 307] on button "Confirm" at bounding box center [650, 311] width 44 height 18
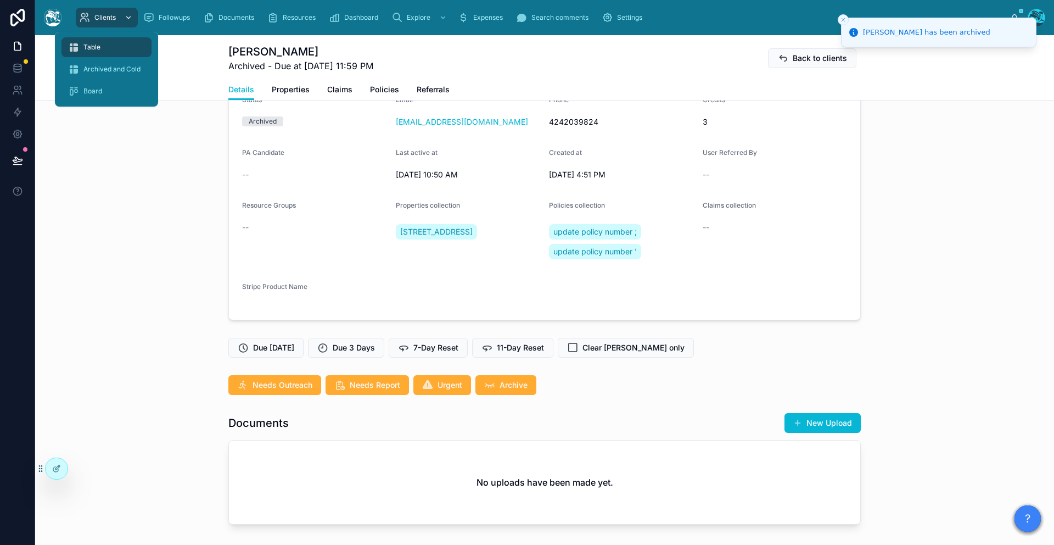
click at [101, 9] on div "Clients" at bounding box center [106, 18] width 55 height 18
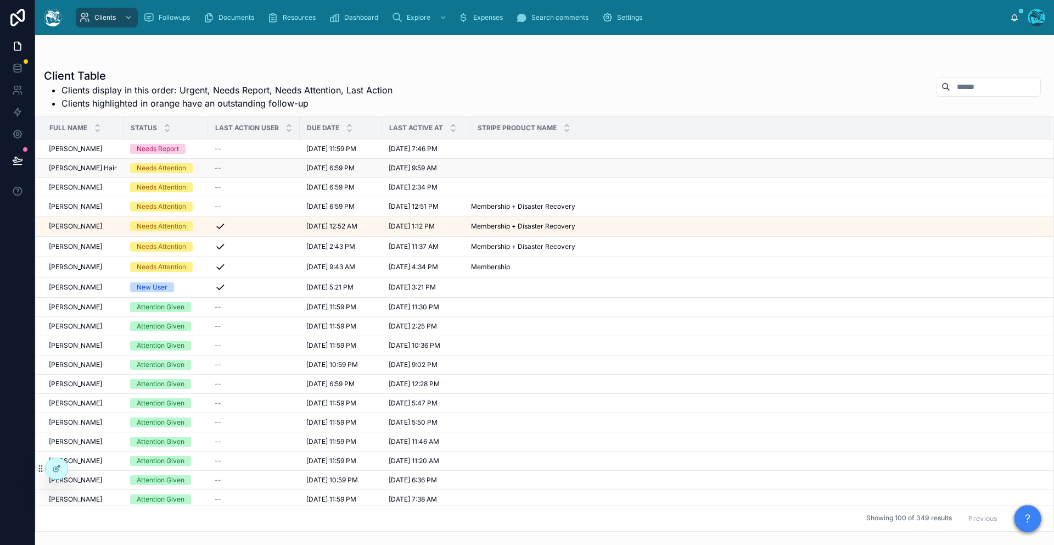
click at [78, 170] on span "[PERSON_NAME] Hair" at bounding box center [83, 168] width 68 height 9
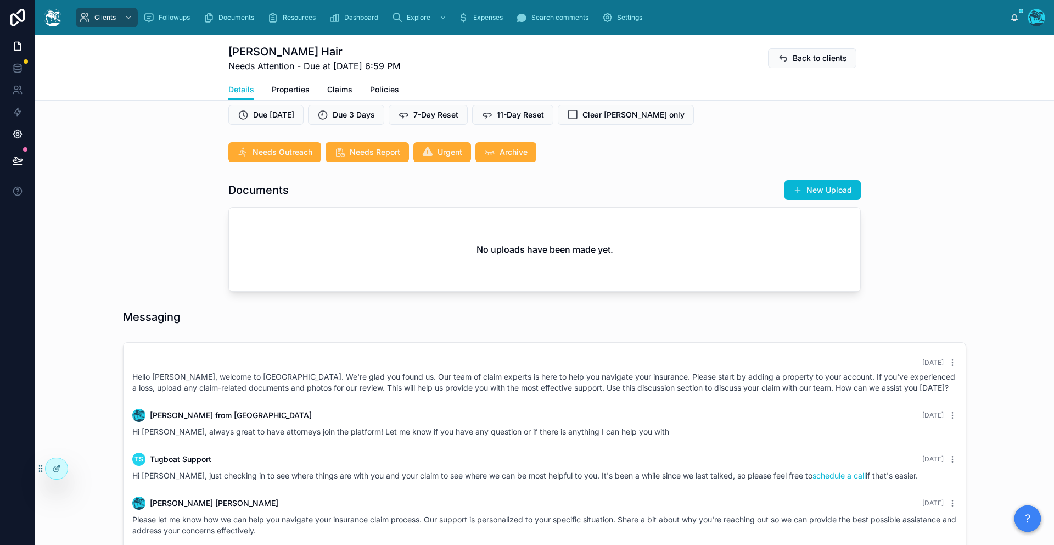
scroll to position [160, 0]
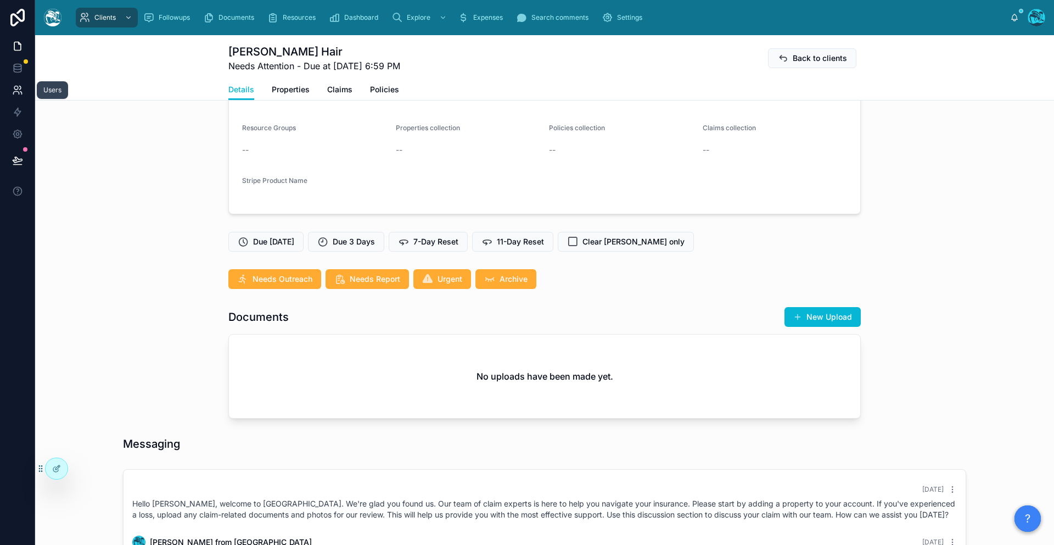
click at [14, 95] on icon at bounding box center [17, 90] width 11 height 11
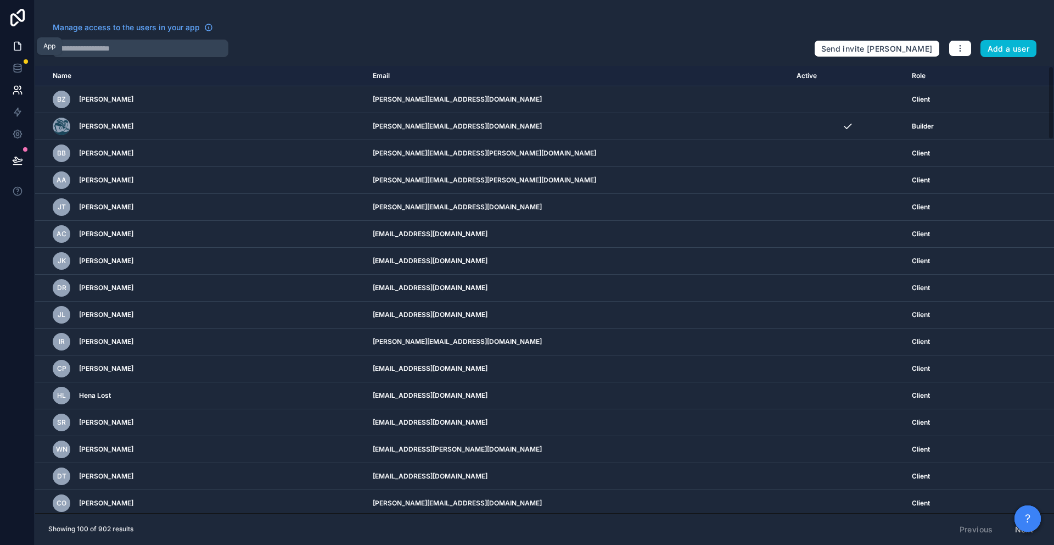
click at [20, 48] on icon at bounding box center [17, 46] width 11 height 11
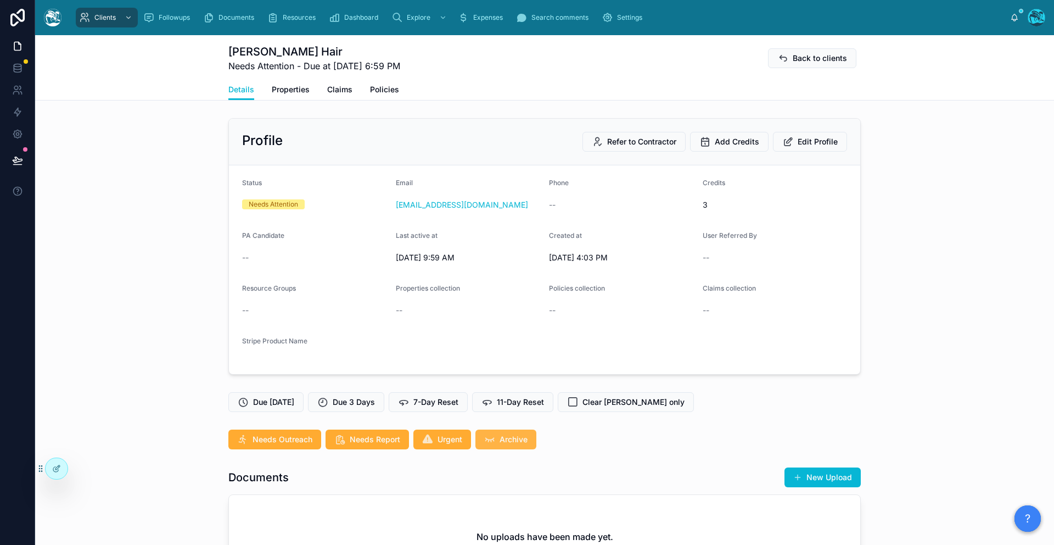
click at [507, 438] on span "Archive" at bounding box center [514, 439] width 28 height 11
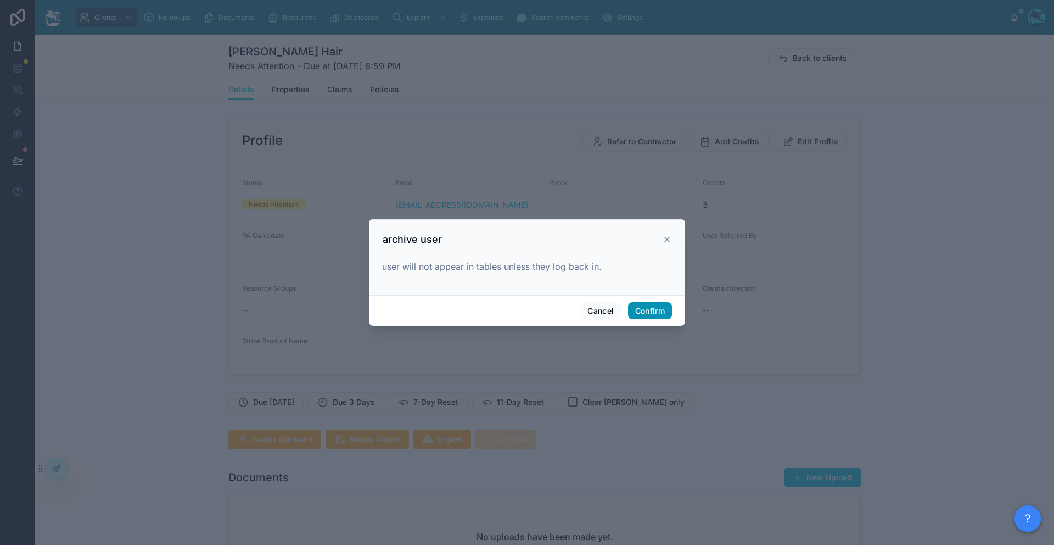
click at [650, 311] on button "Confirm" at bounding box center [650, 311] width 44 height 18
click at [650, 311] on span "Confirm" at bounding box center [650, 311] width 44 height 18
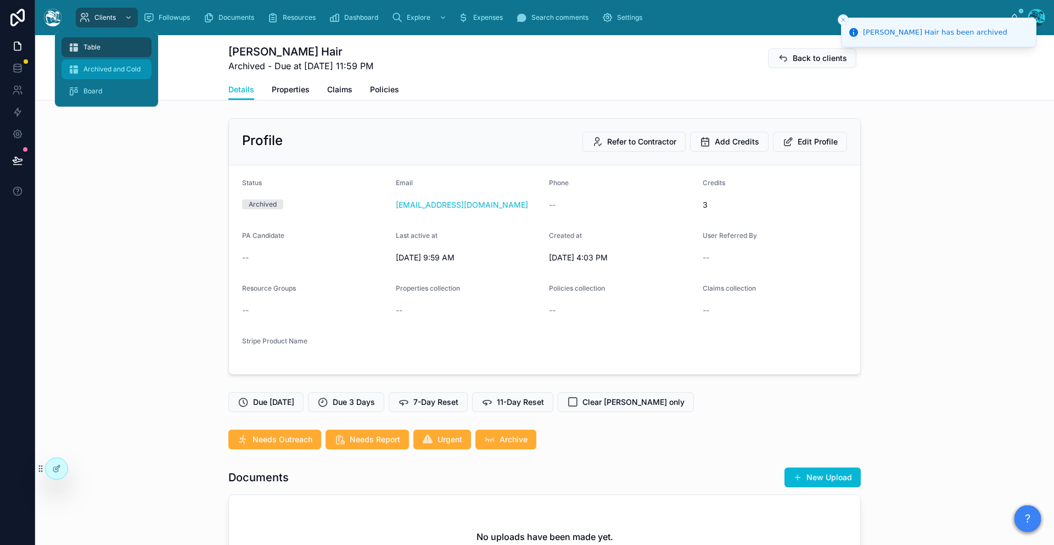
click at [102, 62] on div "Archived and Cold" at bounding box center [106, 69] width 77 height 18
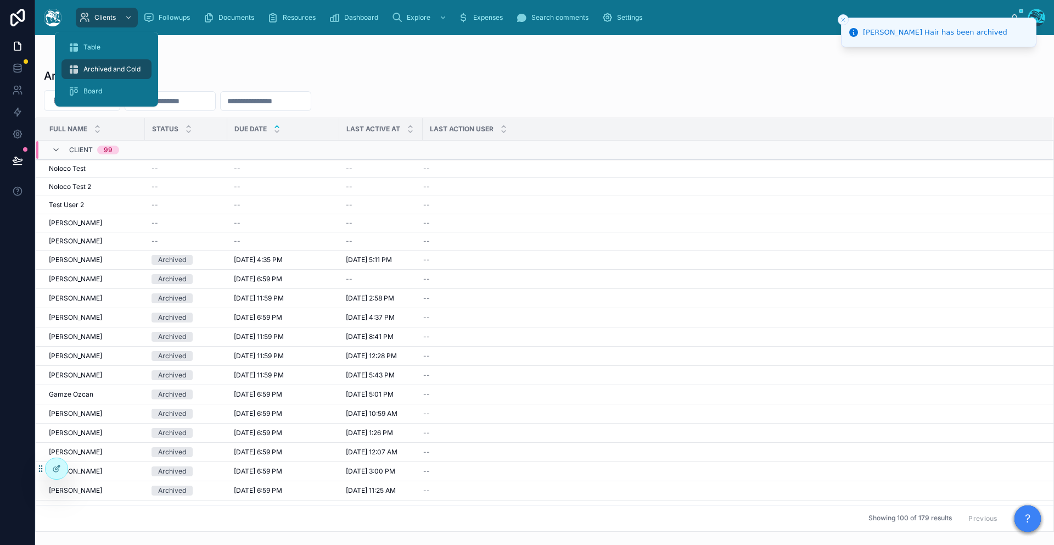
click at [111, 7] on div "Clients Followups Documents Resources Dashboard Explore Expenses Search comment…" at bounding box center [540, 17] width 940 height 24
click at [110, 12] on div "Clients" at bounding box center [106, 18] width 55 height 18
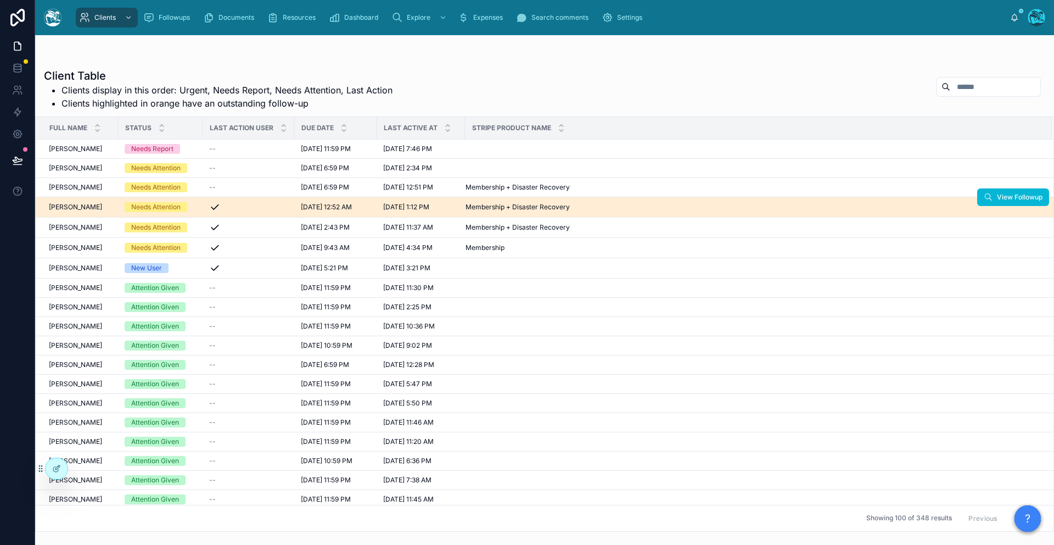
click at [80, 209] on span "[PERSON_NAME]" at bounding box center [75, 207] width 53 height 9
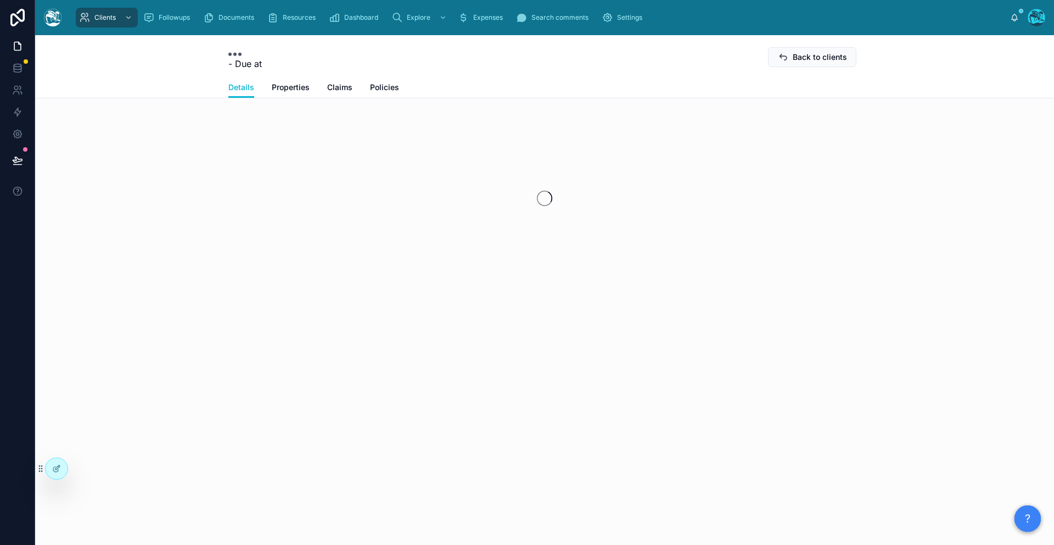
click at [80, 209] on div at bounding box center [544, 197] width 1019 height 173
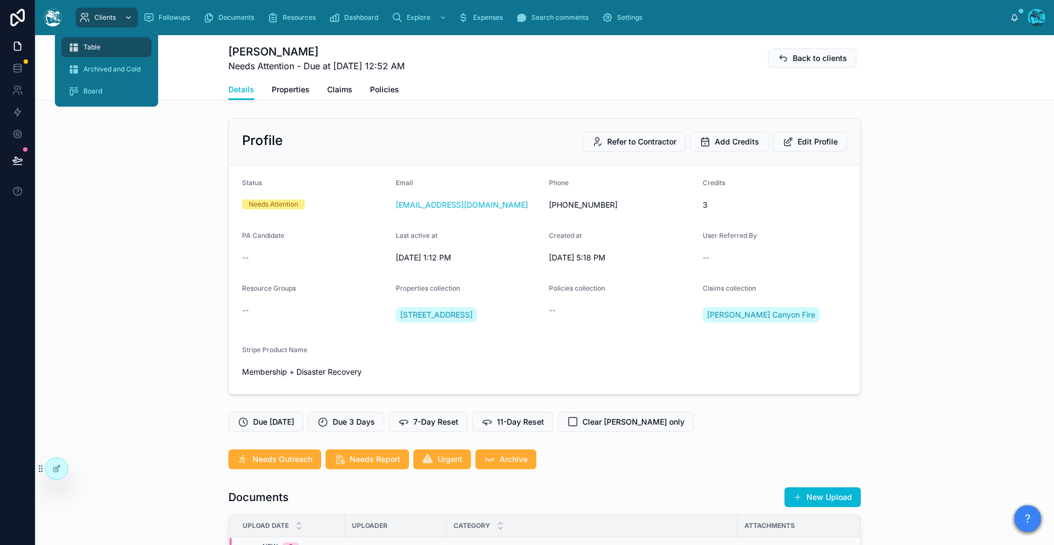
click at [94, 23] on div "Clients" at bounding box center [106, 18] width 55 height 18
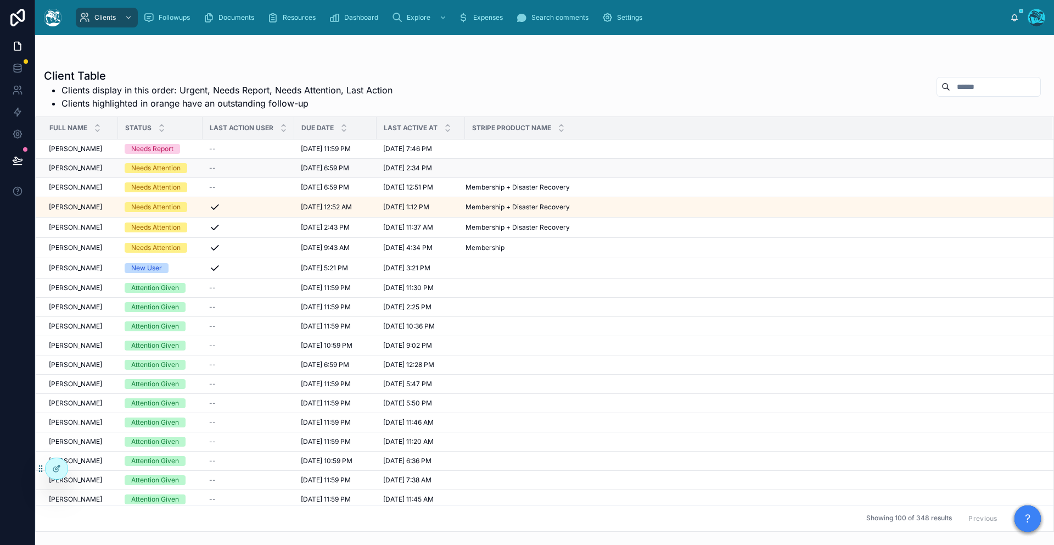
click at [82, 172] on td "Elwood Brown Elwood Brown" at bounding box center [77, 168] width 82 height 19
click at [87, 166] on span "[PERSON_NAME]" at bounding box center [75, 168] width 53 height 9
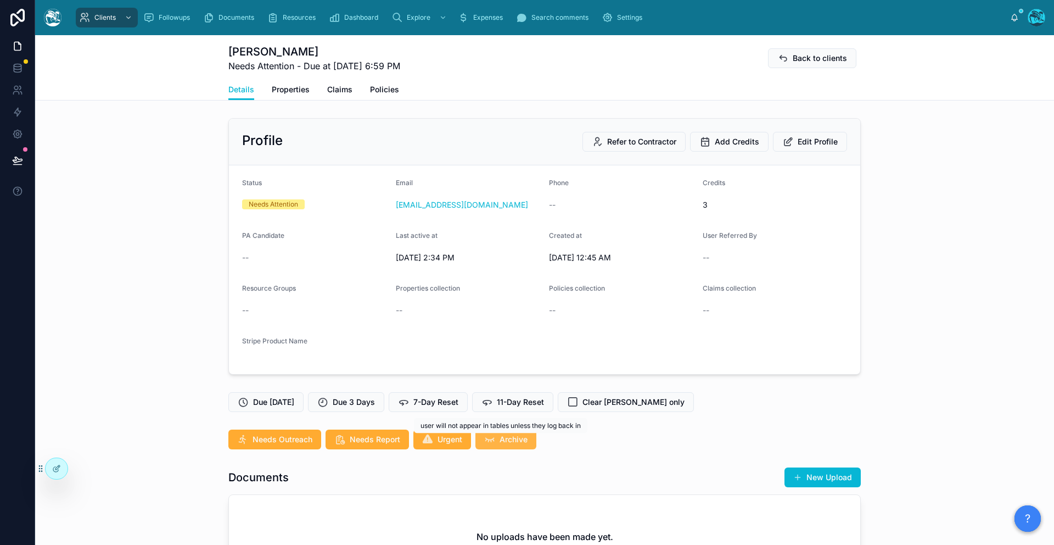
click at [501, 440] on span "Archive" at bounding box center [514, 439] width 28 height 11
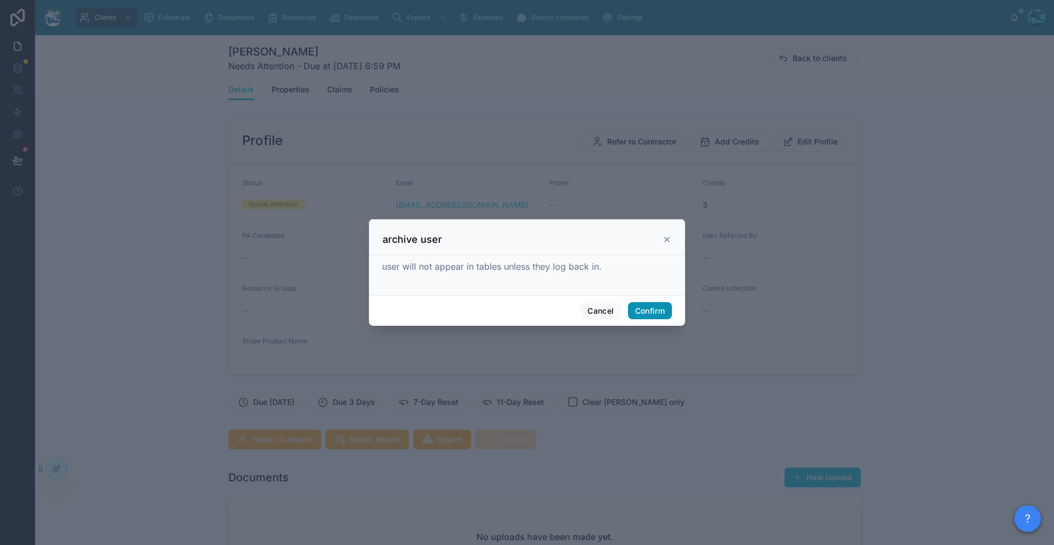
click at [643, 309] on button "Confirm" at bounding box center [650, 311] width 44 height 18
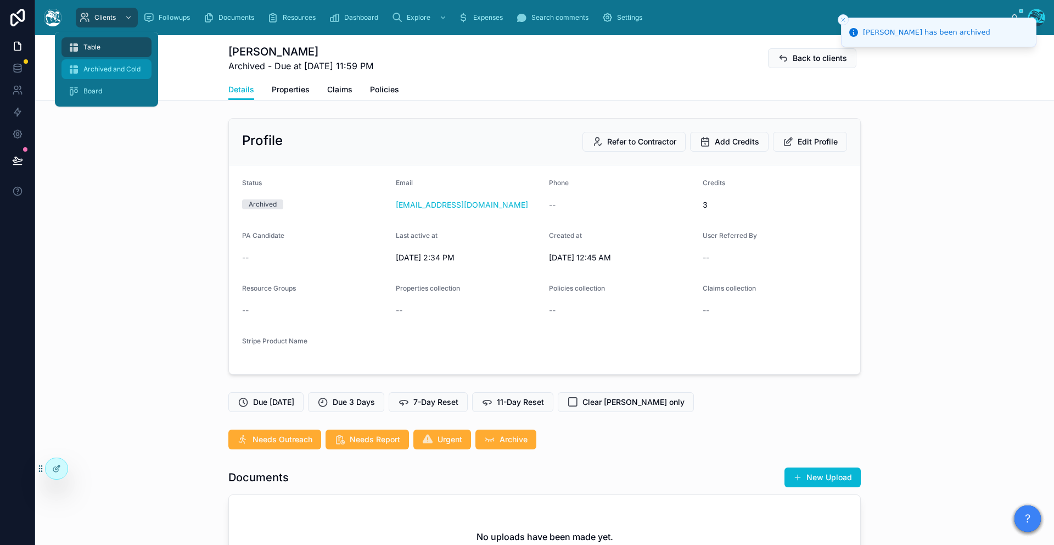
click at [93, 67] on span "Archived and Cold" at bounding box center [111, 69] width 57 height 9
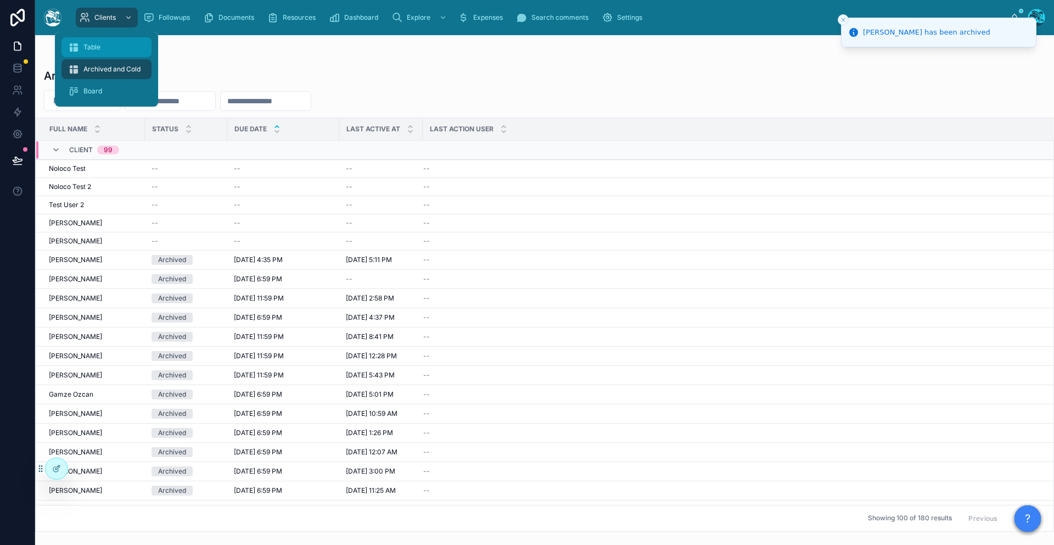
click at [77, 47] on icon at bounding box center [74, 47] width 12 height 11
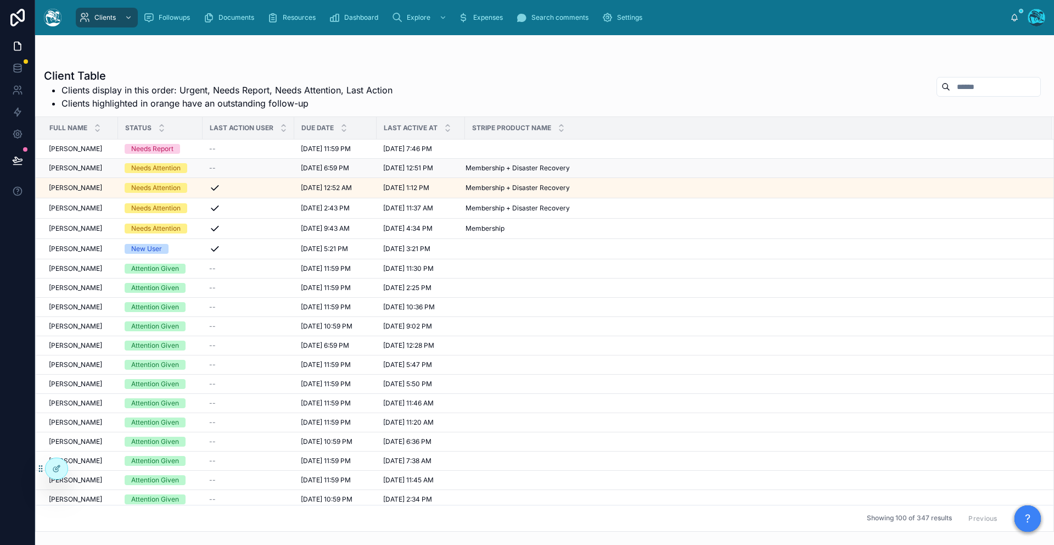
click at [72, 167] on span "[PERSON_NAME]" at bounding box center [75, 168] width 53 height 9
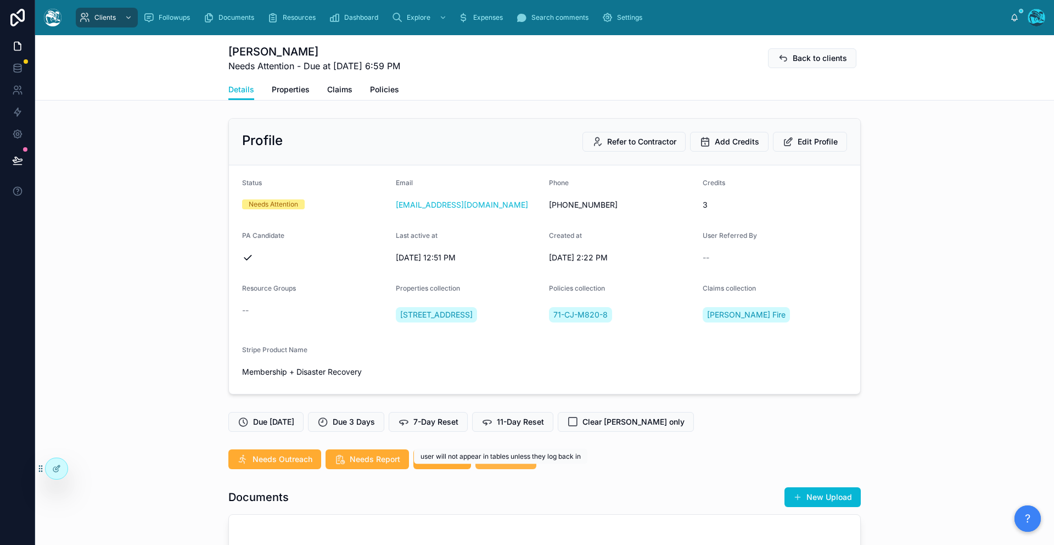
click at [488, 467] on div "Clients Followups Documents Resources Dashboard Explore Expenses Search comment…" at bounding box center [544, 272] width 1019 height 545
click at [489, 464] on icon at bounding box center [489, 458] width 11 height 11
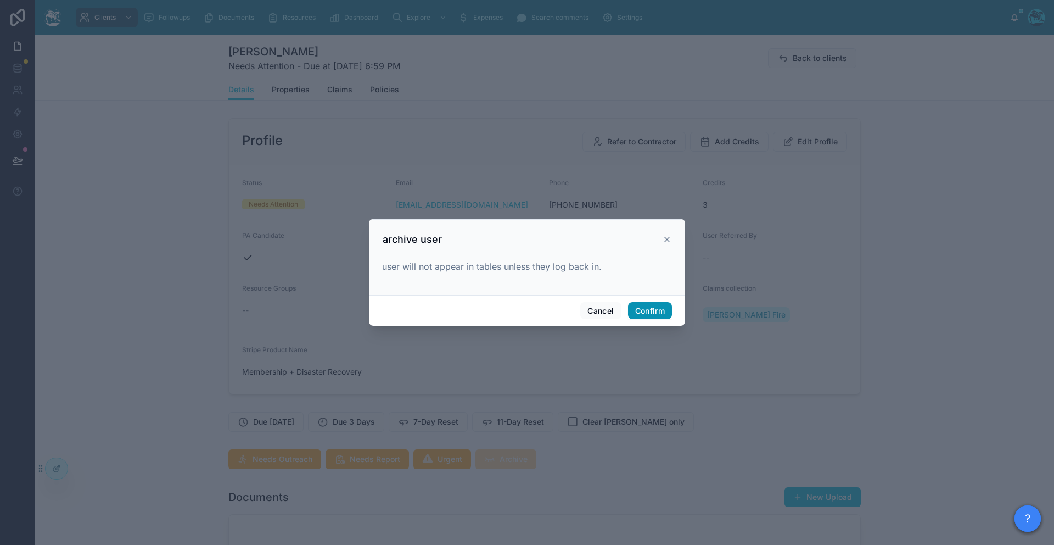
click at [648, 316] on button "Confirm" at bounding box center [650, 311] width 44 height 18
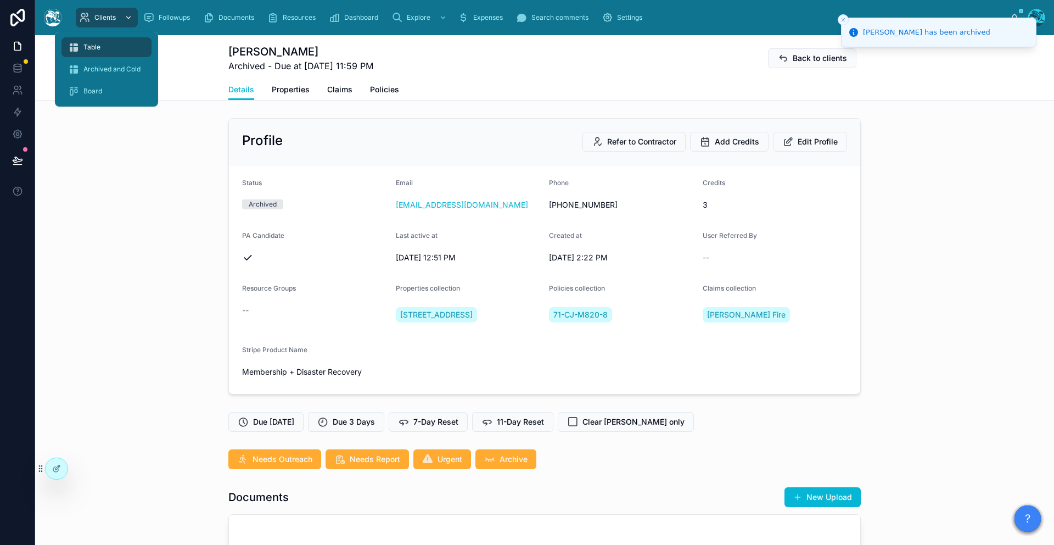
click at [112, 18] on span "Clients" at bounding box center [104, 17] width 21 height 9
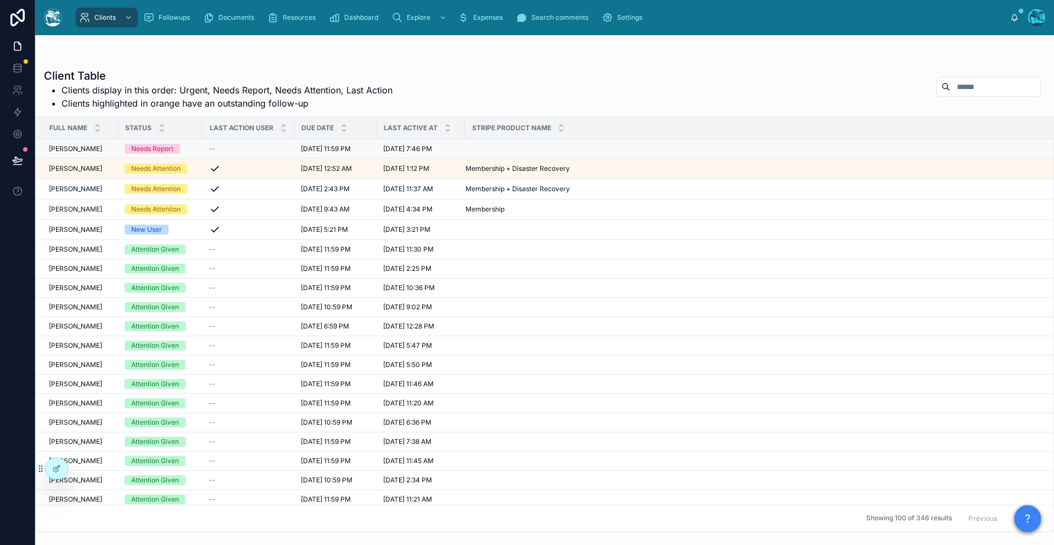
click at [86, 145] on span "[PERSON_NAME]" at bounding box center [75, 148] width 53 height 9
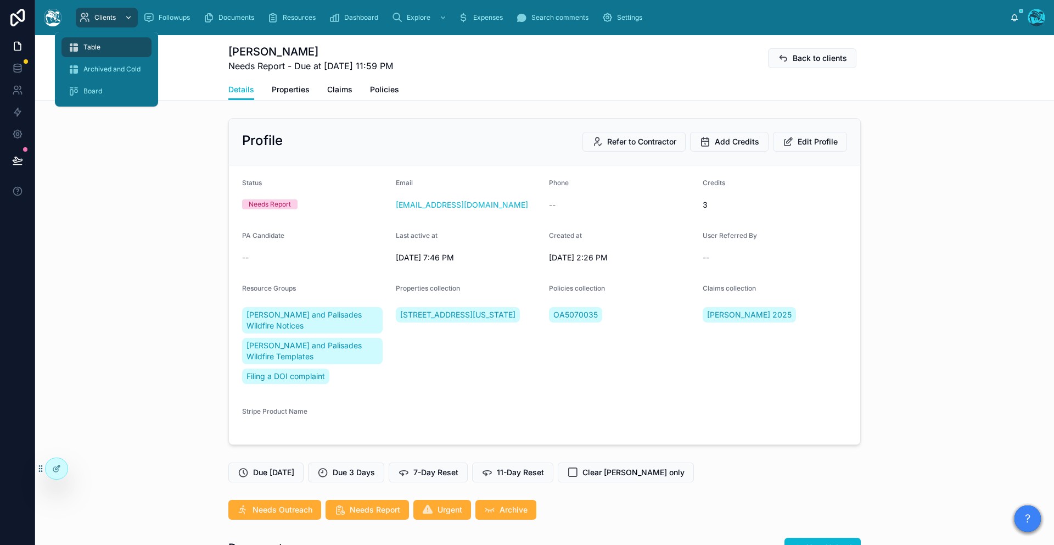
click at [97, 15] on span "Clients" at bounding box center [104, 17] width 21 height 9
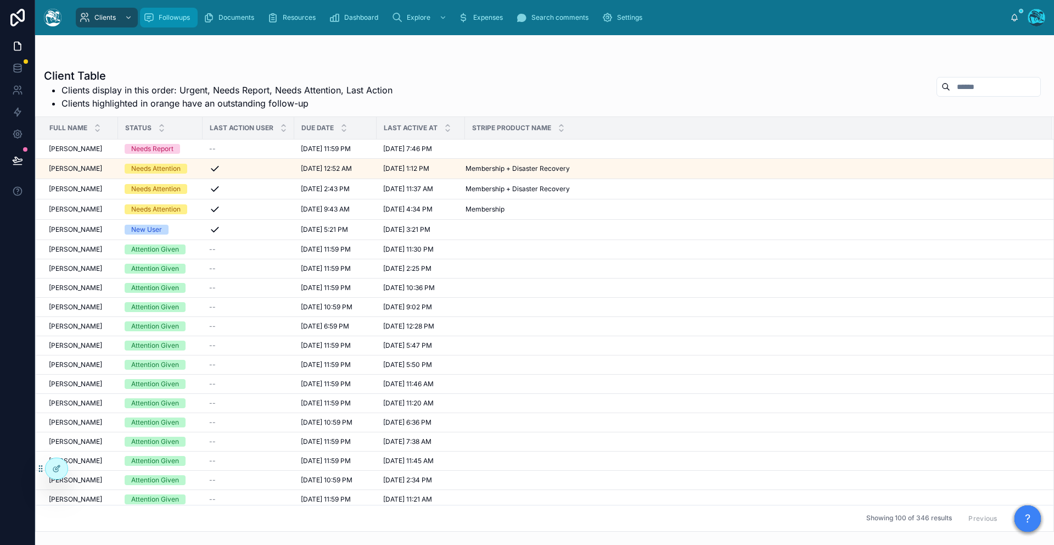
click at [182, 16] on span "Followups" at bounding box center [174, 17] width 31 height 9
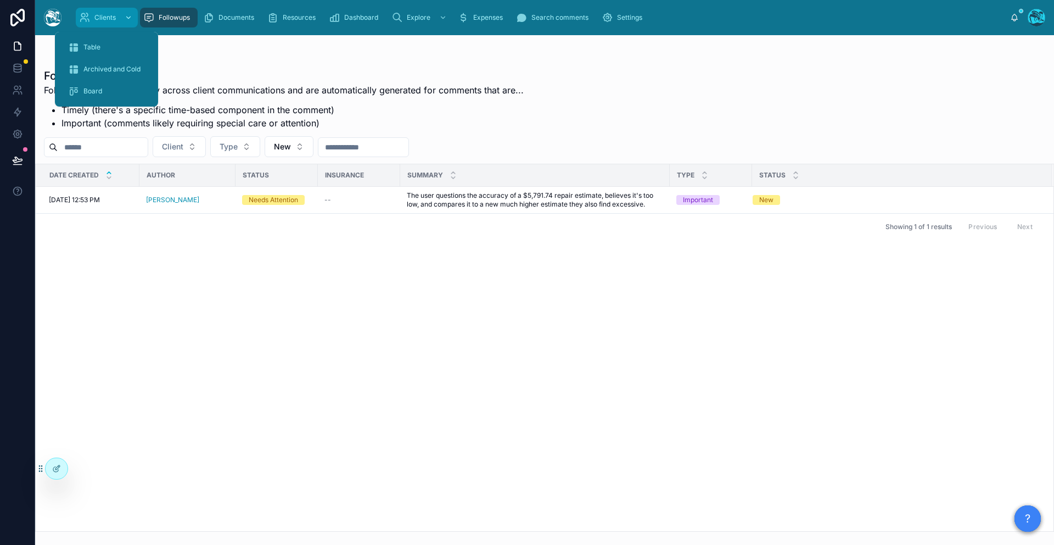
click at [106, 19] on span "Clients" at bounding box center [104, 17] width 21 height 9
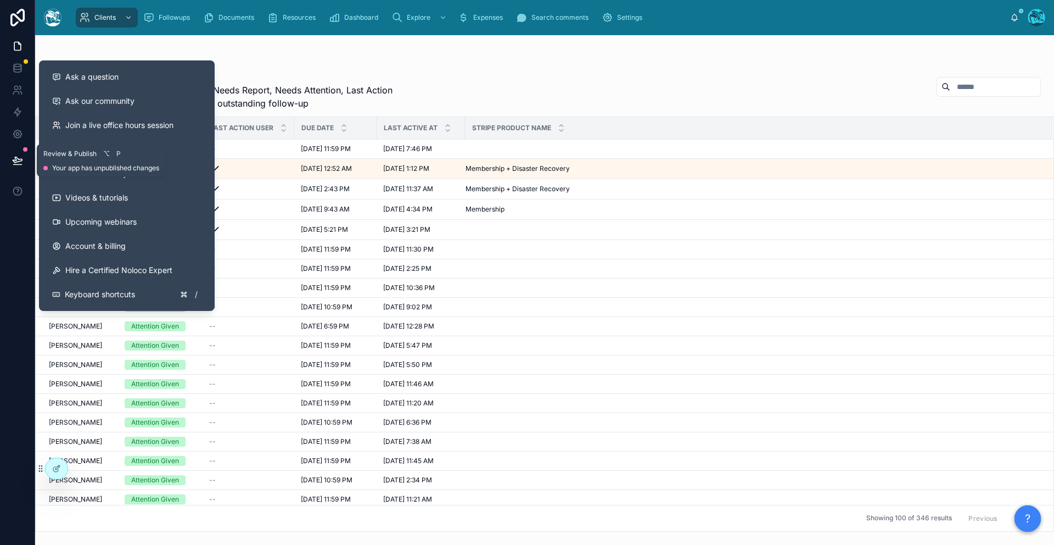
click at [19, 156] on icon at bounding box center [17, 160] width 11 height 11
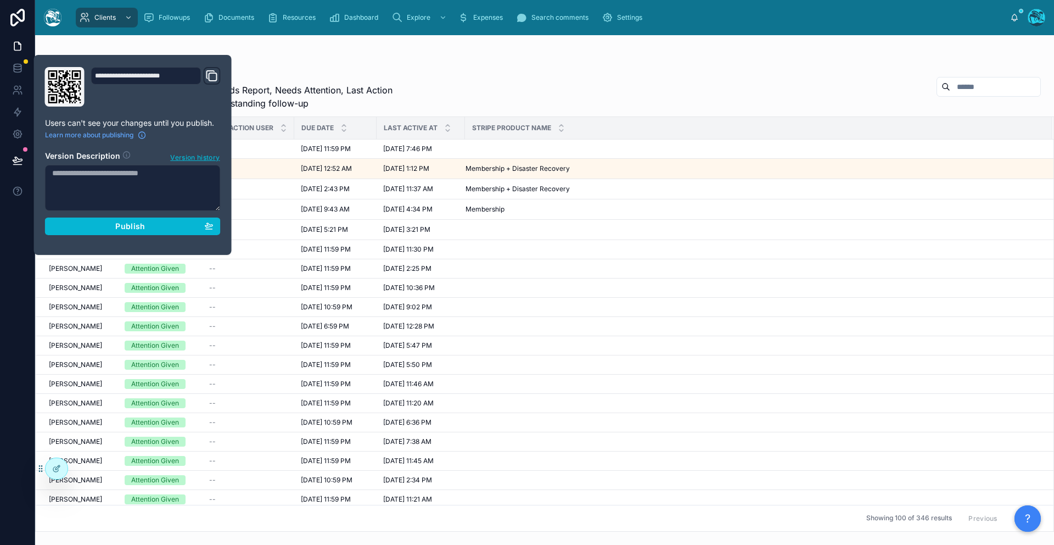
click at [343, 64] on div "Client Table Clients display in this order: Urgent, Needs Report, Needs Attenti…" at bounding box center [544, 296] width 1019 height 470
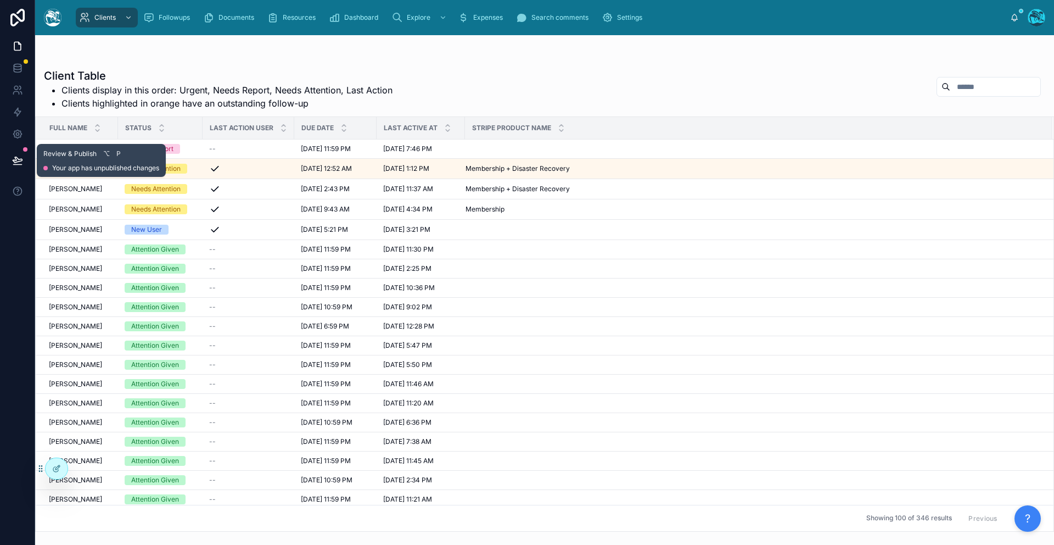
click at [24, 160] on button at bounding box center [17, 160] width 24 height 31
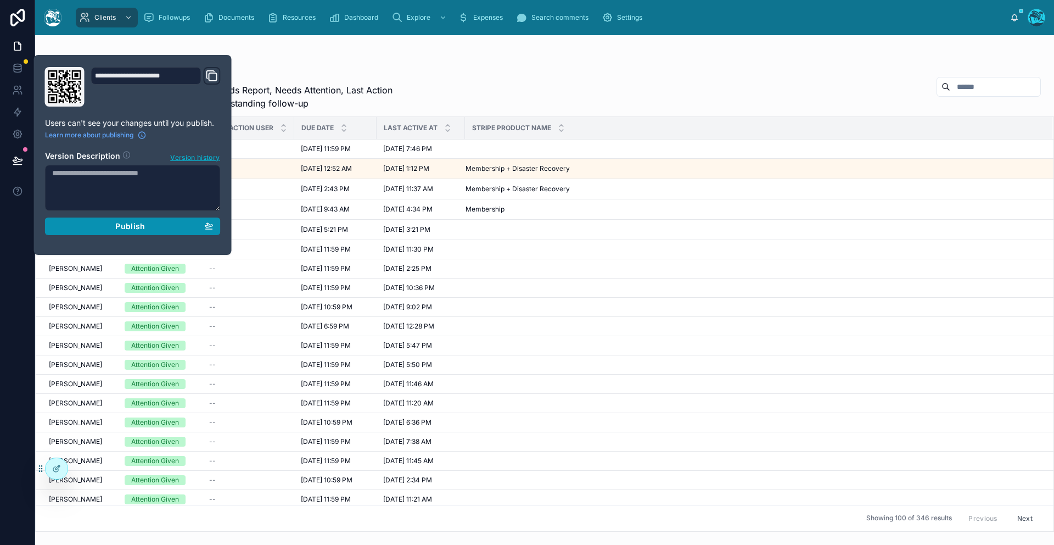
click at [124, 225] on span "Publish" at bounding box center [130, 226] width 30 height 10
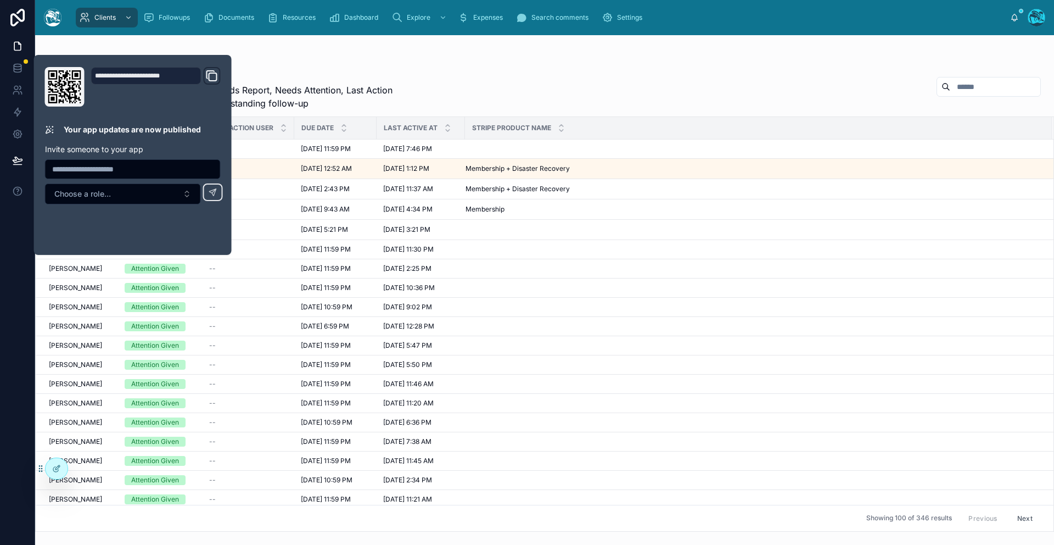
click at [321, 70] on h1 "Client Table" at bounding box center [218, 75] width 349 height 15
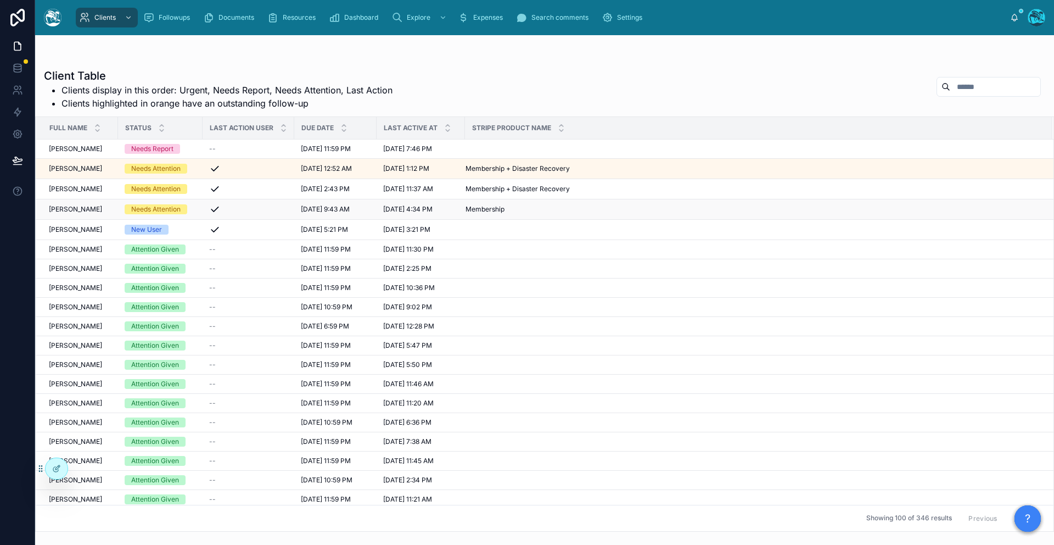
click at [60, 210] on span "[PERSON_NAME]" at bounding box center [75, 209] width 53 height 9
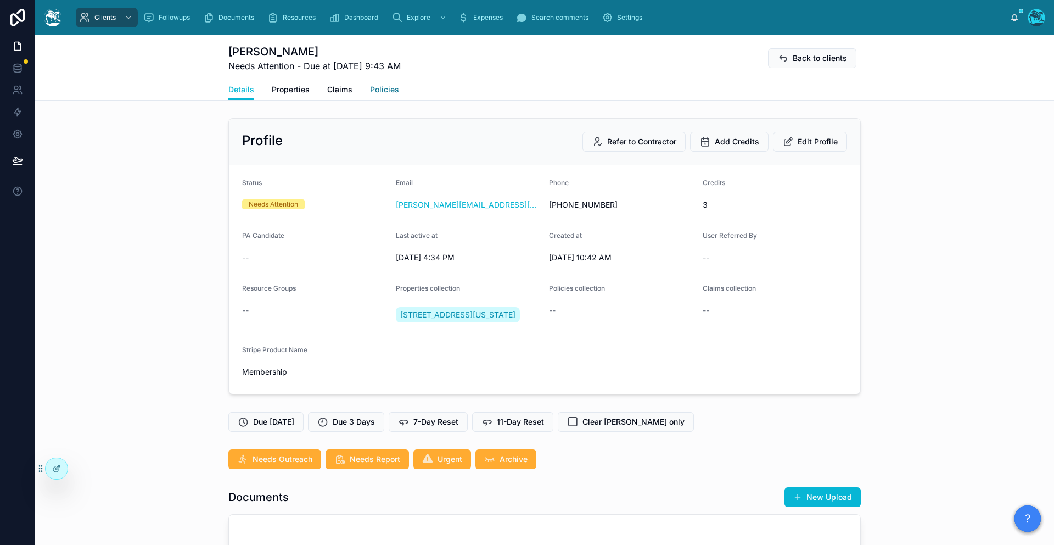
click at [376, 91] on span "Policies" at bounding box center [384, 89] width 29 height 11
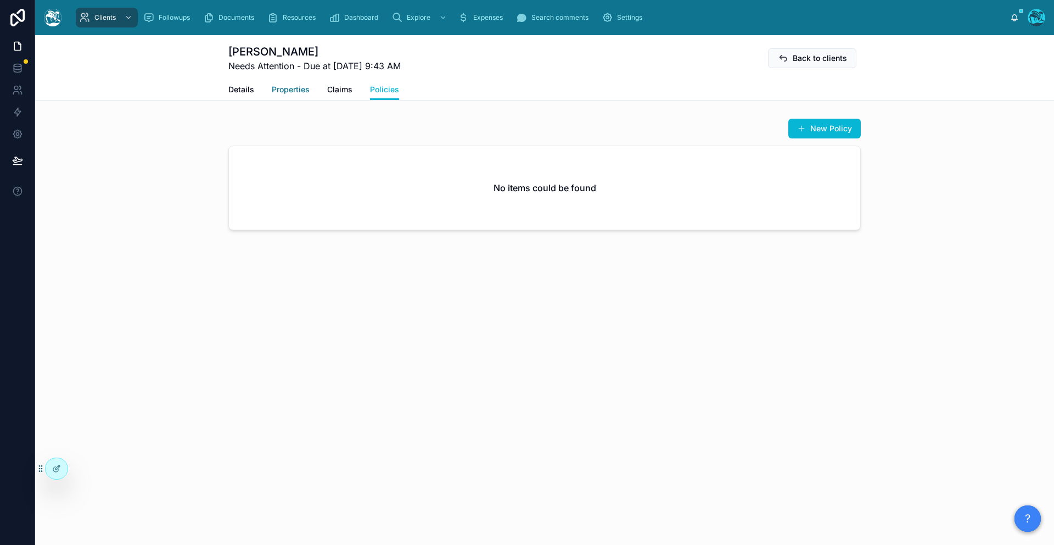
click at [289, 94] on span "Properties" at bounding box center [291, 89] width 38 height 11
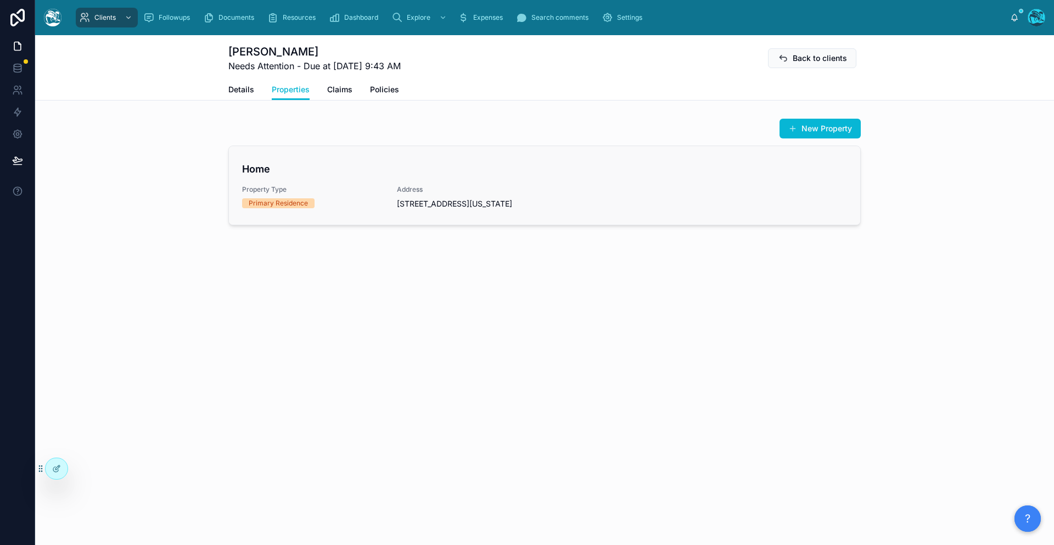
click at [379, 194] on div "Property Type Primary Residence" at bounding box center [313, 196] width 142 height 23
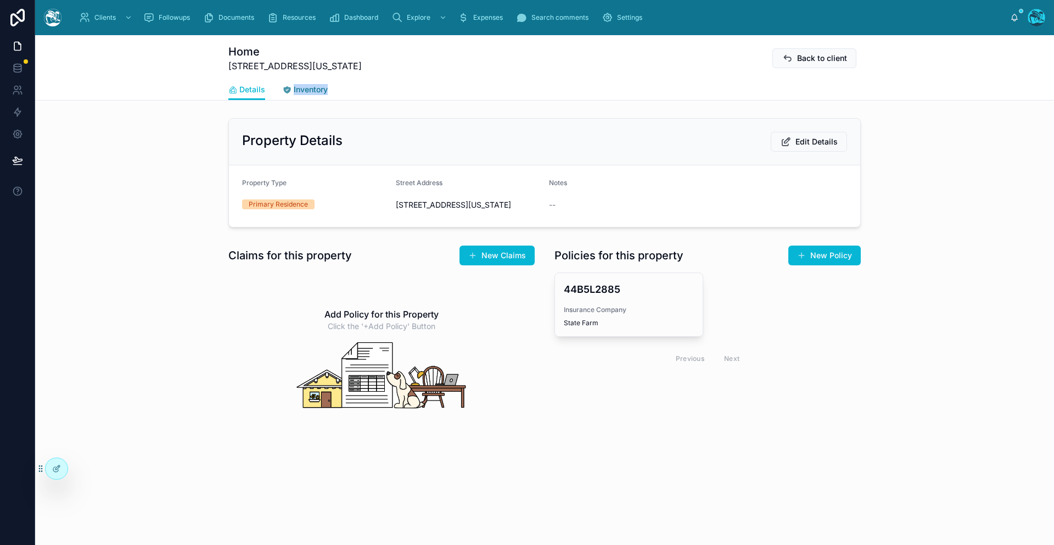
click at [288, 86] on icon at bounding box center [287, 90] width 9 height 9
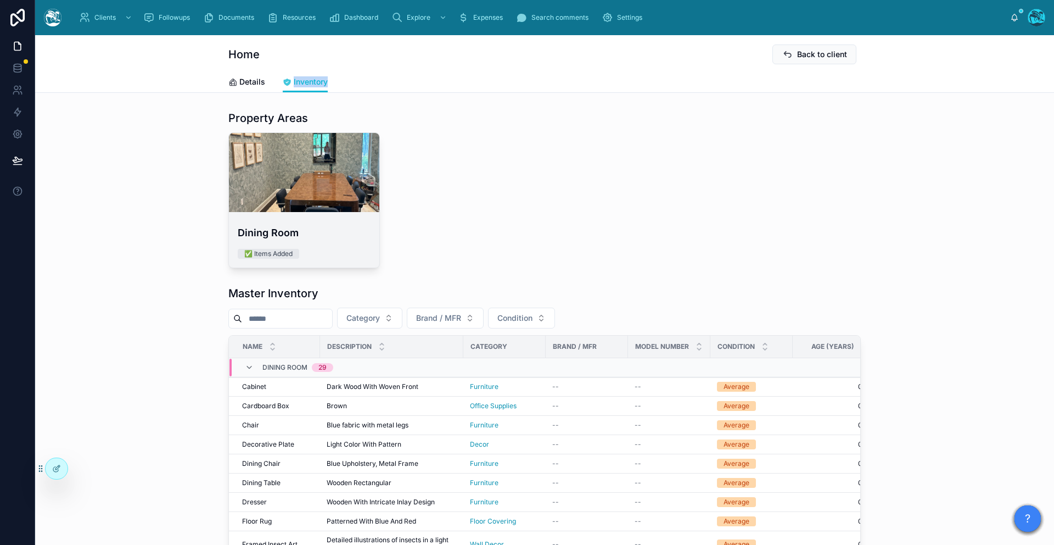
click at [290, 175] on div at bounding box center [304, 172] width 150 height 13
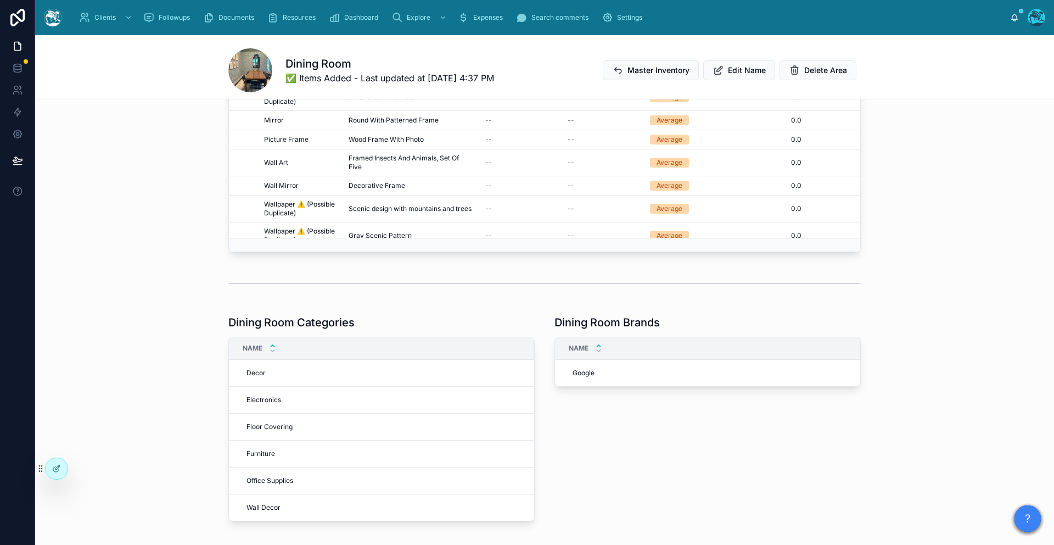
scroll to position [421, 0]
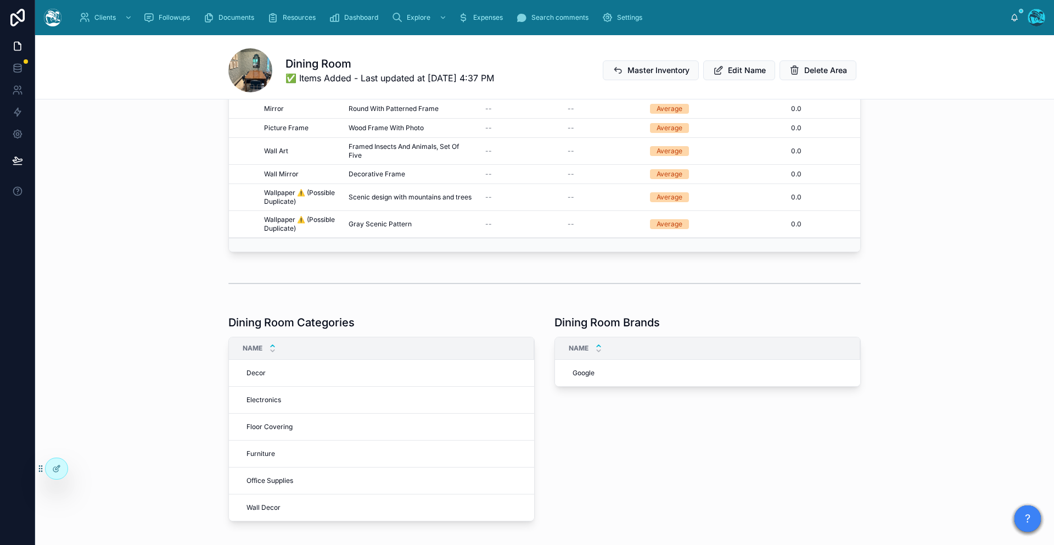
click at [244, 61] on span at bounding box center [250, 70] width 44 height 44
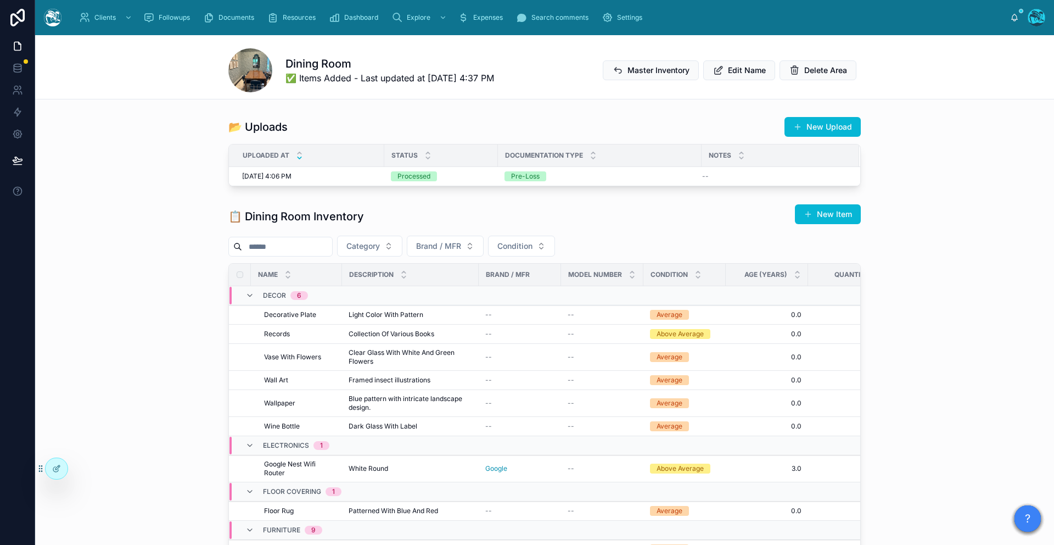
scroll to position [0, 0]
click at [174, 322] on div "📋 Dining Room Inventory New Item Category Brand / MFR Condition Name Descriptio…" at bounding box center [544, 439] width 1019 height 478
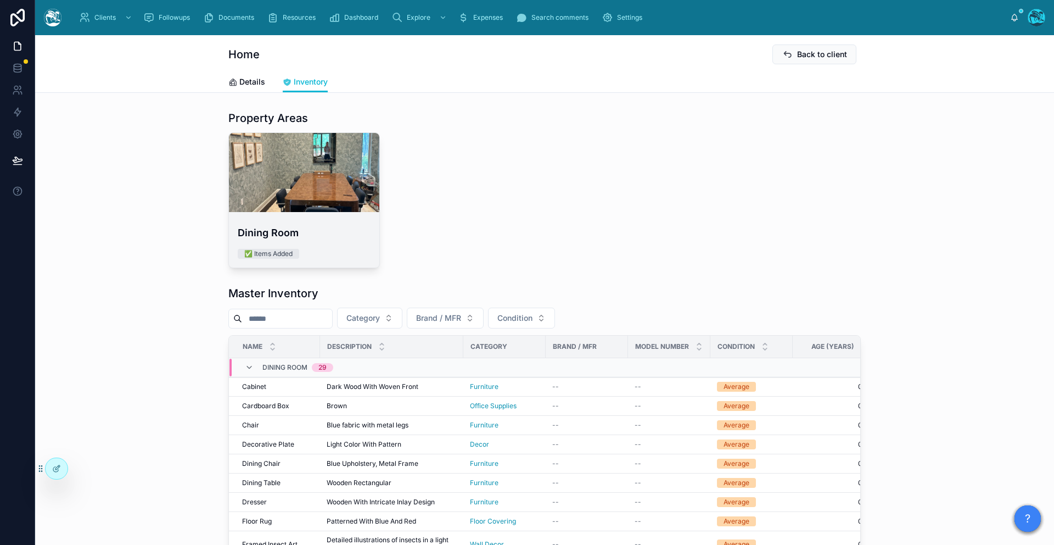
click at [341, 162] on div at bounding box center [304, 172] width 150 height 79
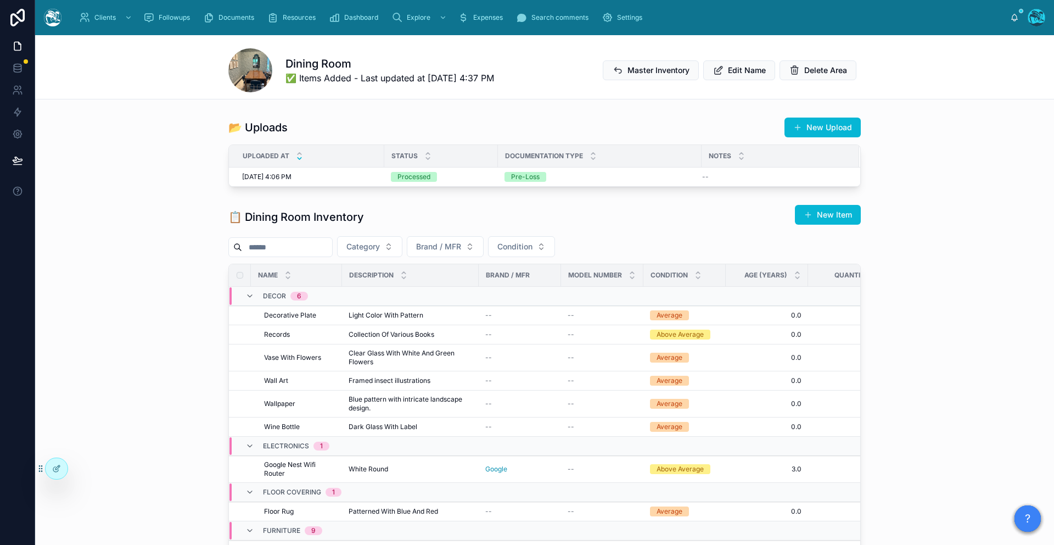
click at [156, 285] on div "📋 Dining Room Inventory New Item Category Brand / MFR Condition Name Descriptio…" at bounding box center [544, 439] width 1019 height 478
click at [232, 76] on span at bounding box center [250, 70] width 44 height 44
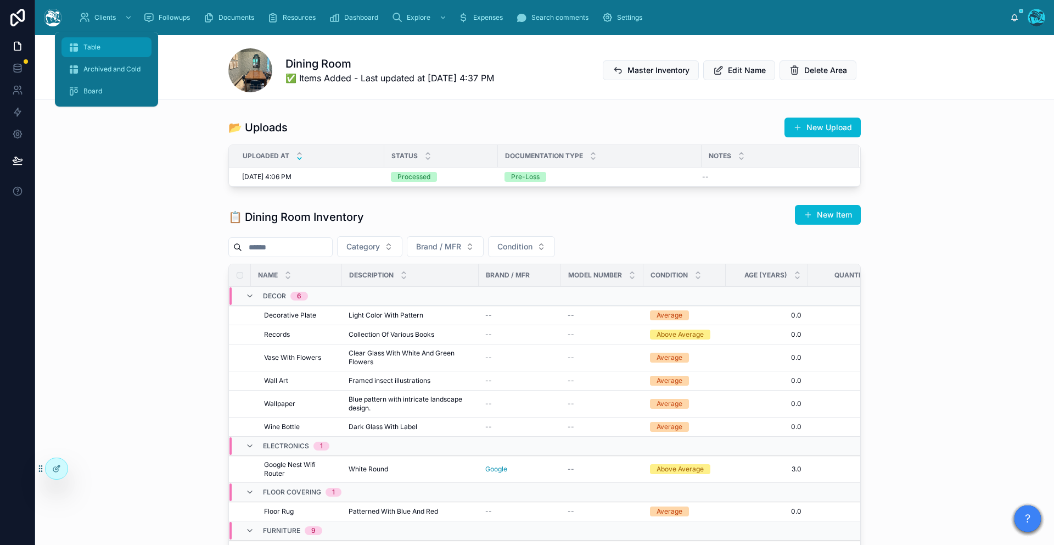
click at [94, 47] on span "Table" at bounding box center [91, 47] width 17 height 9
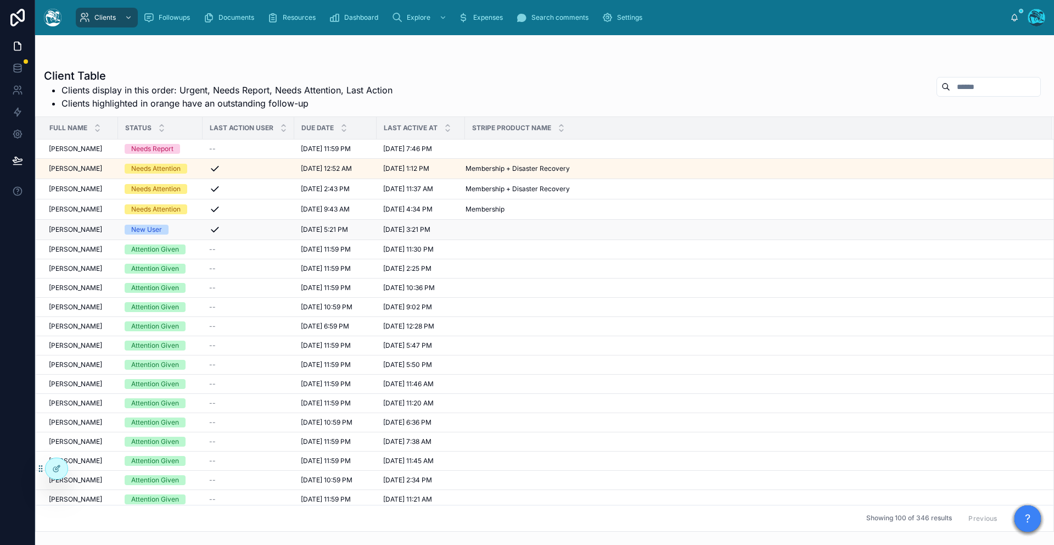
click at [85, 231] on span "[PERSON_NAME]" at bounding box center [75, 229] width 53 height 9
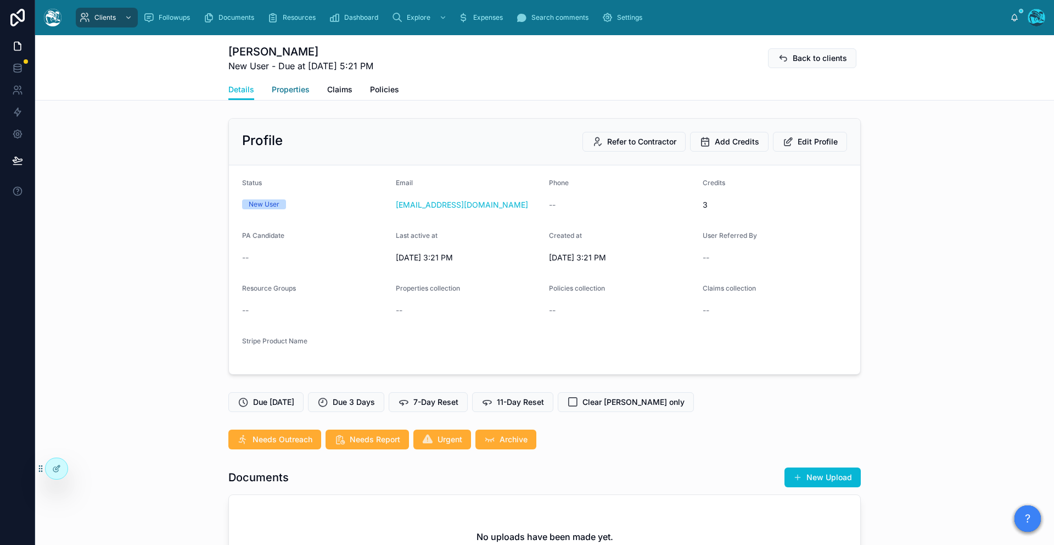
click at [293, 89] on span "Properties" at bounding box center [291, 89] width 38 height 11
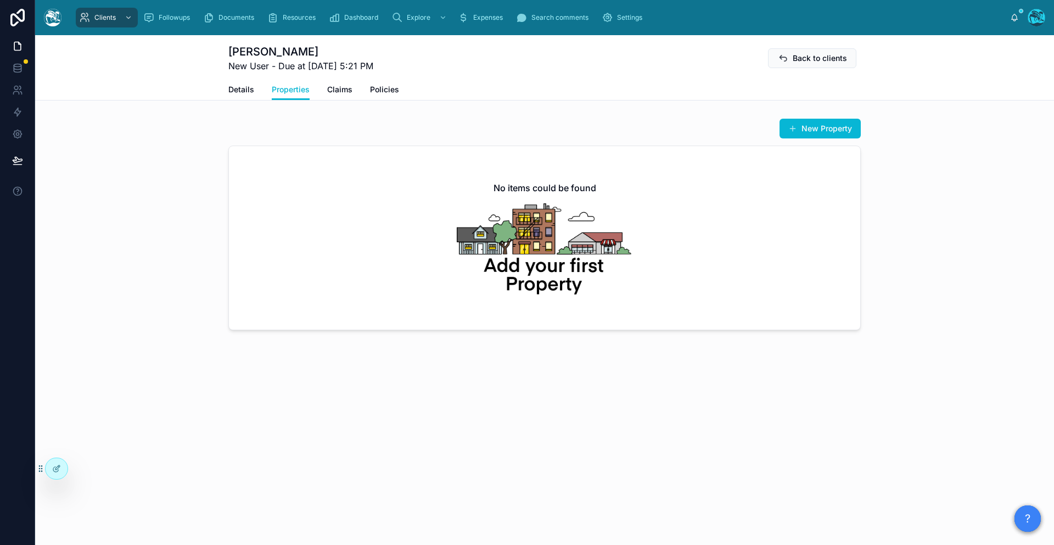
click at [256, 91] on div "Details Properties Claims Policies" at bounding box center [544, 89] width 632 height 21
click at [248, 91] on span "Details" at bounding box center [241, 89] width 26 height 11
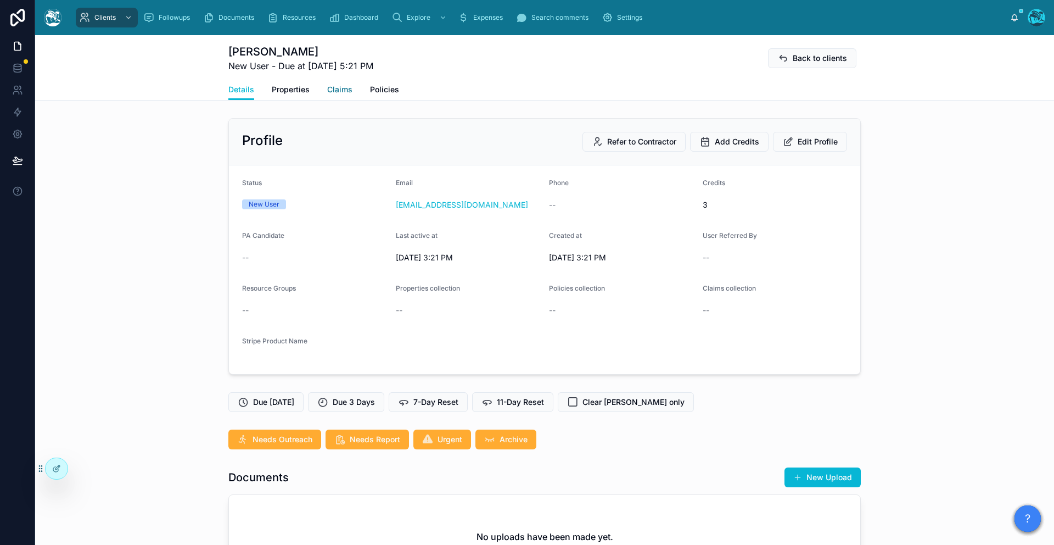
click at [332, 92] on span "Claims" at bounding box center [339, 89] width 25 height 11
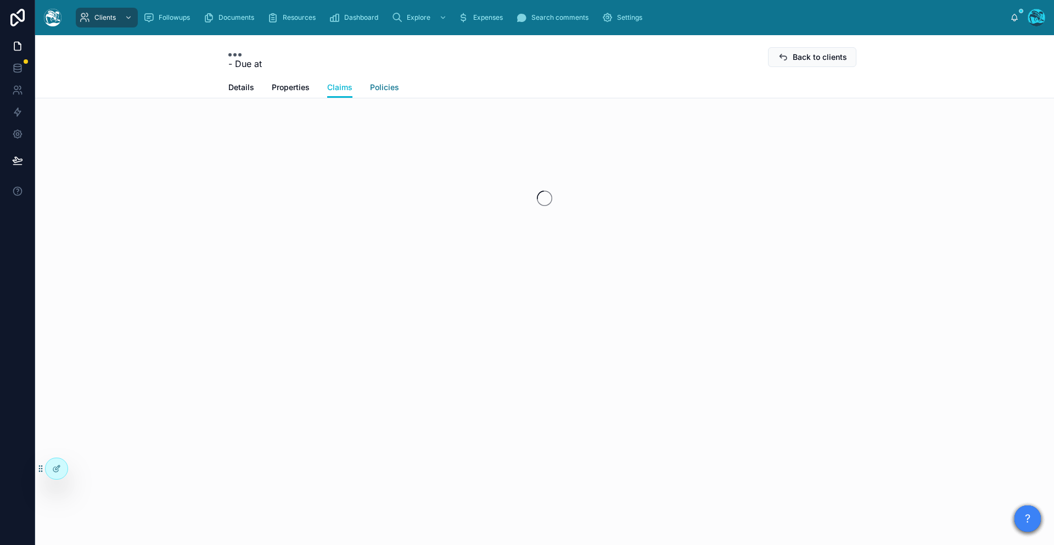
click at [387, 93] on link "Policies" at bounding box center [384, 88] width 29 height 22
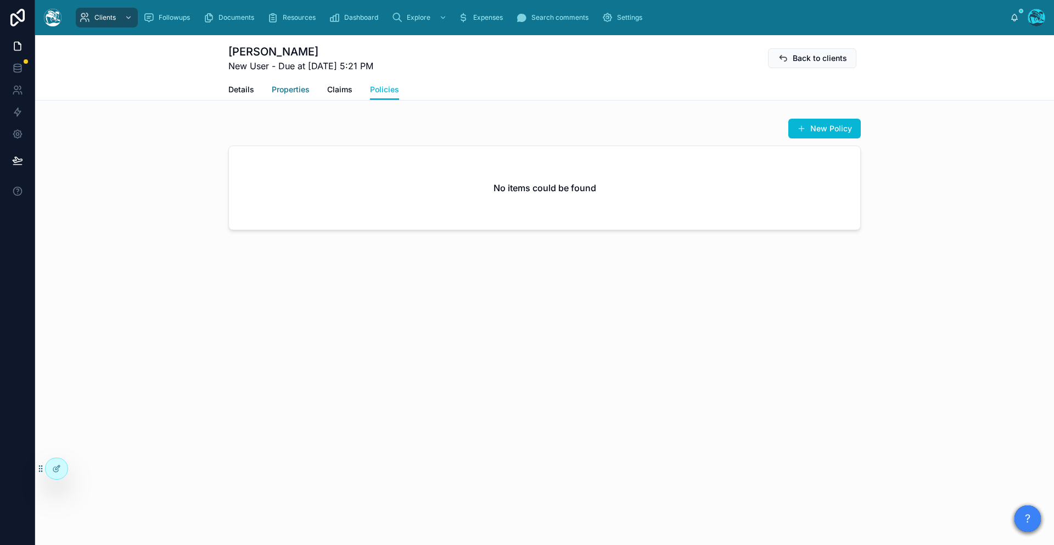
click at [285, 91] on span "Properties" at bounding box center [291, 89] width 38 height 11
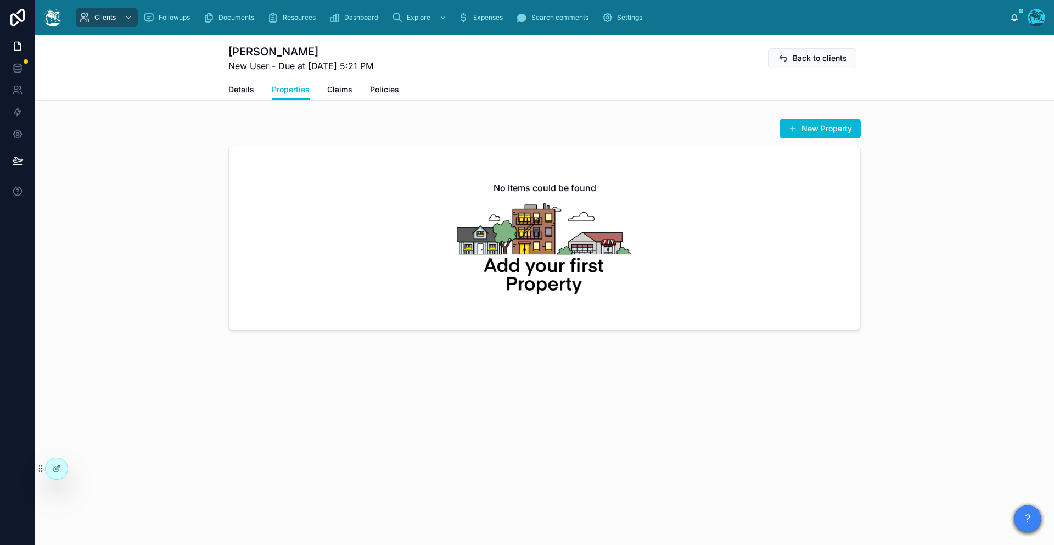
click at [182, 231] on div "New Property No items could be found" at bounding box center [544, 224] width 1019 height 221
